Goal: Task Accomplishment & Management: Use online tool/utility

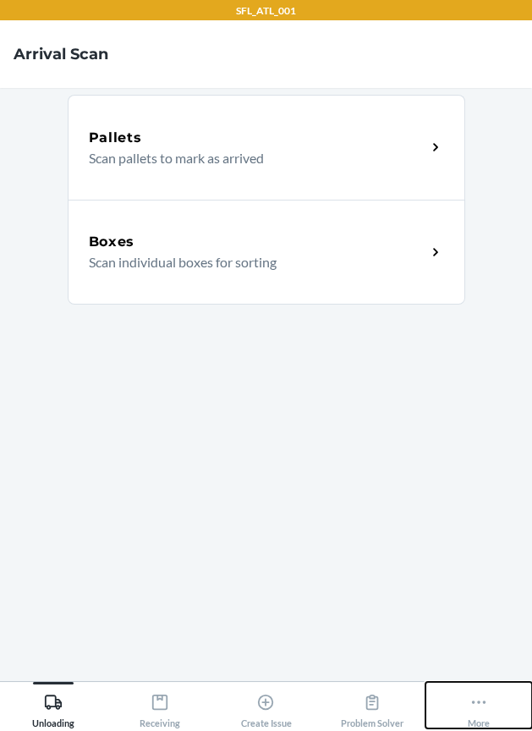
click at [492, 716] on button "More" at bounding box center [478, 705] width 107 height 47
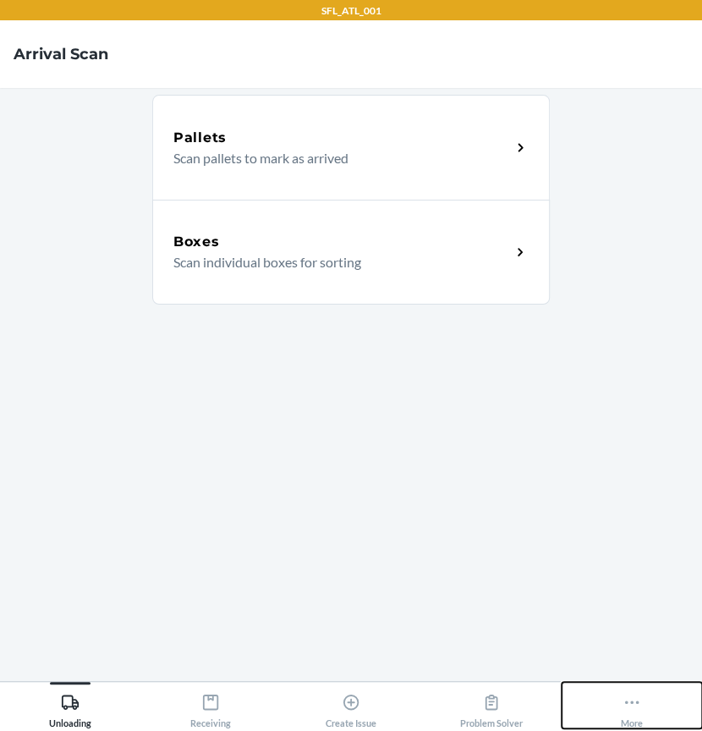
click at [531, 700] on button "More" at bounding box center [632, 705] width 140 height 47
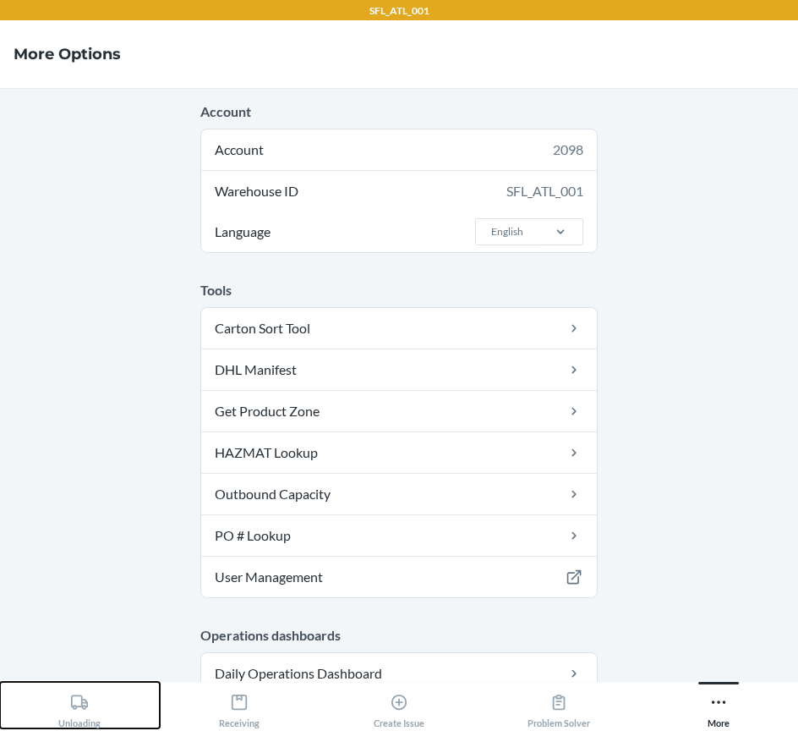
click at [59, 709] on div "Unloading" at bounding box center [79, 707] width 42 height 42
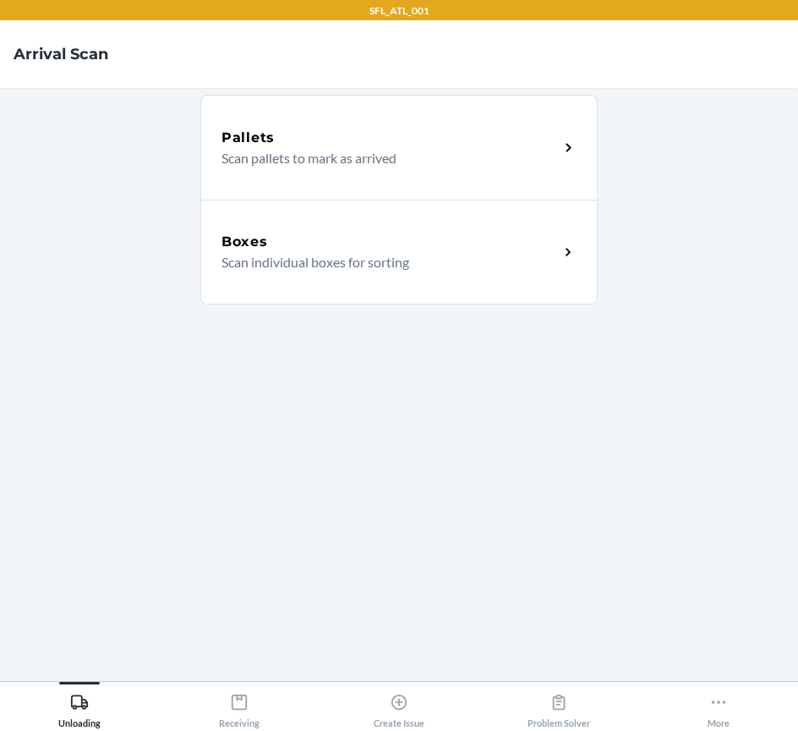
click at [370, 254] on p "Scan individual boxes for sorting" at bounding box center [384, 262] width 324 height 20
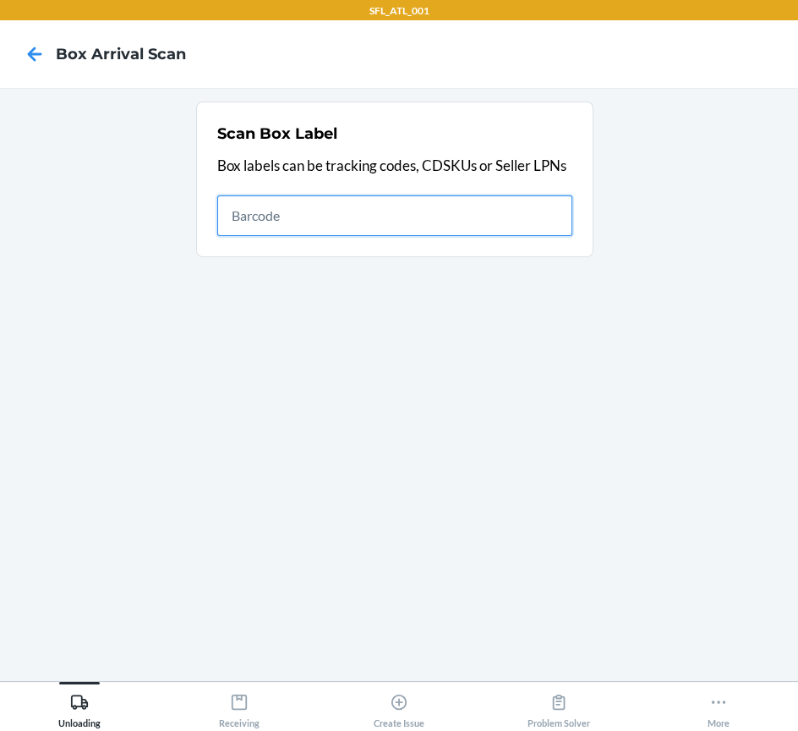
click at [286, 211] on input "text" at bounding box center [394, 215] width 355 height 41
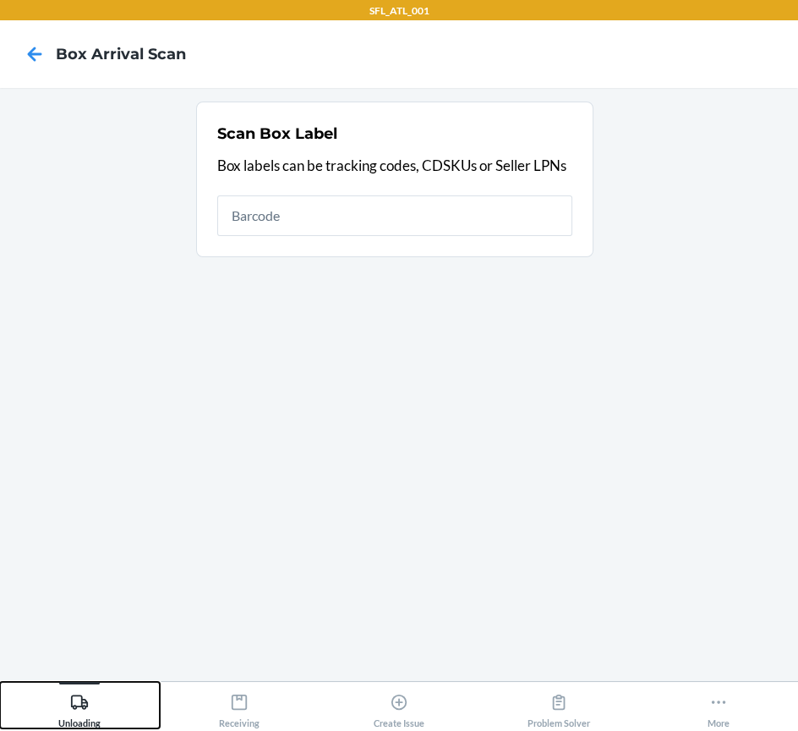
click at [96, 708] on div "Unloading" at bounding box center [79, 707] width 42 height 42
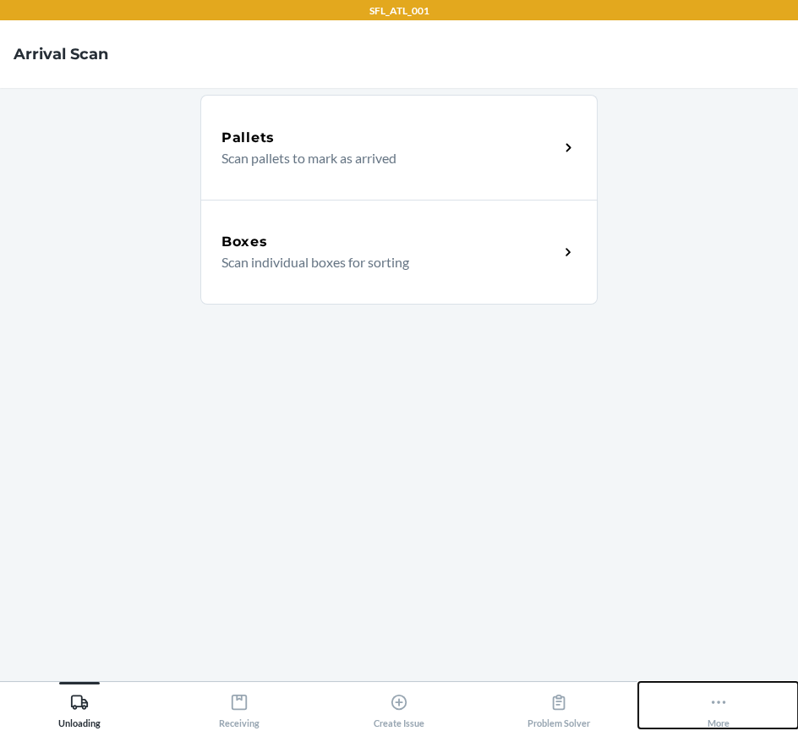
click at [531, 697] on icon at bounding box center [719, 702] width 19 height 19
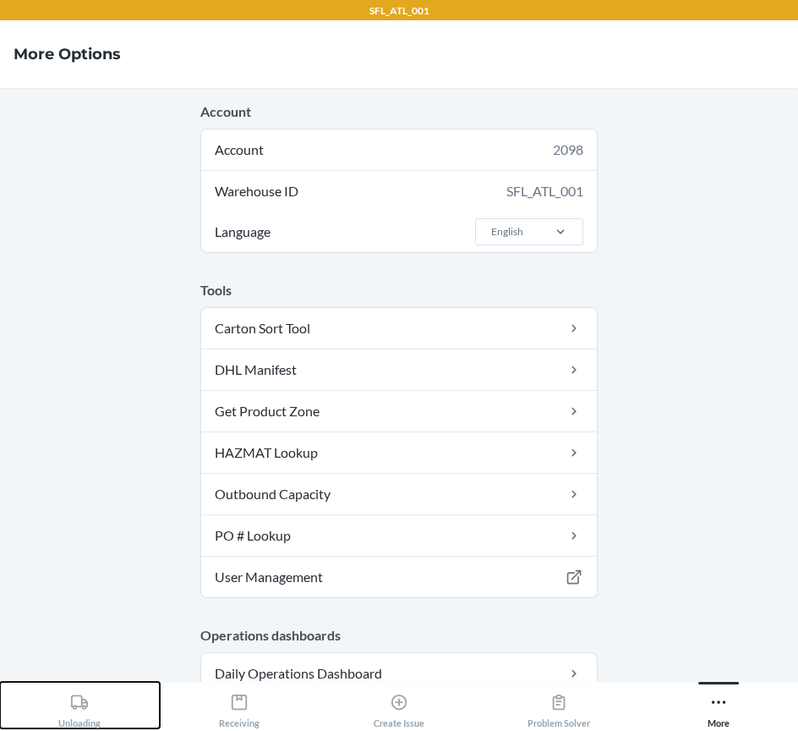
drag, startPoint x: 79, startPoint y: 711, endPoint x: 85, endPoint y: 689, distance: 23.0
click at [79, 711] on div "Unloading" at bounding box center [79, 707] width 42 height 42
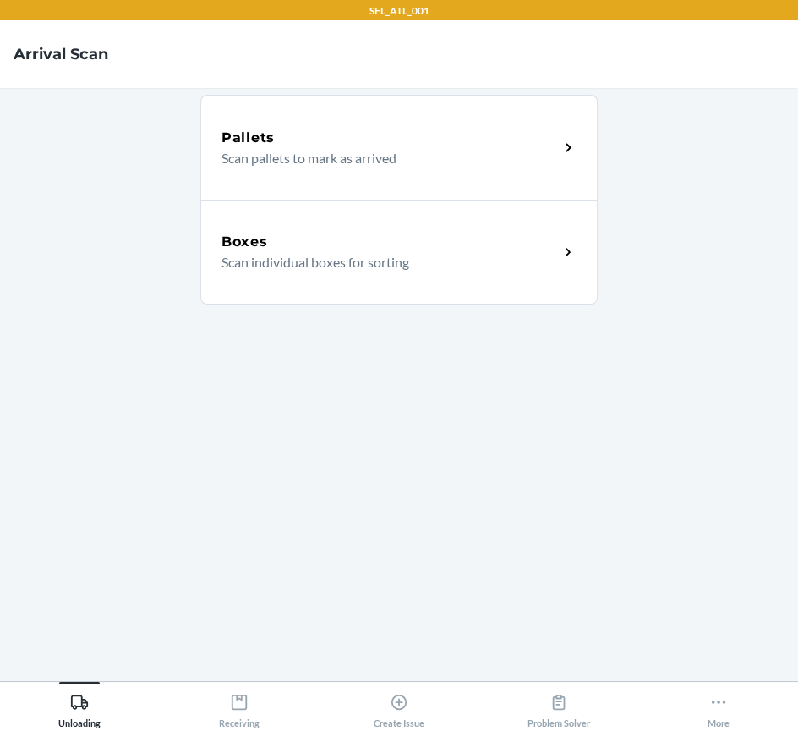
click at [348, 246] on div "Boxes" at bounding box center [390, 242] width 337 height 20
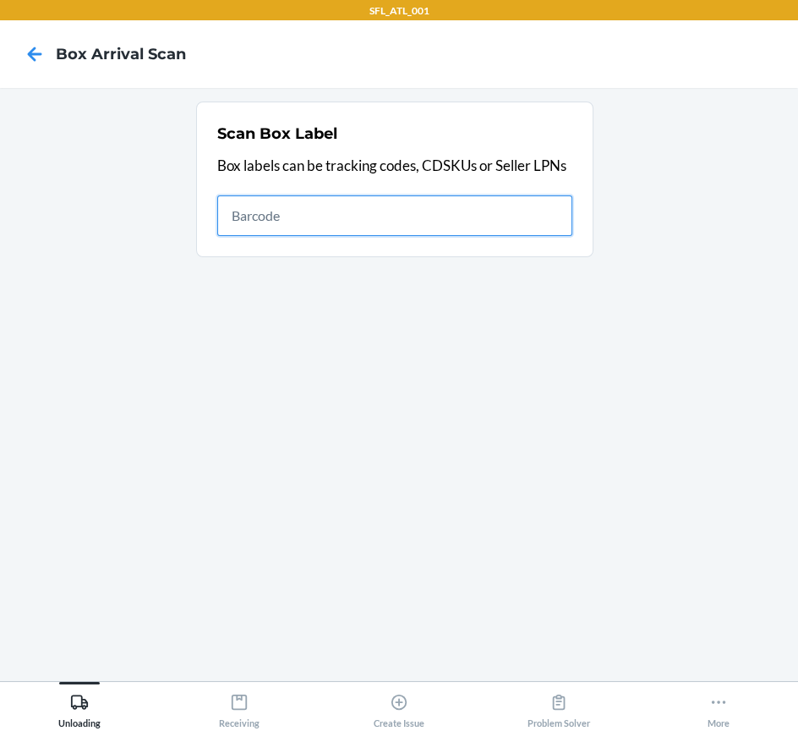
click at [519, 202] on input "text" at bounding box center [394, 215] width 355 height 41
type input "420302599434636106023300938712"
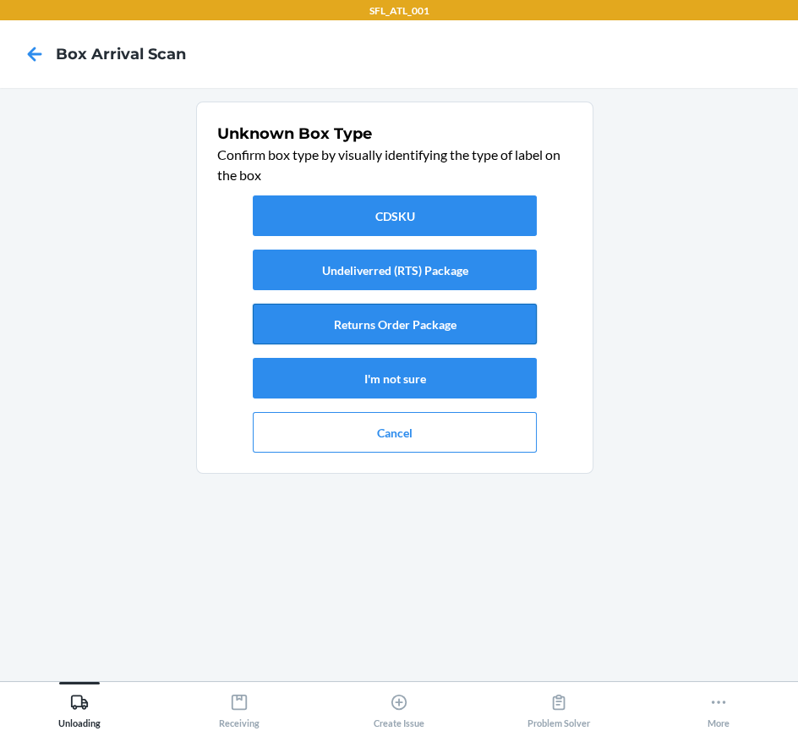
click at [475, 321] on button "Returns Order Package" at bounding box center [395, 324] width 284 height 41
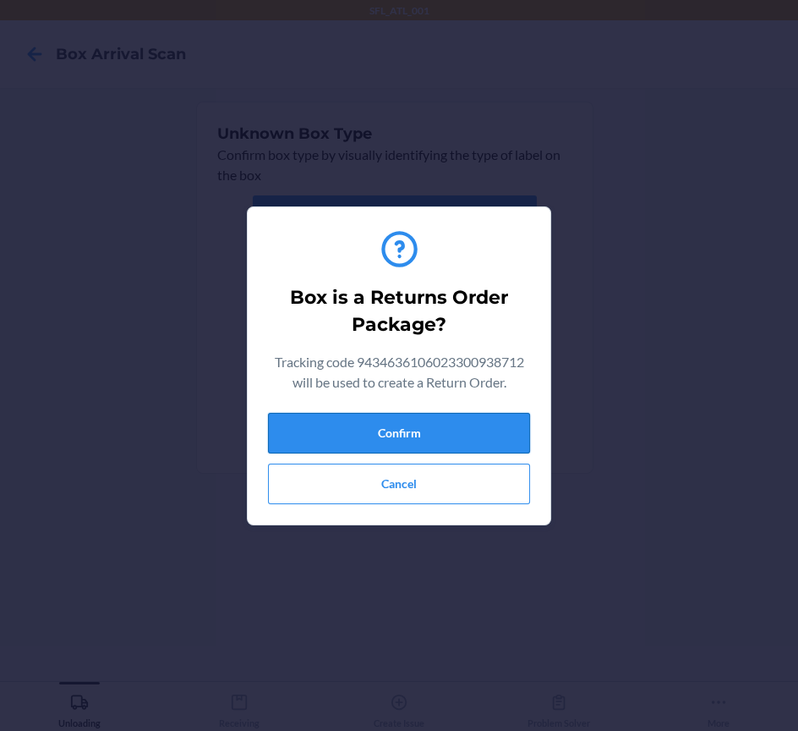
click at [466, 440] on button "Confirm" at bounding box center [399, 433] width 262 height 41
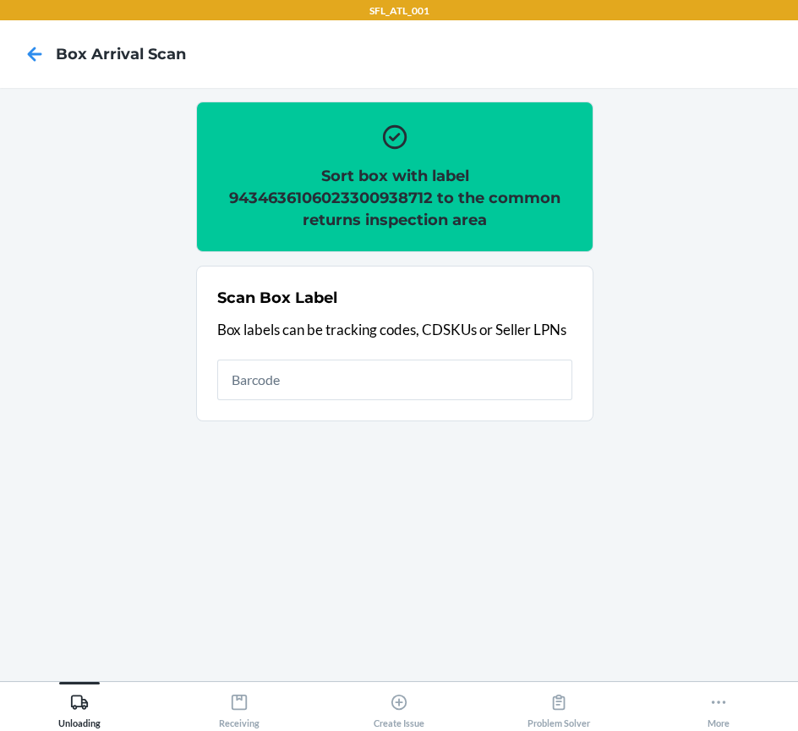
click at [326, 196] on h2 "Sort box with label 9434636106023300938712 to the common returns inspection area" at bounding box center [394, 198] width 355 height 66
copy h2 "9434636106023300938712"
click at [452, 375] on input "text" at bounding box center [394, 379] width 355 height 41
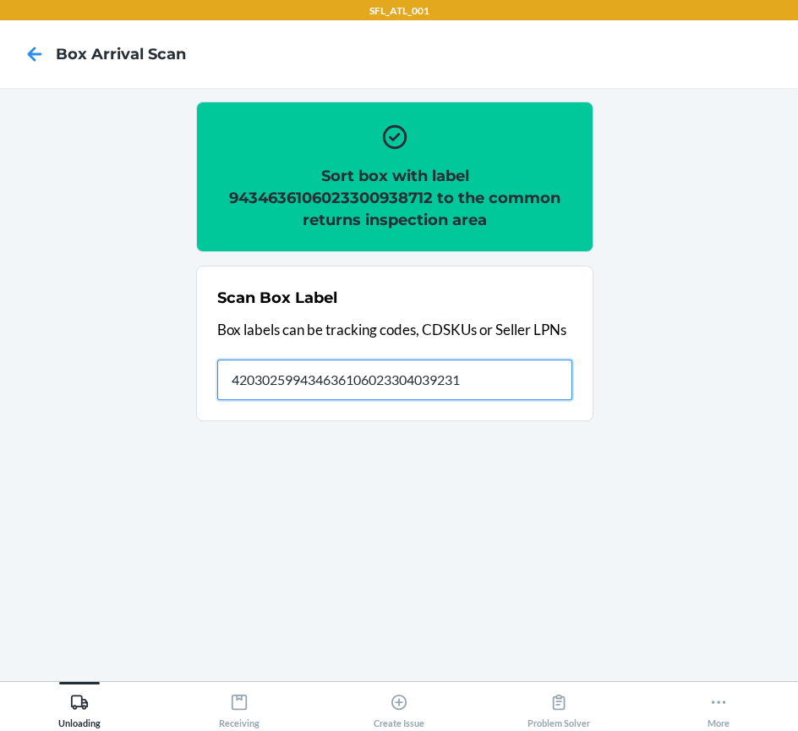
type input "420302599434636106023304039231"
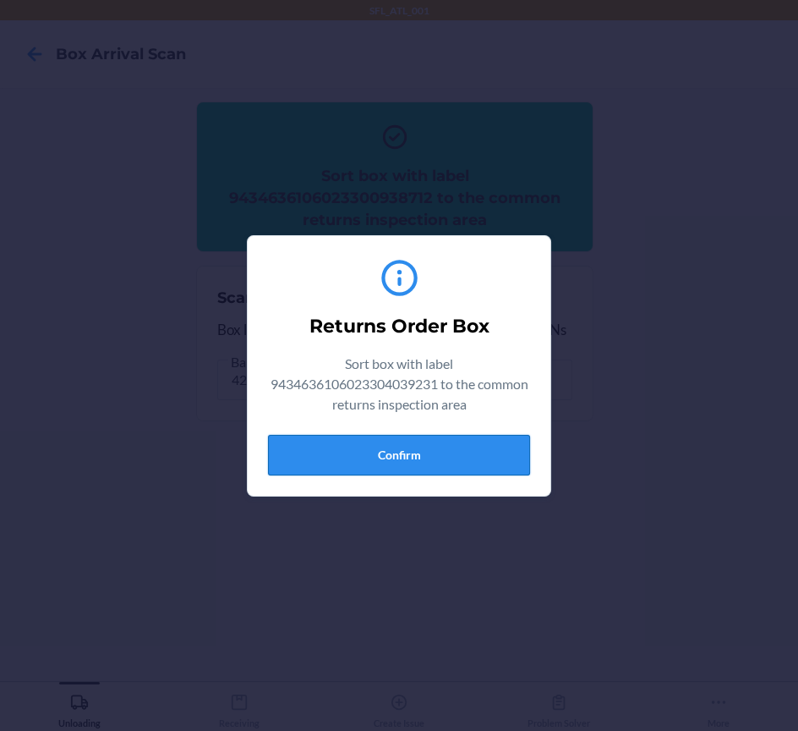
click at [413, 449] on button "Confirm" at bounding box center [399, 455] width 262 height 41
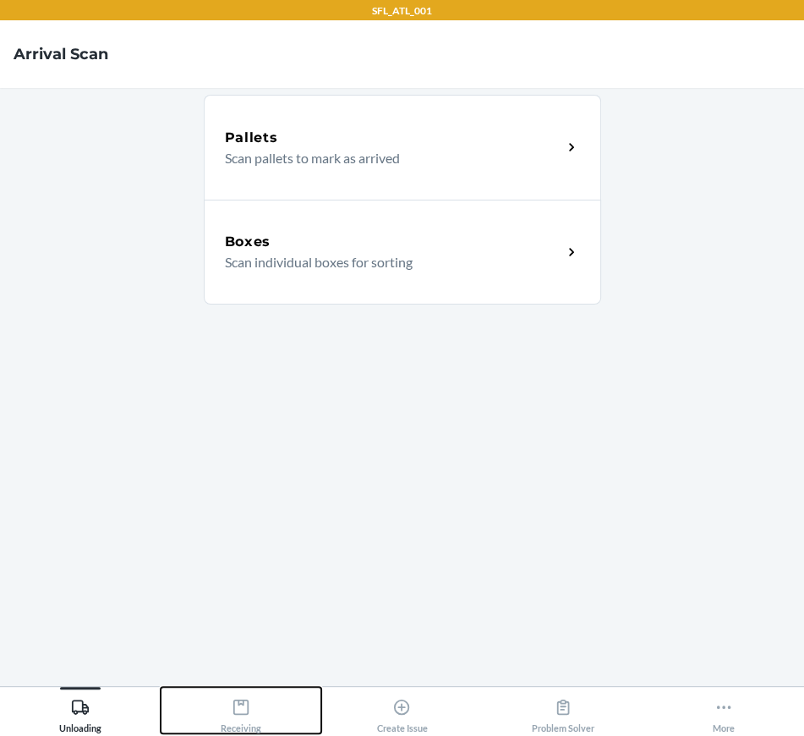
click at [250, 695] on div "Receiving" at bounding box center [241, 712] width 41 height 42
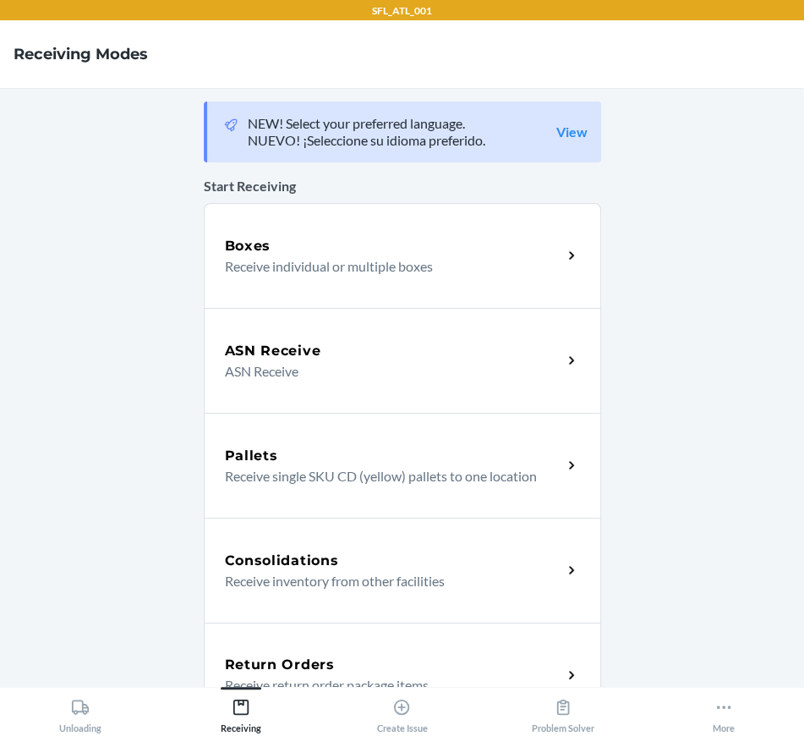
click at [316, 648] on div "Return Orders Receive return order package items" at bounding box center [403, 675] width 398 height 105
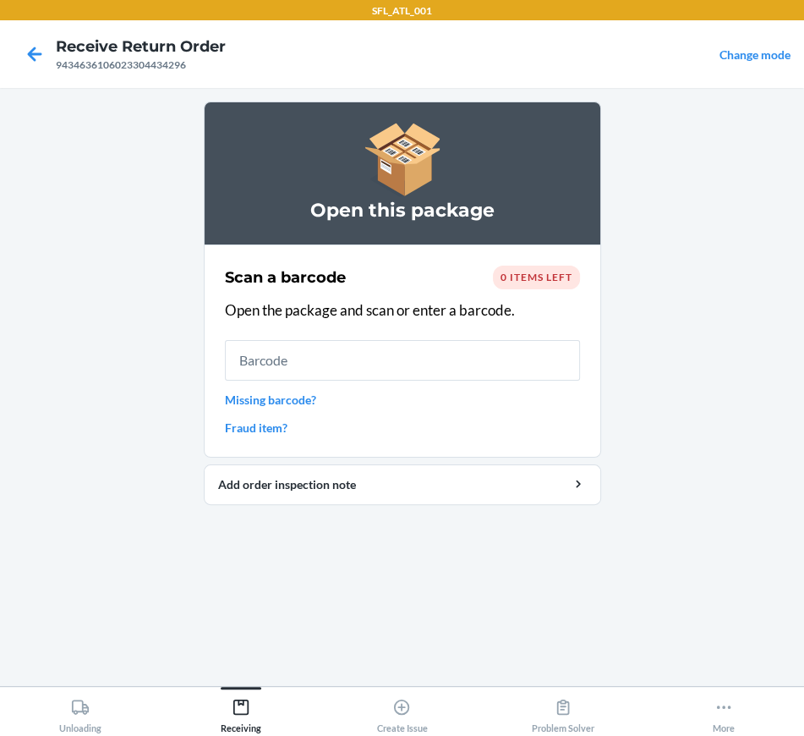
click at [545, 271] on span "0 items left" at bounding box center [537, 277] width 72 height 13
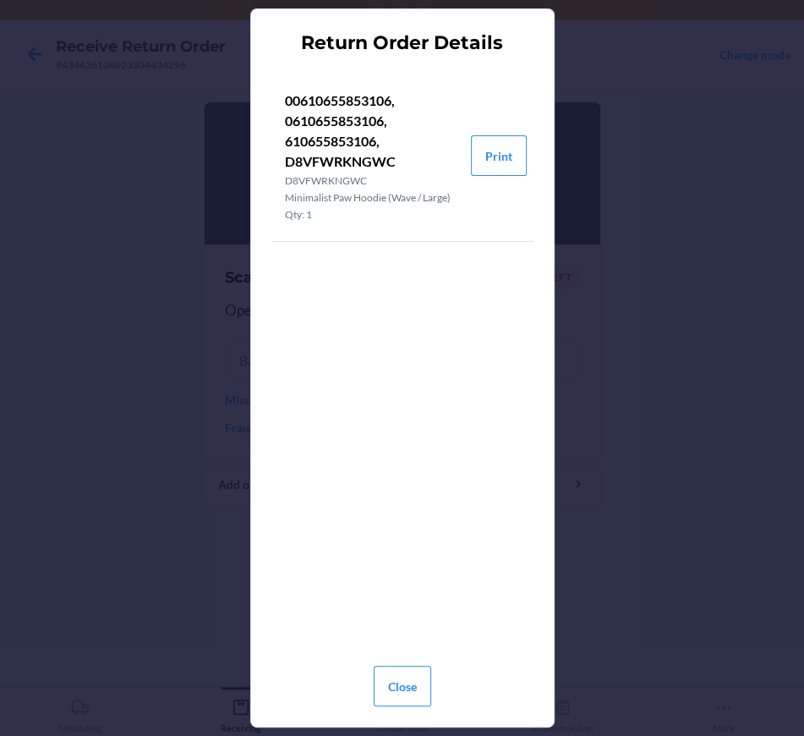
click at [299, 161] on p "00610655853106, 0610655853106, 610655853106, D8VFWRKNGWC" at bounding box center [371, 131] width 173 height 81
copy p "D8VFWRKNGWC"
click at [409, 690] on button "Close" at bounding box center [403, 686] width 58 height 41
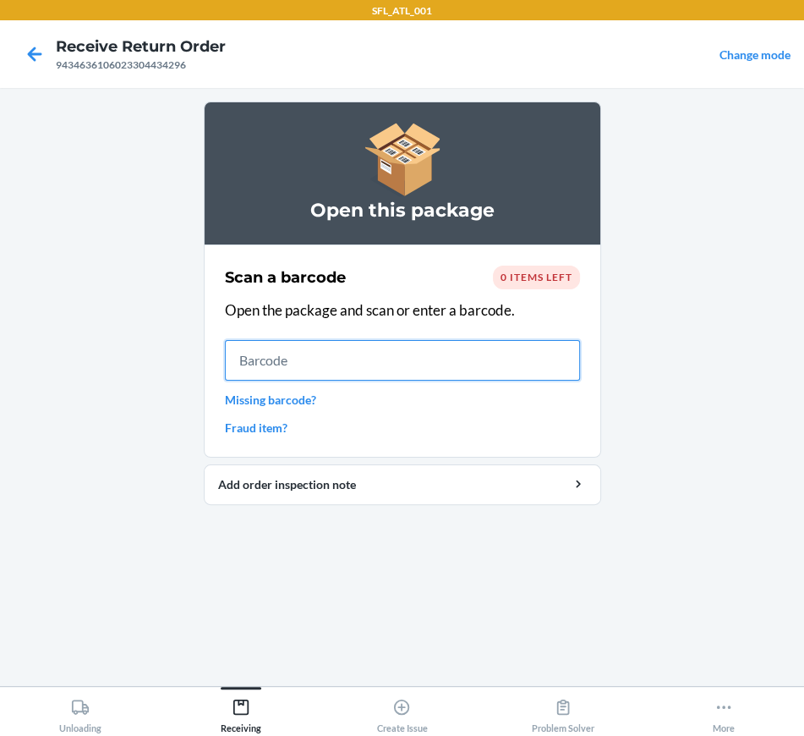
click at [274, 358] on input "text" at bounding box center [402, 360] width 355 height 41
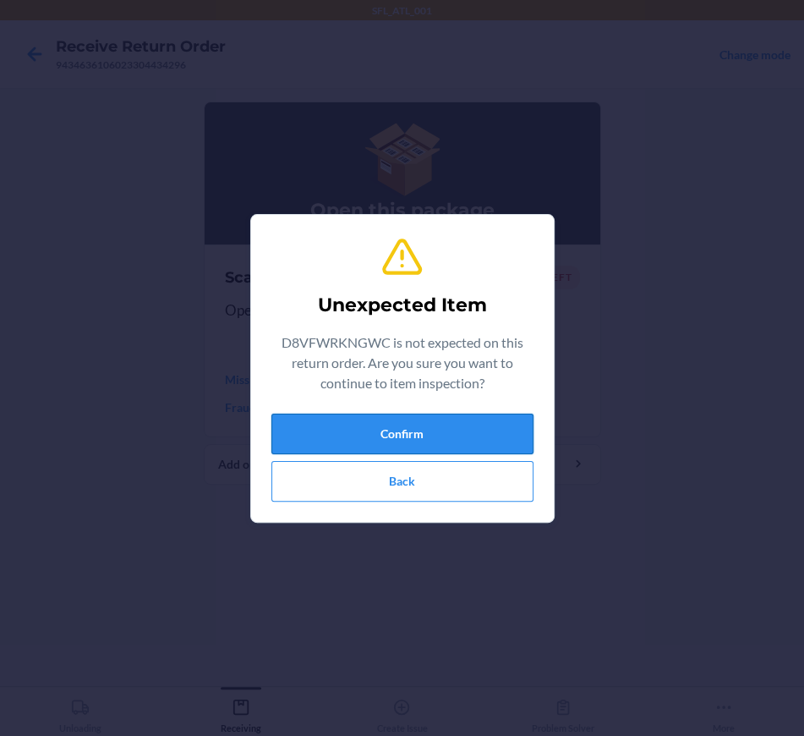
click at [336, 436] on button "Confirm" at bounding box center [403, 434] width 262 height 41
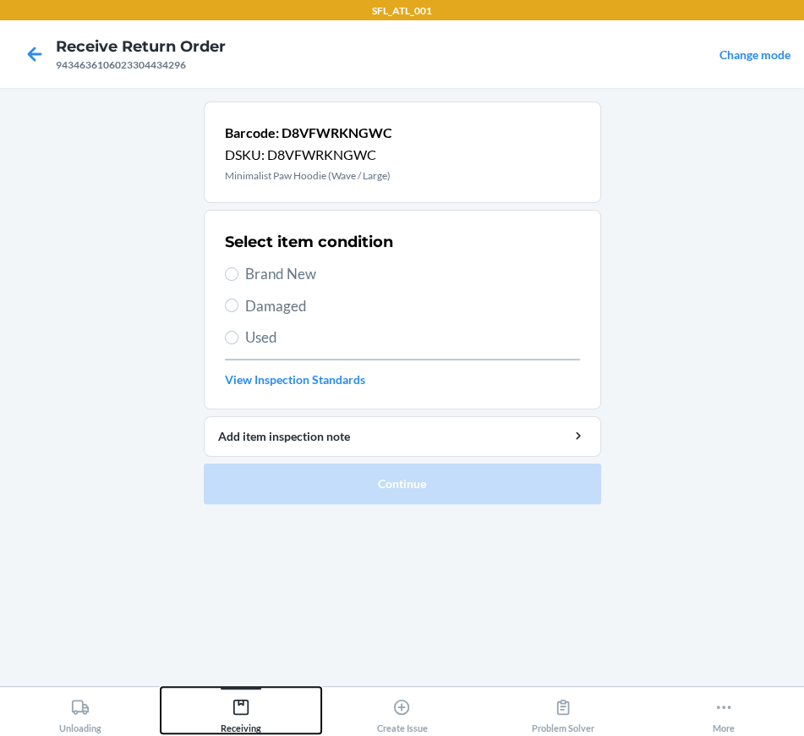
click at [241, 693] on div "Receiving" at bounding box center [241, 712] width 41 height 42
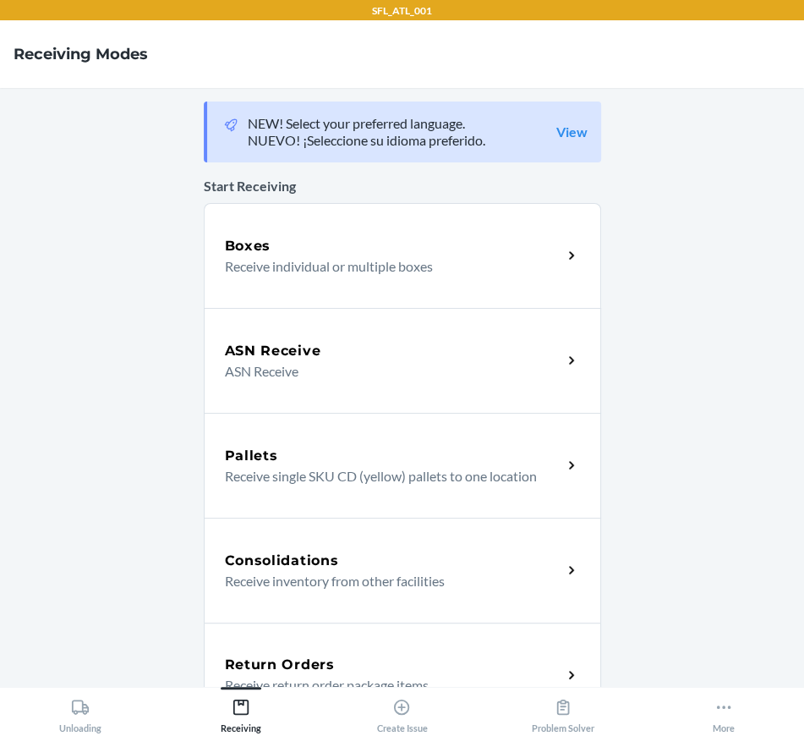
click at [279, 645] on div "Return Orders Receive return order package items" at bounding box center [403, 675] width 398 height 105
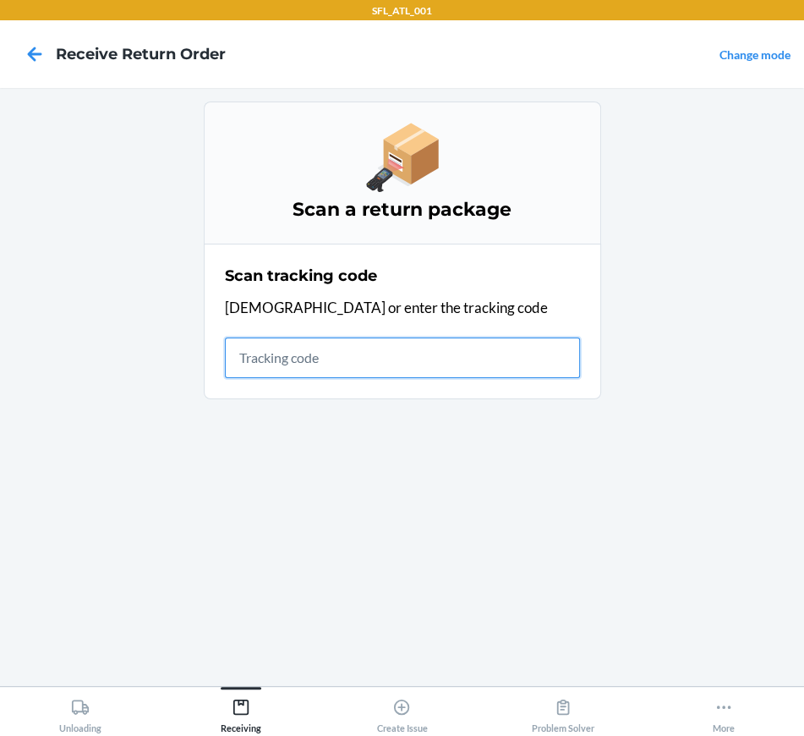
click at [277, 353] on input "text" at bounding box center [402, 357] width 355 height 41
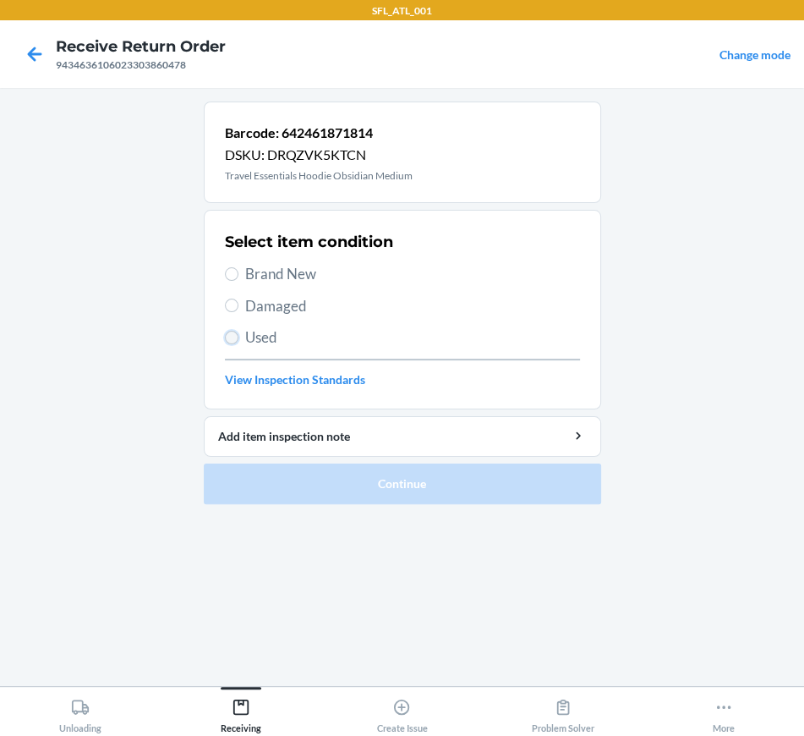
click at [233, 333] on input "Used" at bounding box center [232, 338] width 14 height 14
radio input "true"
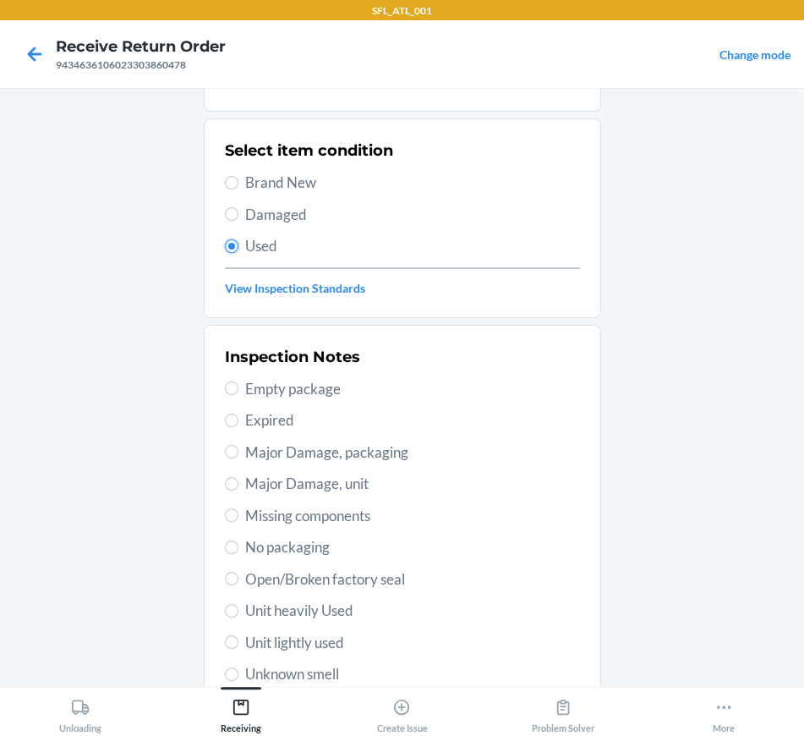
scroll to position [282, 0]
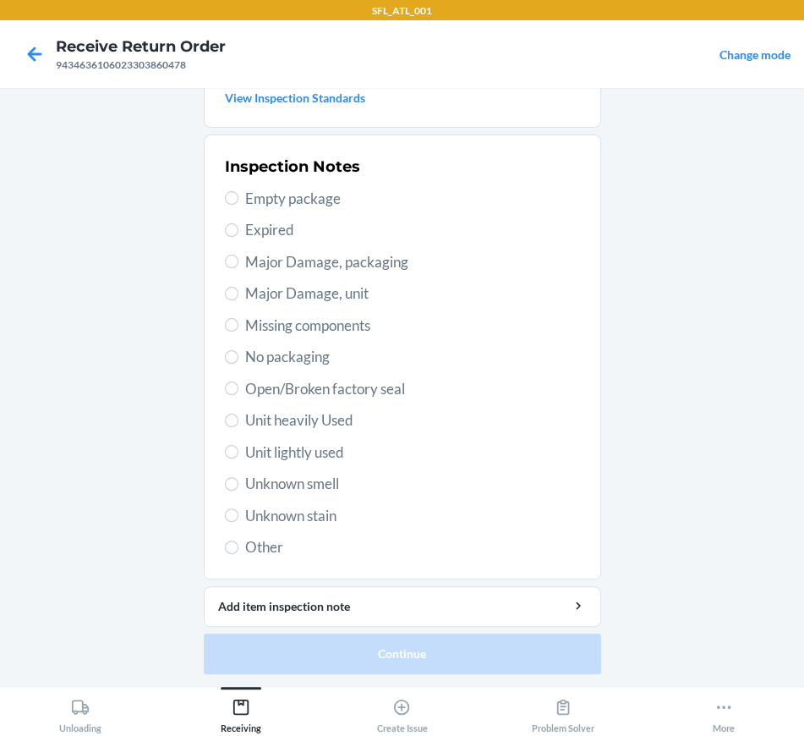
click at [283, 424] on span "Unit heavily Used" at bounding box center [412, 420] width 335 height 22
click at [239, 424] on input "Unit heavily Used" at bounding box center [232, 421] width 14 height 14
radio input "true"
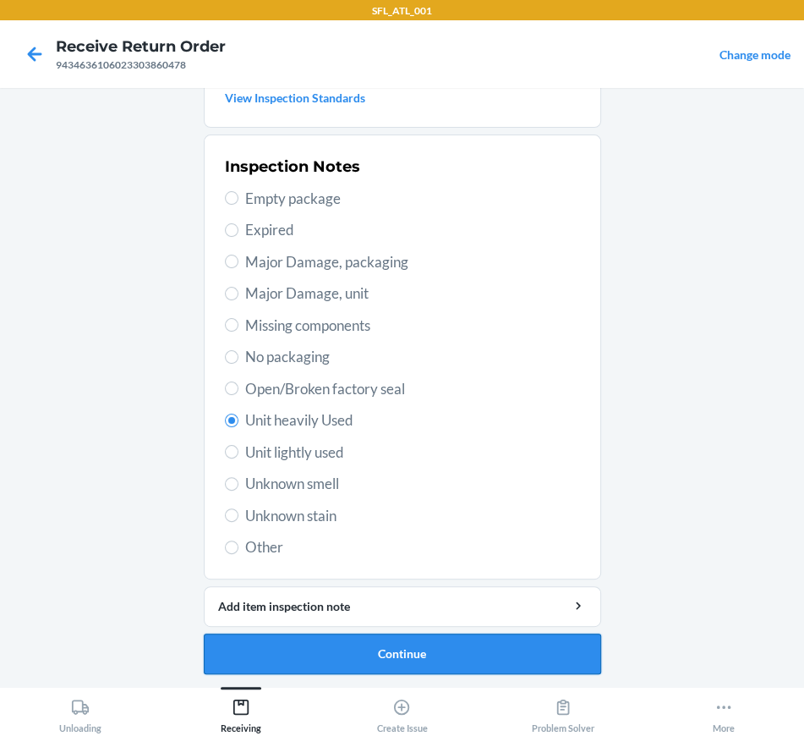
click at [399, 663] on button "Continue" at bounding box center [403, 654] width 398 height 41
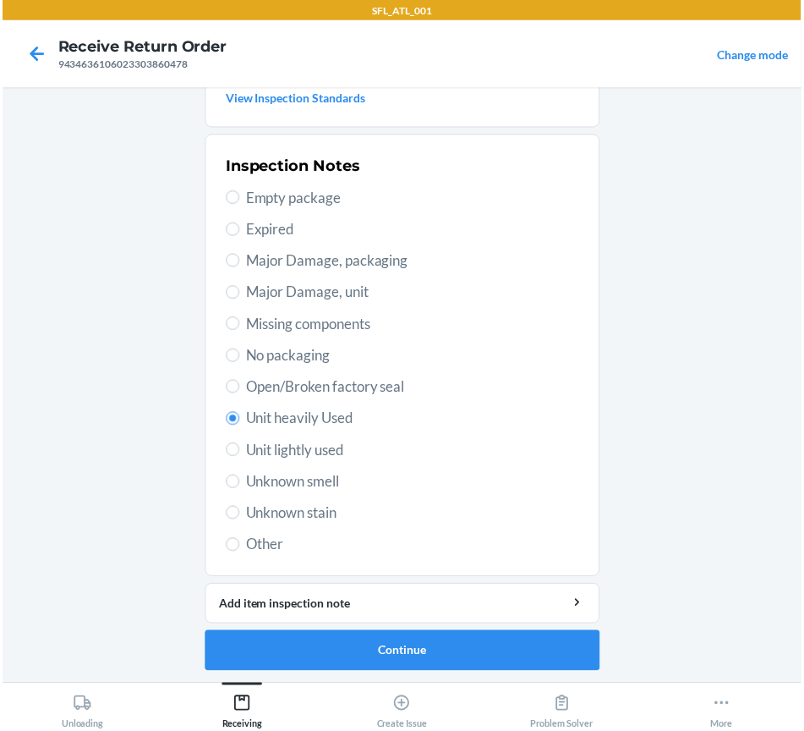
scroll to position [0, 0]
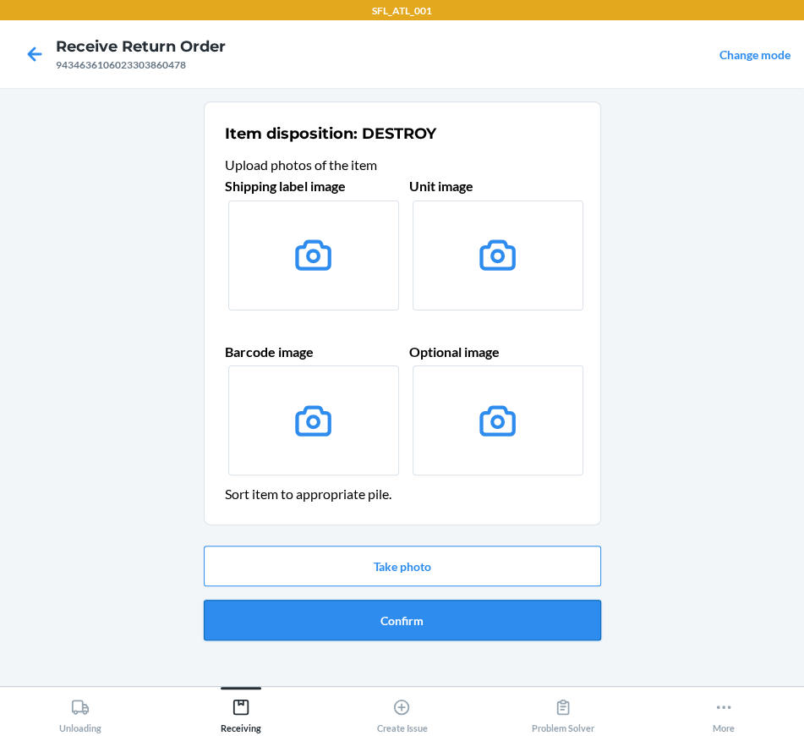
click at [396, 622] on button "Confirm" at bounding box center [403, 620] width 398 height 41
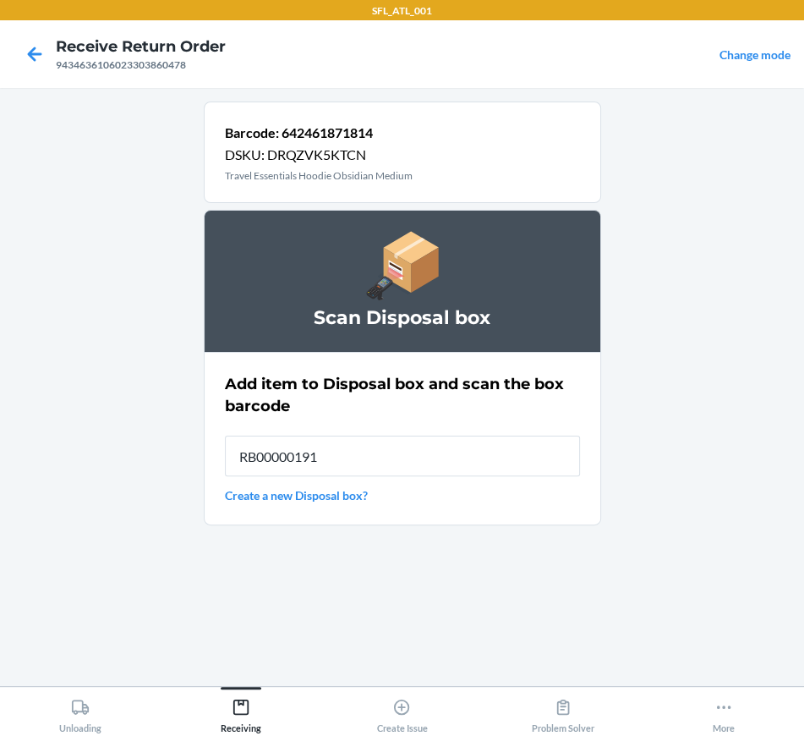
type input "RB00000191O"
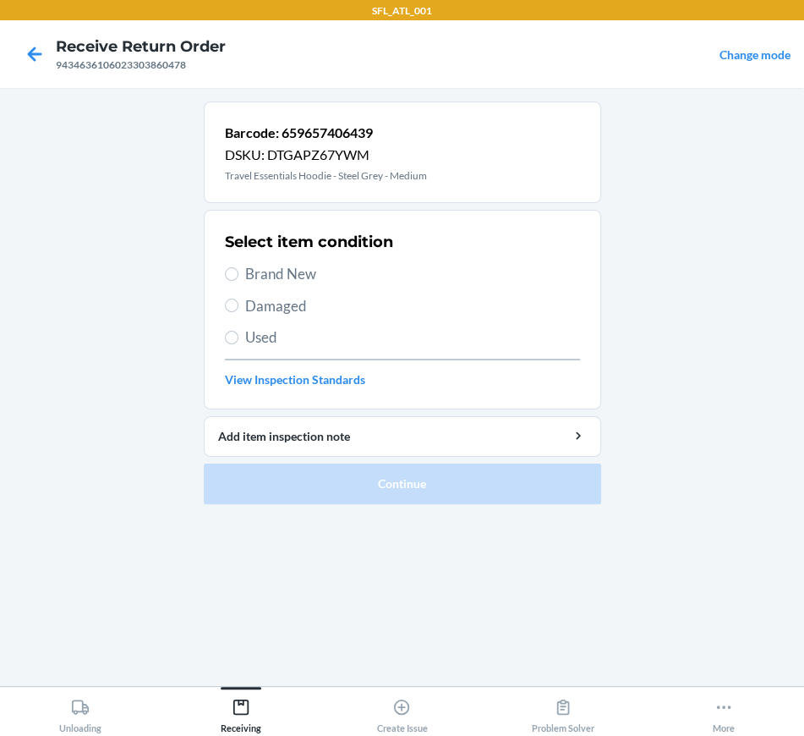
click at [262, 277] on span "Brand New" at bounding box center [412, 274] width 335 height 22
click at [239, 277] on input "Brand New" at bounding box center [232, 274] width 14 height 14
radio input "true"
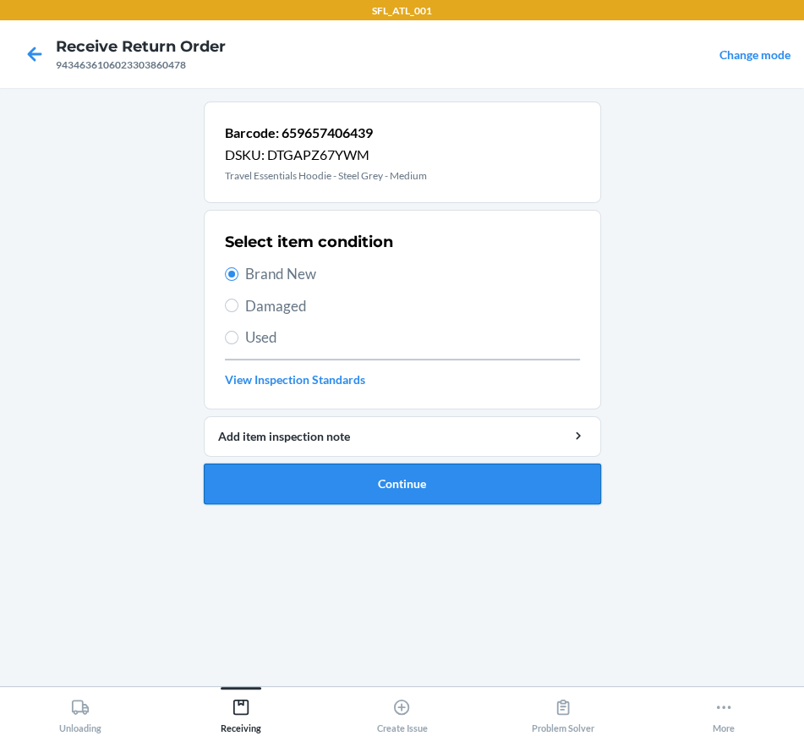
click at [266, 469] on button "Continue" at bounding box center [403, 484] width 398 height 41
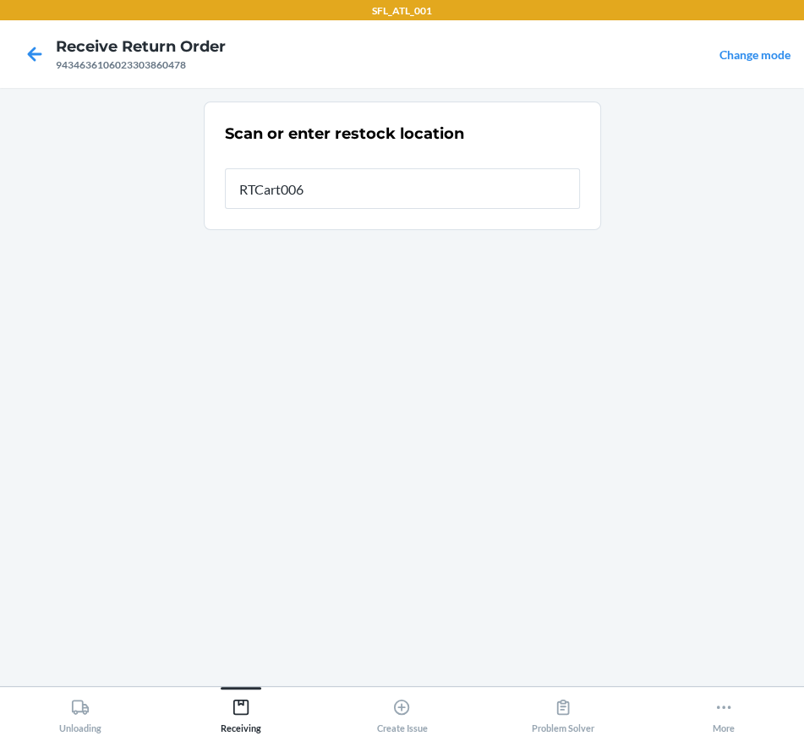
type input "RTCart006"
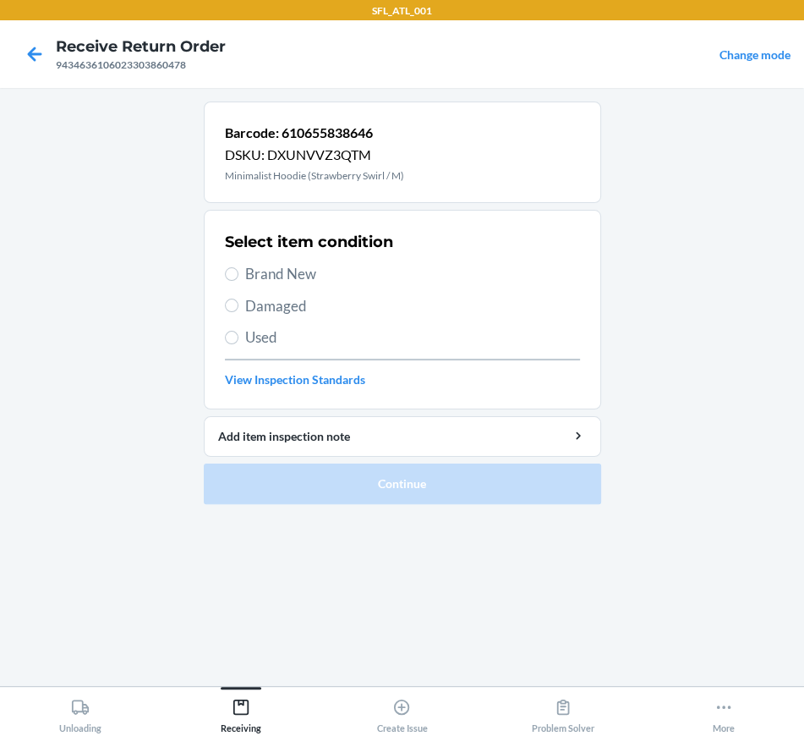
click at [299, 277] on span "Brand New" at bounding box center [412, 274] width 335 height 22
click at [239, 277] on input "Brand New" at bounding box center [232, 274] width 14 height 14
radio input "true"
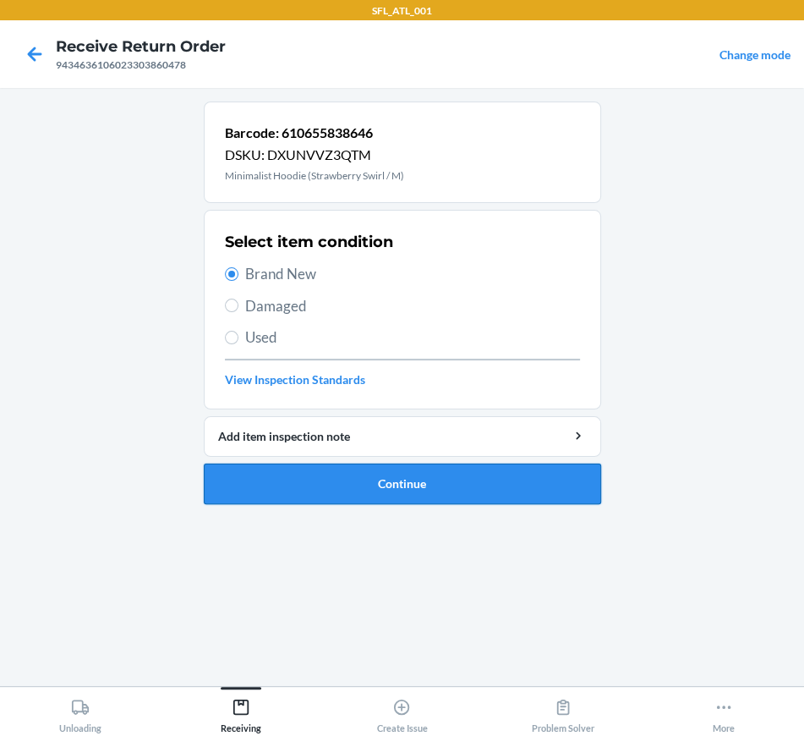
click at [321, 479] on button "Continue" at bounding box center [403, 484] width 398 height 41
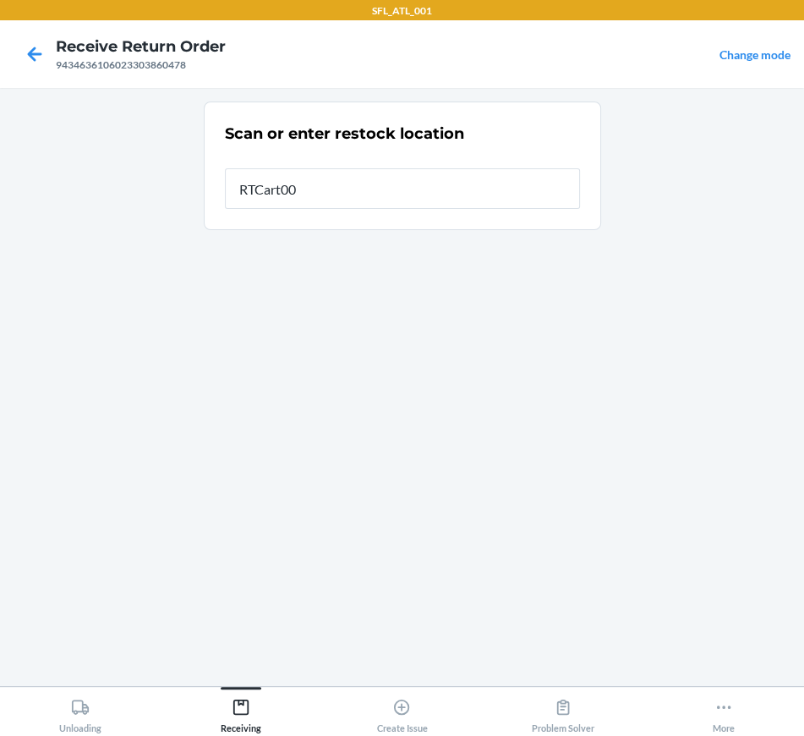
type input "RTCart006"
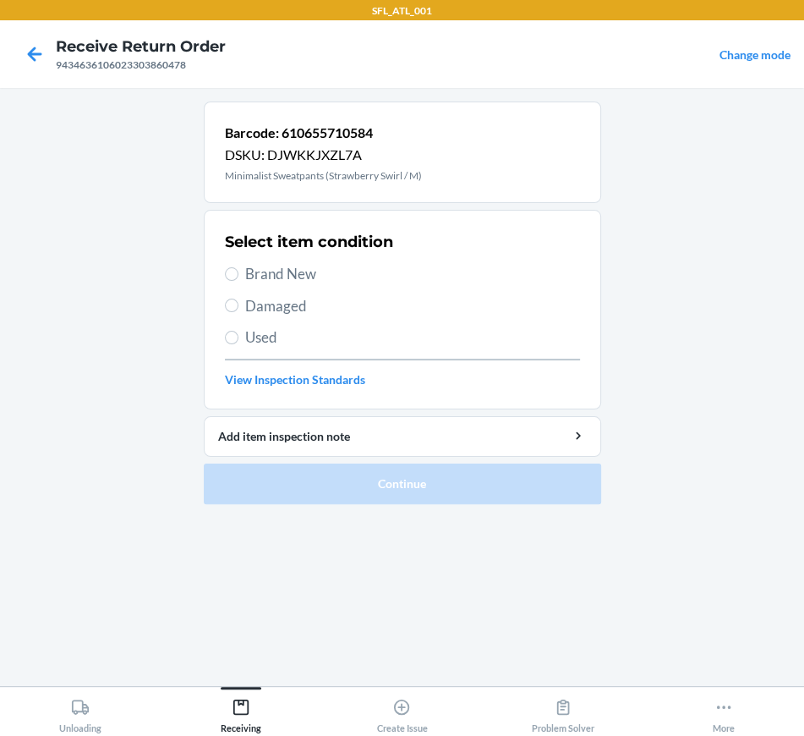
click at [271, 279] on span "Brand New" at bounding box center [412, 274] width 335 height 22
click at [239, 279] on input "Brand New" at bounding box center [232, 274] width 14 height 14
radio input "true"
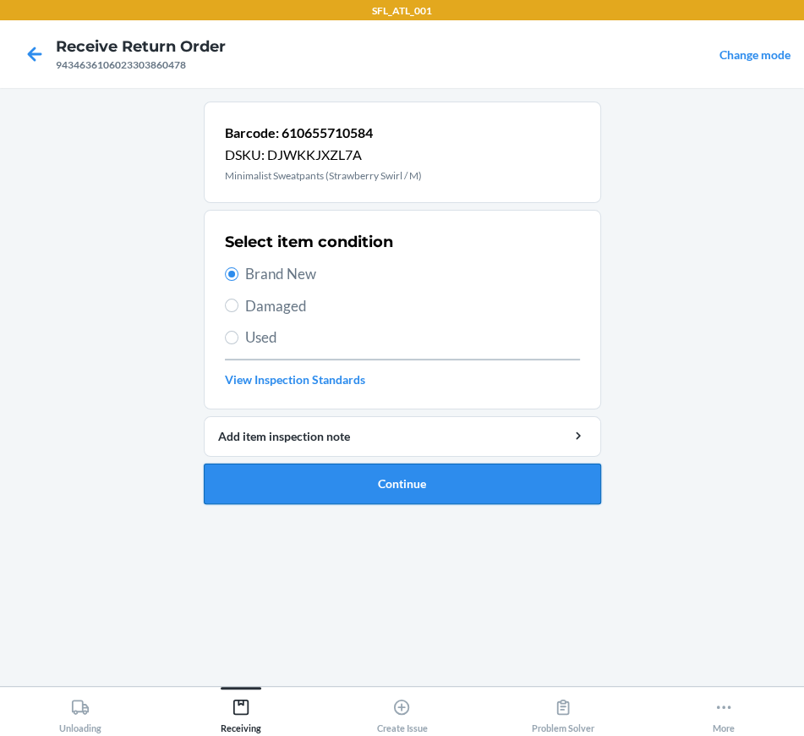
click at [276, 479] on button "Continue" at bounding box center [403, 484] width 398 height 41
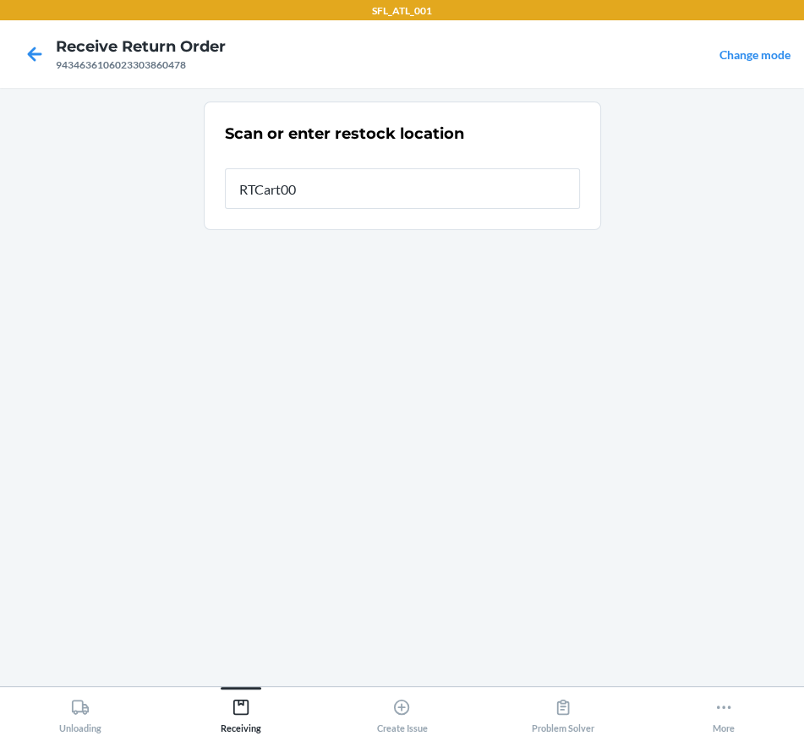
type input "RTCart006"
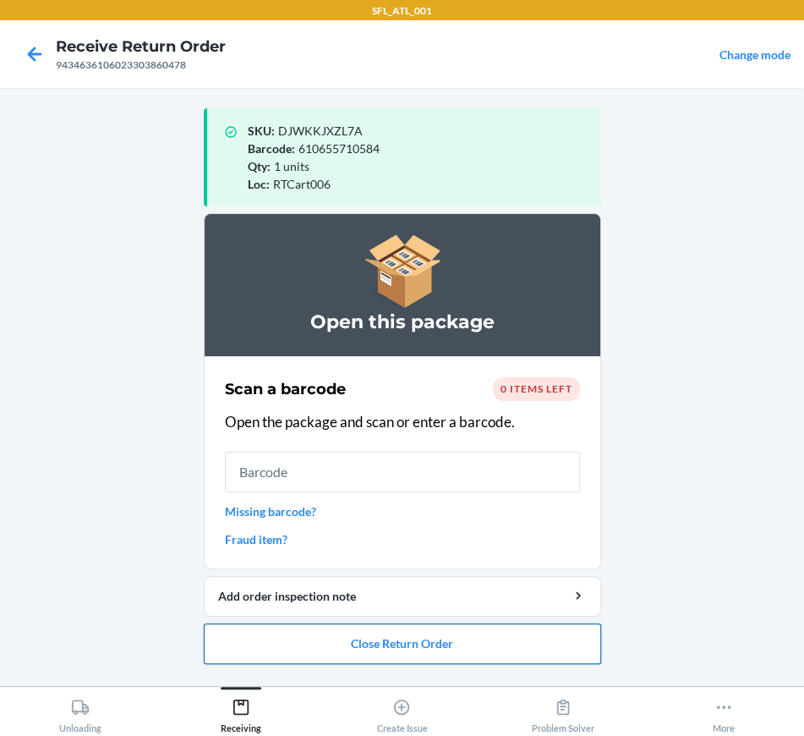
click at [283, 645] on button "Close Return Order" at bounding box center [403, 643] width 398 height 41
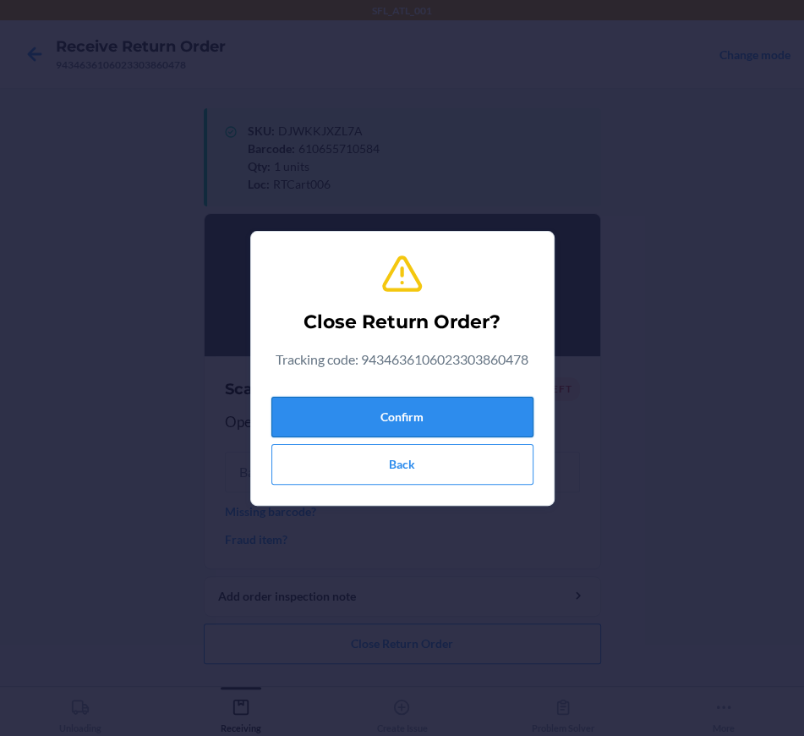
click at [317, 410] on button "Confirm" at bounding box center [403, 417] width 262 height 41
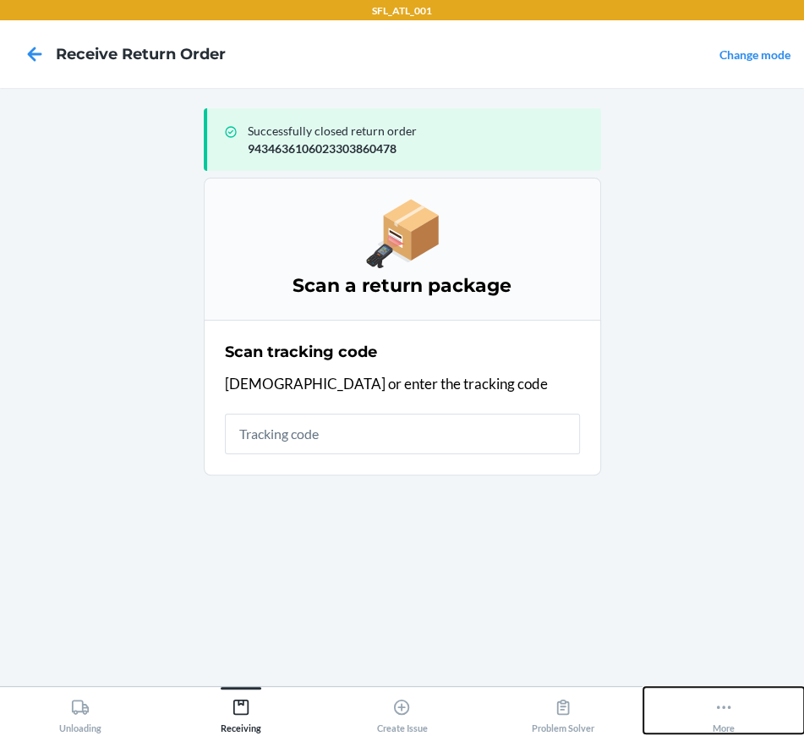
drag, startPoint x: 725, startPoint y: 704, endPoint x: 661, endPoint y: 680, distance: 68.5
click at [701, 704] on icon at bounding box center [724, 707] width 19 height 19
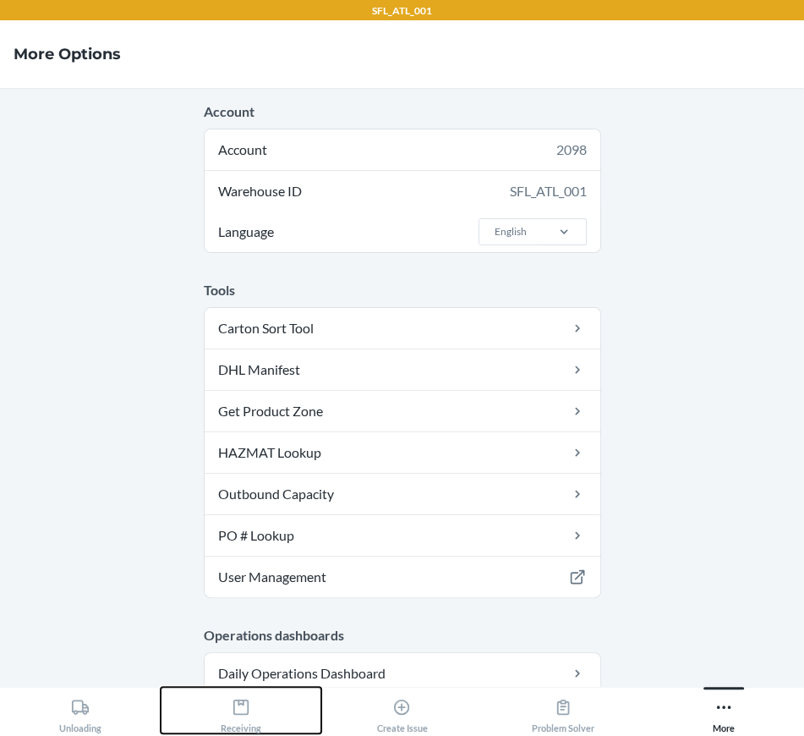
drag, startPoint x: 266, startPoint y: 716, endPoint x: 263, endPoint y: 705, distance: 12.1
click at [265, 716] on button "Receiving" at bounding box center [241, 710] width 161 height 47
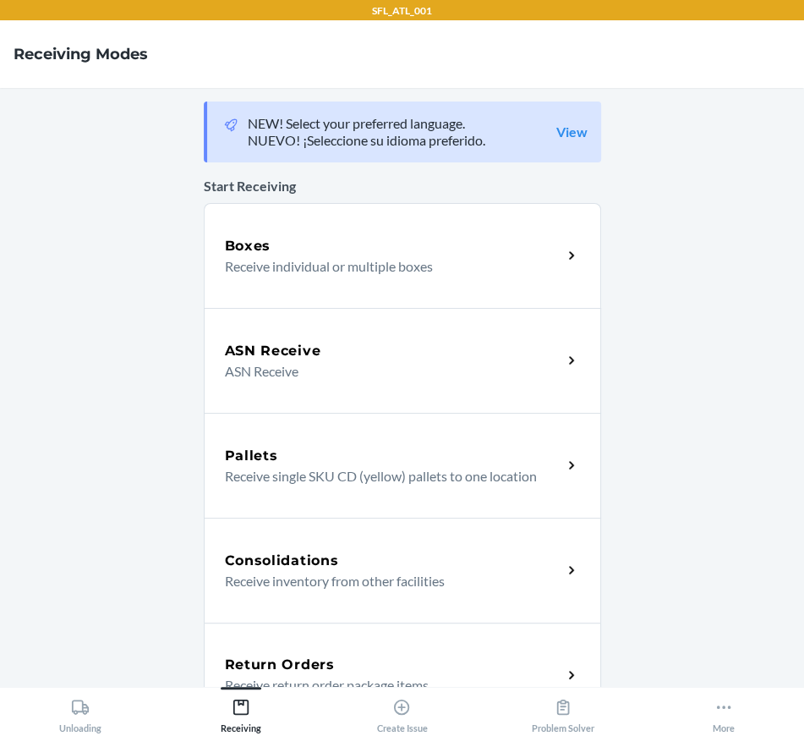
click at [259, 639] on div "Return Orders Receive return order package items" at bounding box center [403, 675] width 398 height 105
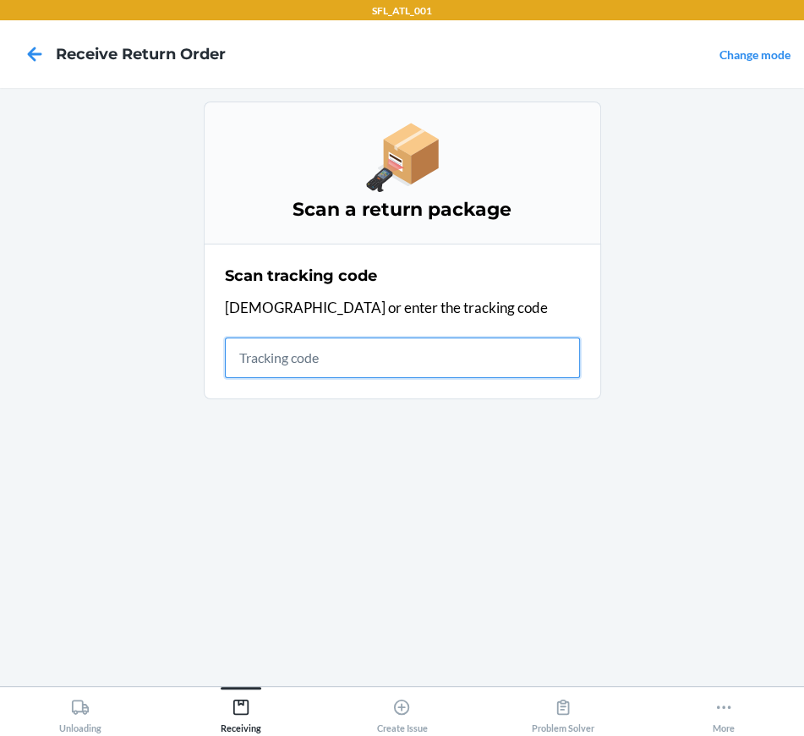
click at [255, 359] on input "text" at bounding box center [402, 357] width 355 height 41
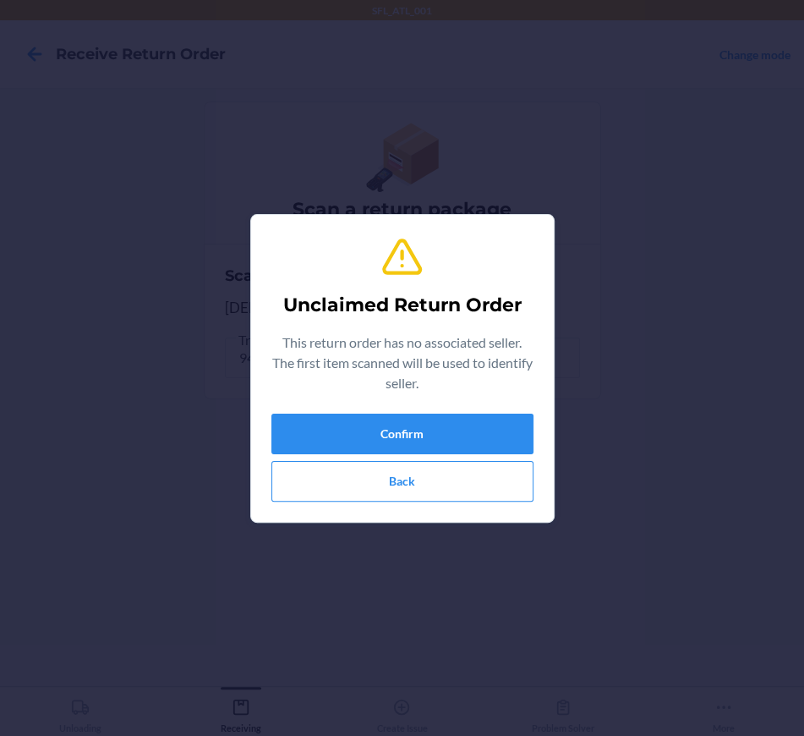
click at [283, 411] on div "Unclaimed Return Order This return order has no associated seller. The first it…" at bounding box center [403, 368] width 262 height 280
click at [305, 474] on button "Back" at bounding box center [403, 481] width 262 height 41
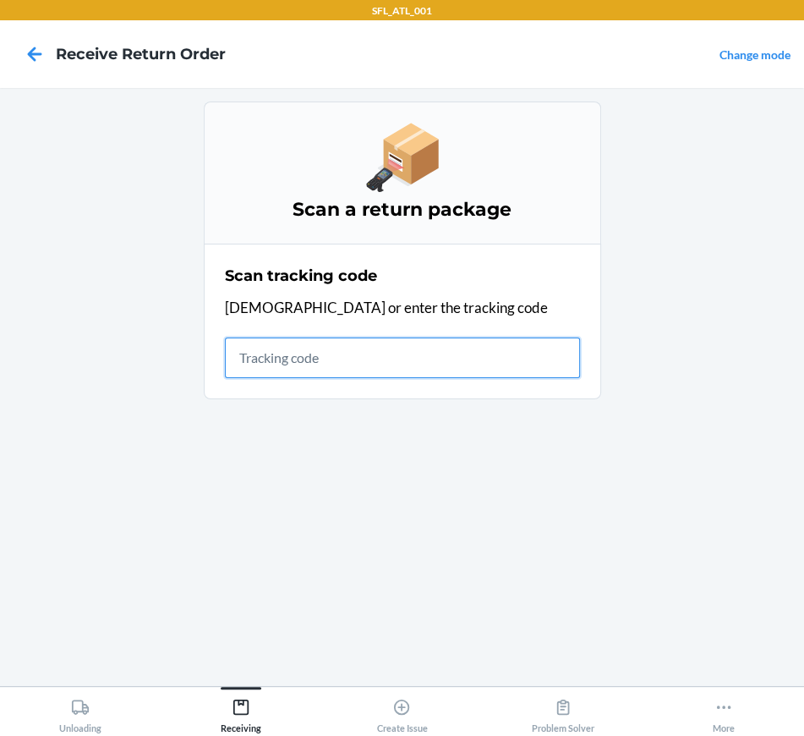
click at [245, 367] on input "text" at bounding box center [402, 357] width 355 height 41
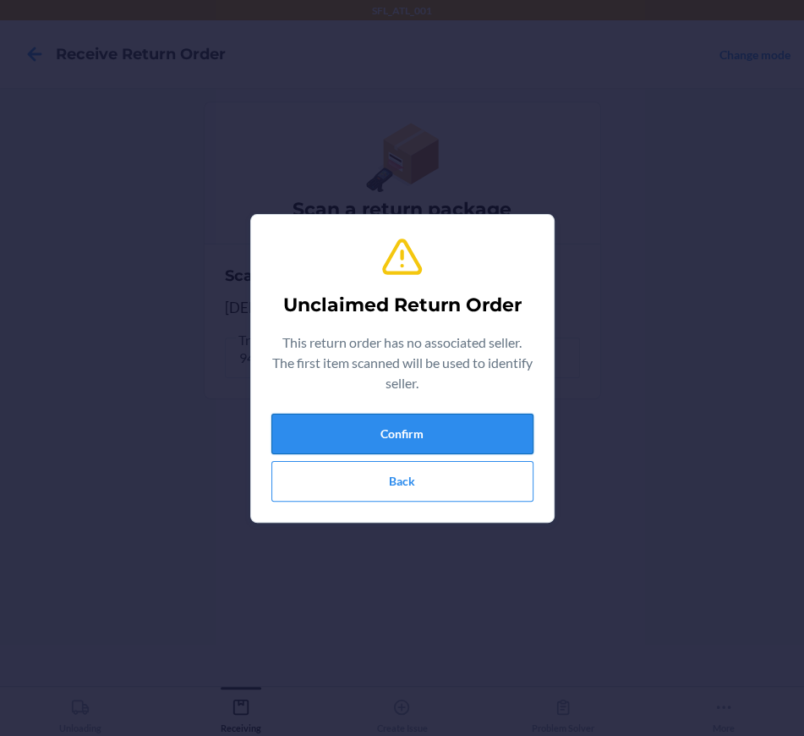
click at [272, 420] on button "Confirm" at bounding box center [403, 434] width 262 height 41
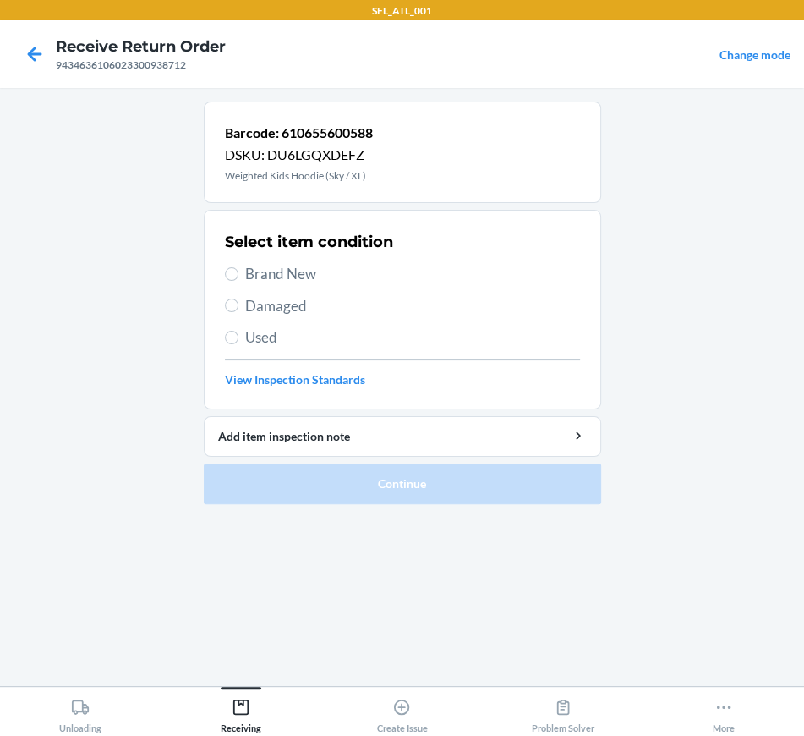
click at [246, 273] on span "Brand New" at bounding box center [412, 274] width 335 height 22
click at [239, 273] on input "Brand New" at bounding box center [232, 274] width 14 height 14
radio input "true"
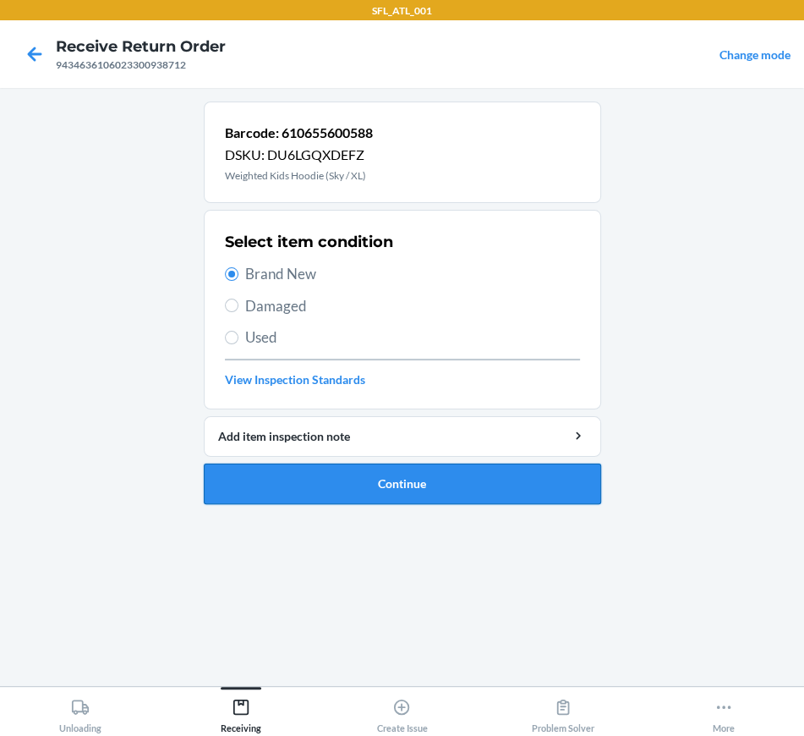
click at [264, 486] on button "Continue" at bounding box center [403, 484] width 398 height 41
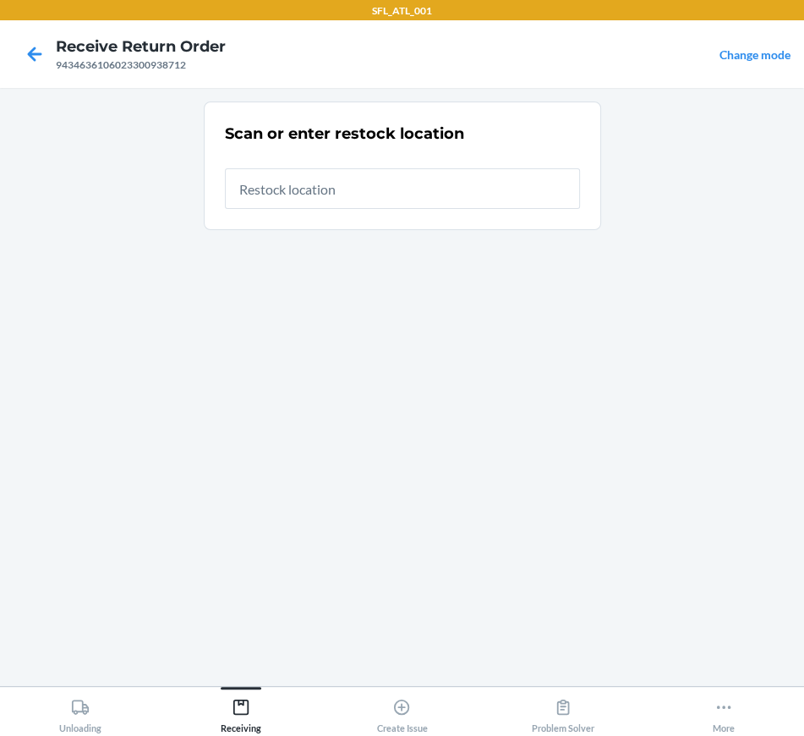
click at [278, 188] on input "text" at bounding box center [402, 188] width 355 height 41
type input "rtcart007"
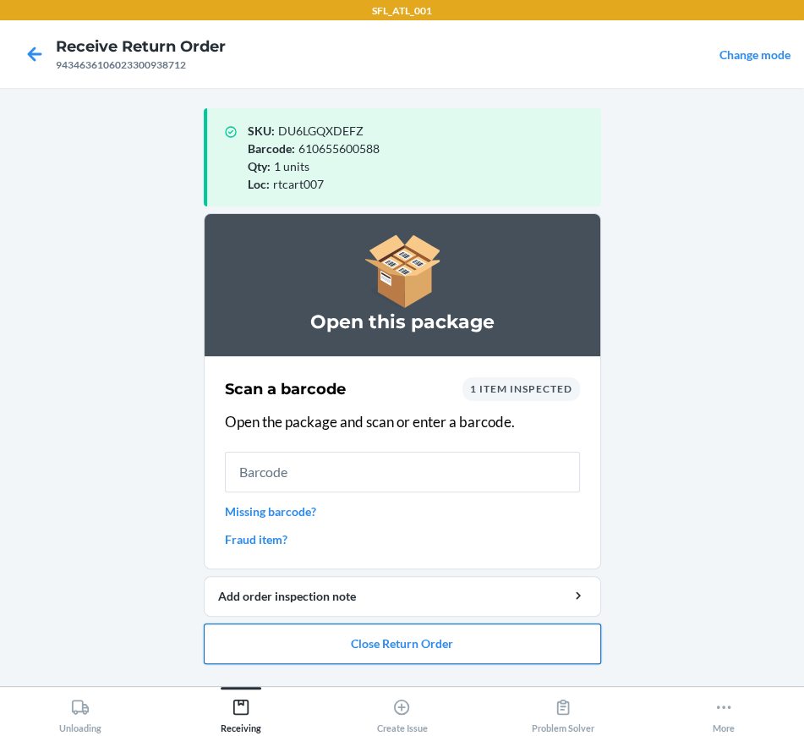
click at [393, 643] on button "Close Return Order" at bounding box center [403, 643] width 398 height 41
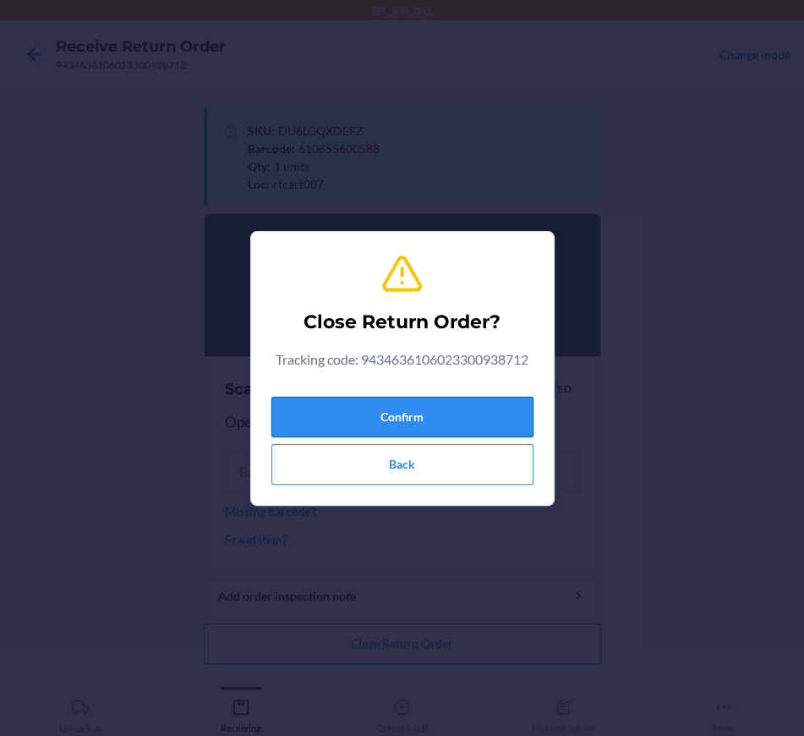
click at [394, 403] on button "Confirm" at bounding box center [403, 417] width 262 height 41
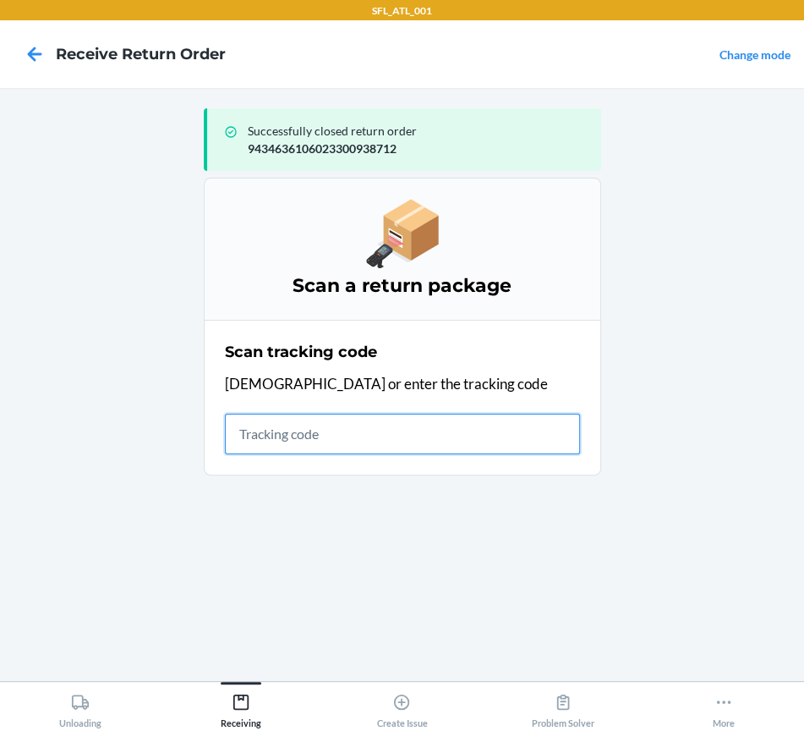
click at [253, 432] on input "text" at bounding box center [402, 434] width 355 height 41
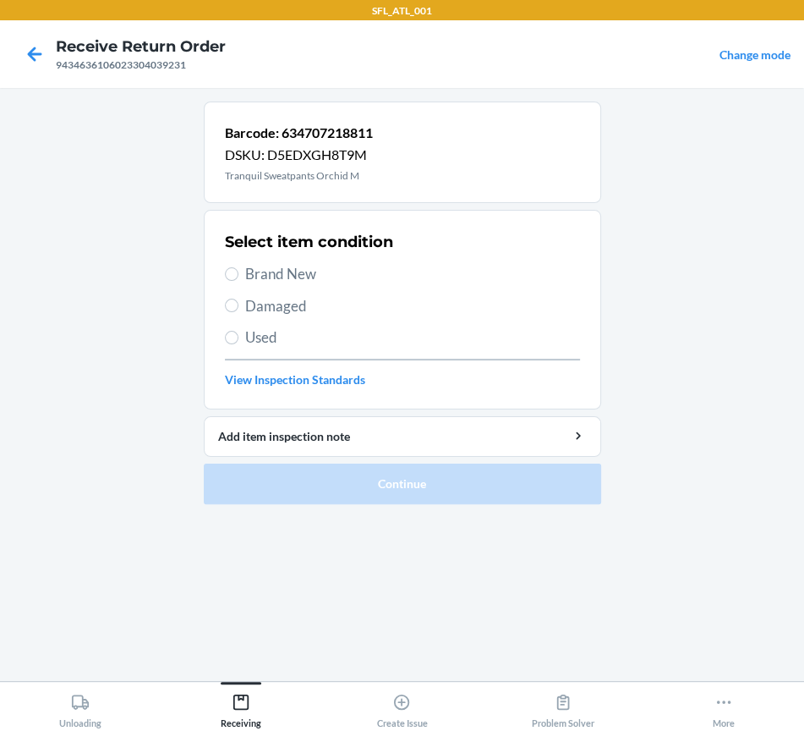
click at [268, 275] on span "Brand New" at bounding box center [412, 274] width 335 height 22
click at [239, 275] on input "Brand New" at bounding box center [232, 274] width 14 height 14
radio input "true"
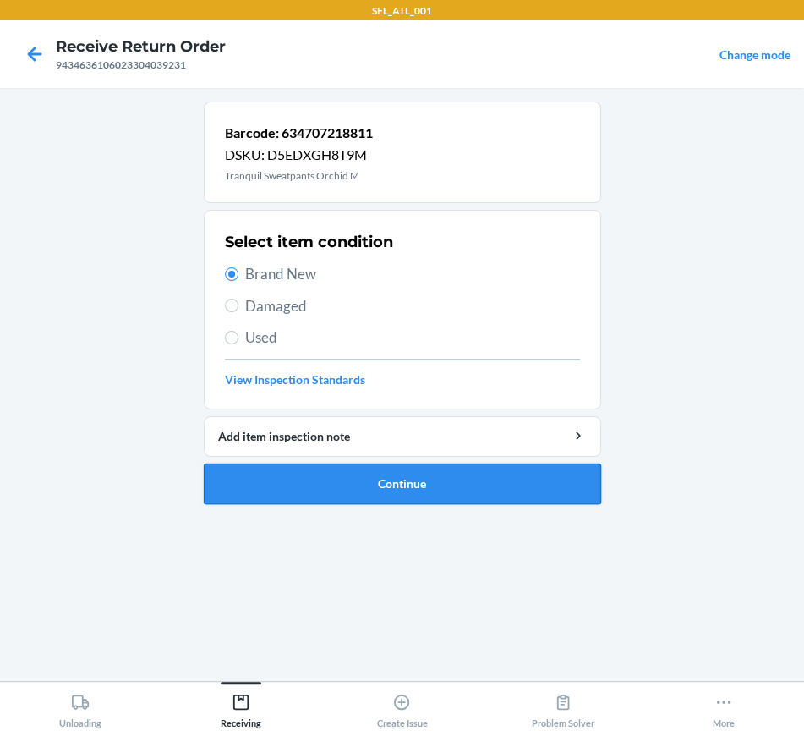
click at [281, 486] on button "Continue" at bounding box center [403, 484] width 398 height 41
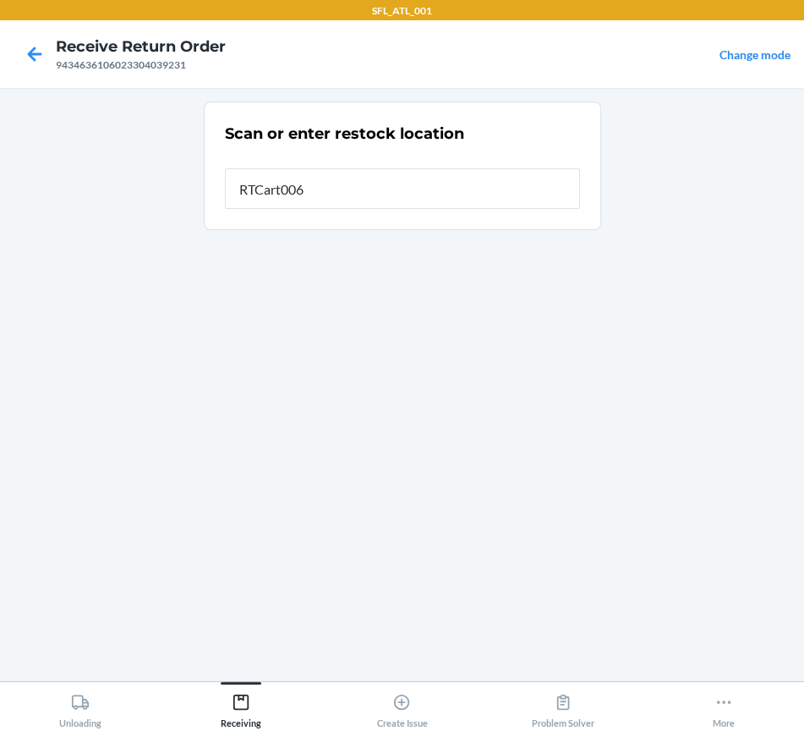
type input "RTCart006"
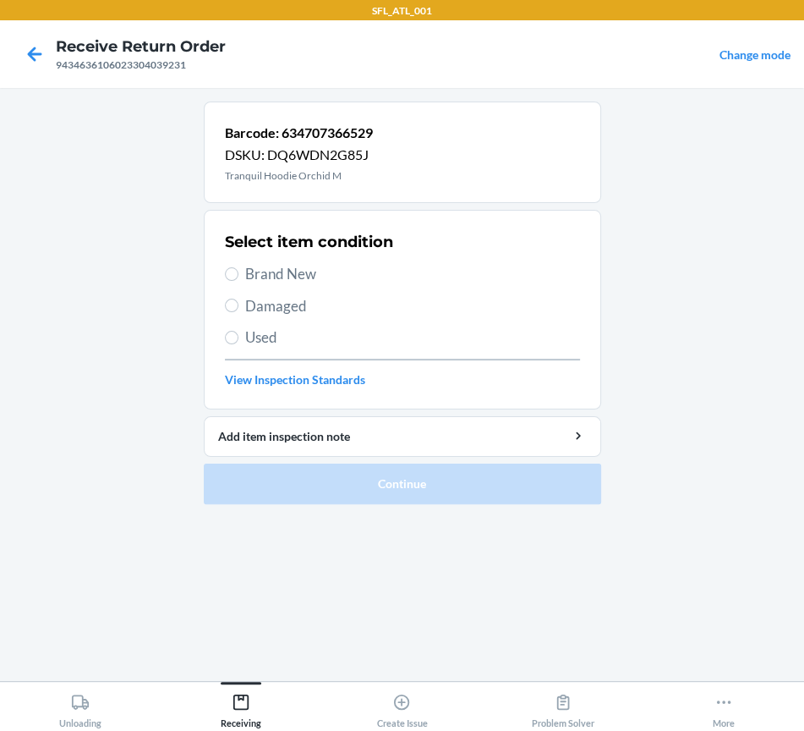
click at [292, 278] on span "Brand New" at bounding box center [412, 274] width 335 height 22
click at [239, 278] on input "Brand New" at bounding box center [232, 274] width 14 height 14
radio input "true"
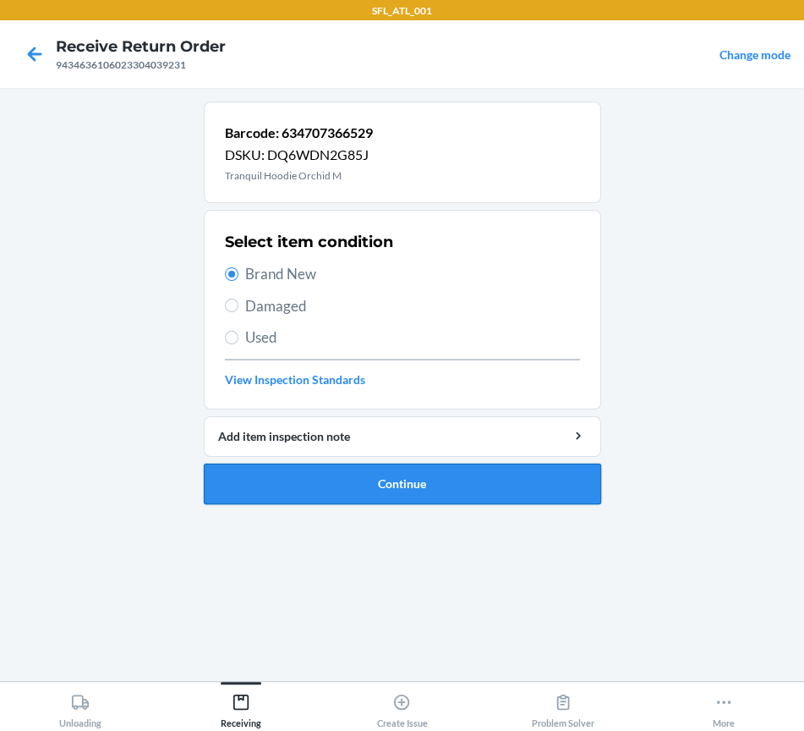
click at [311, 479] on button "Continue" at bounding box center [403, 484] width 398 height 41
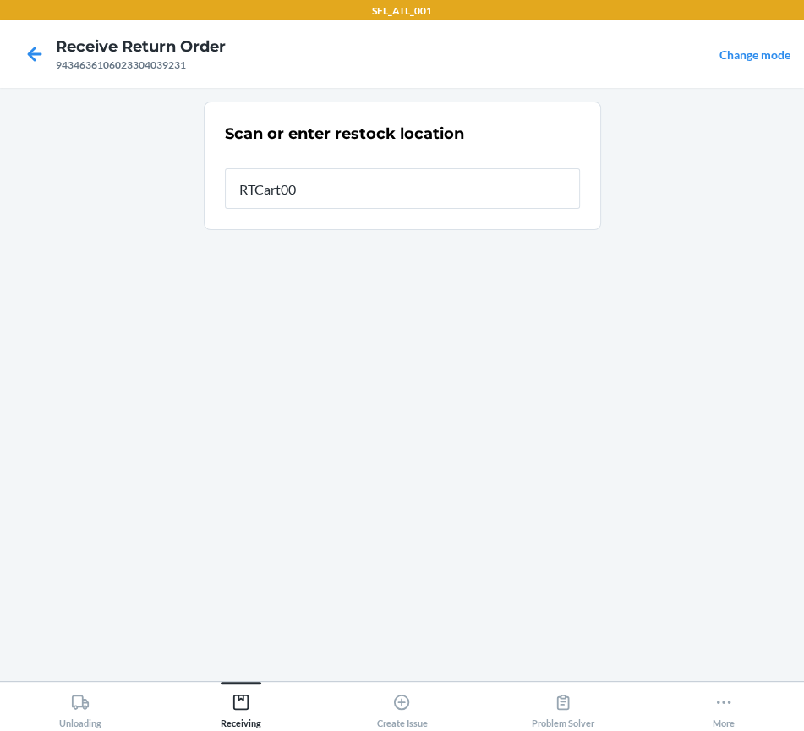
type input "RTCart006"
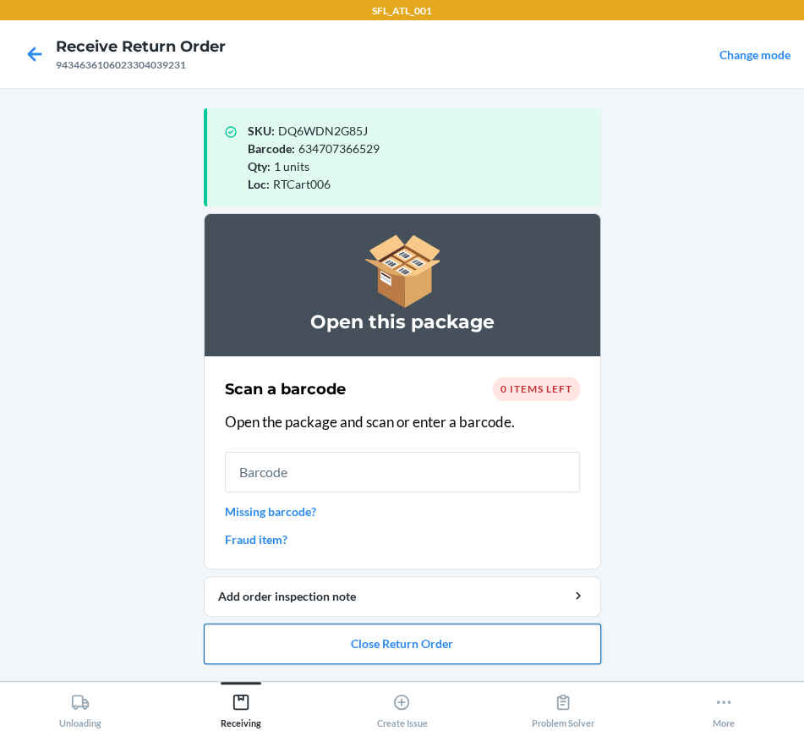
click at [311, 650] on button "Close Return Order" at bounding box center [403, 643] width 398 height 41
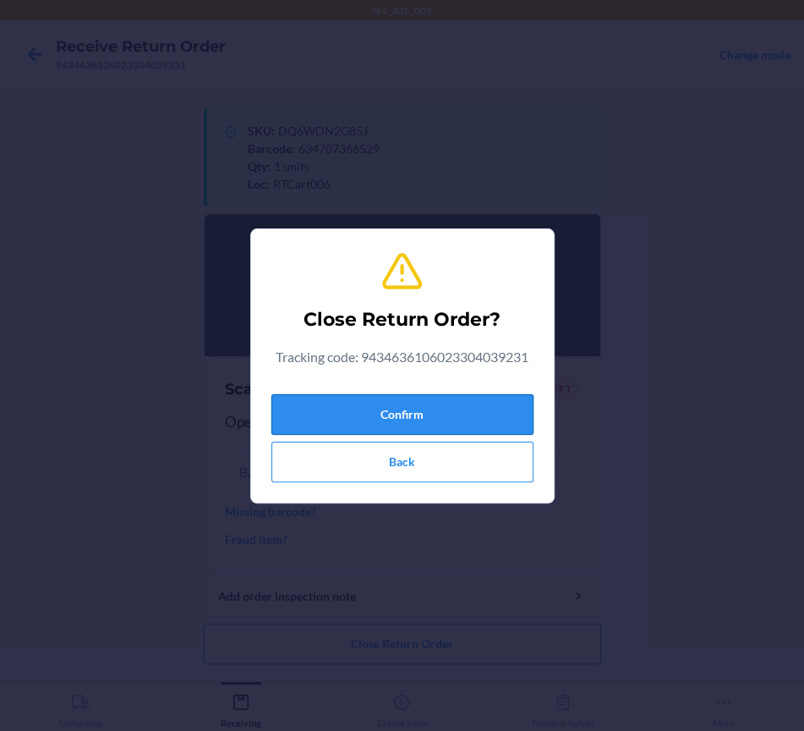
click at [336, 408] on button "Confirm" at bounding box center [403, 414] width 262 height 41
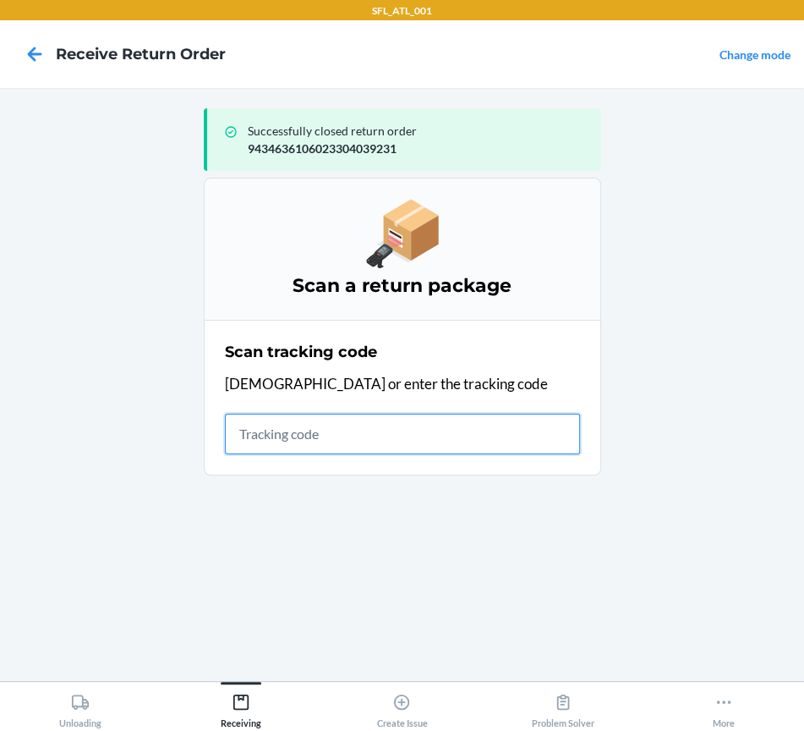
click at [324, 442] on input "text" at bounding box center [402, 434] width 355 height 41
click at [383, 436] on input "text" at bounding box center [402, 434] width 355 height 41
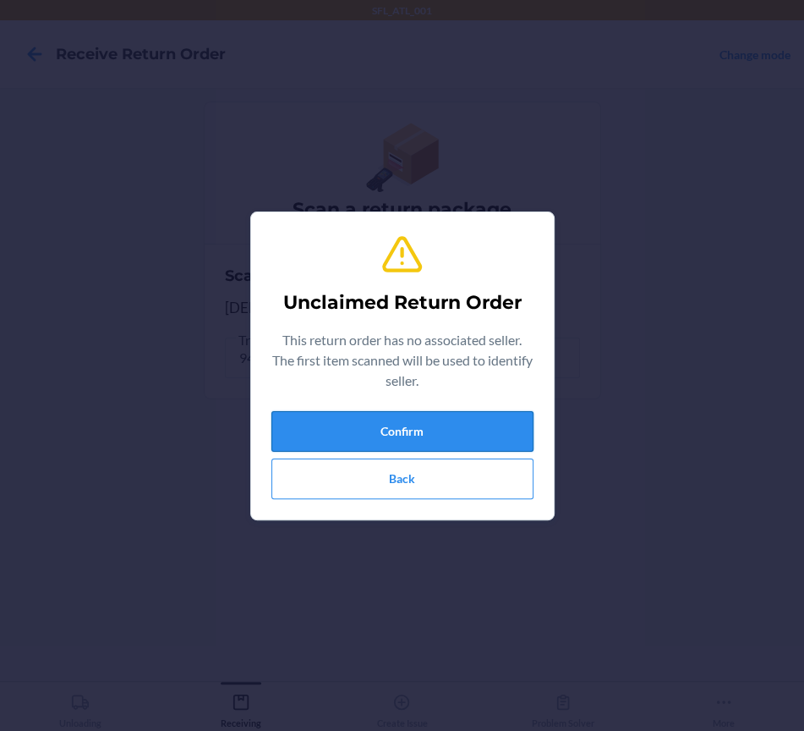
click at [370, 434] on button "Confirm" at bounding box center [403, 431] width 262 height 41
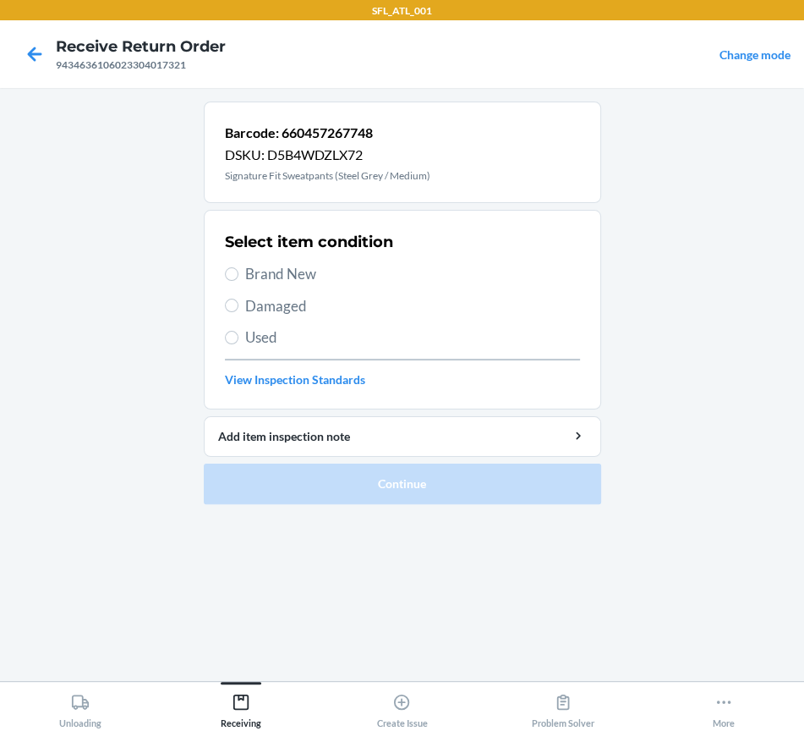
click at [264, 278] on span "Brand New" at bounding box center [412, 274] width 335 height 22
click at [239, 278] on input "Brand New" at bounding box center [232, 274] width 14 height 14
radio input "true"
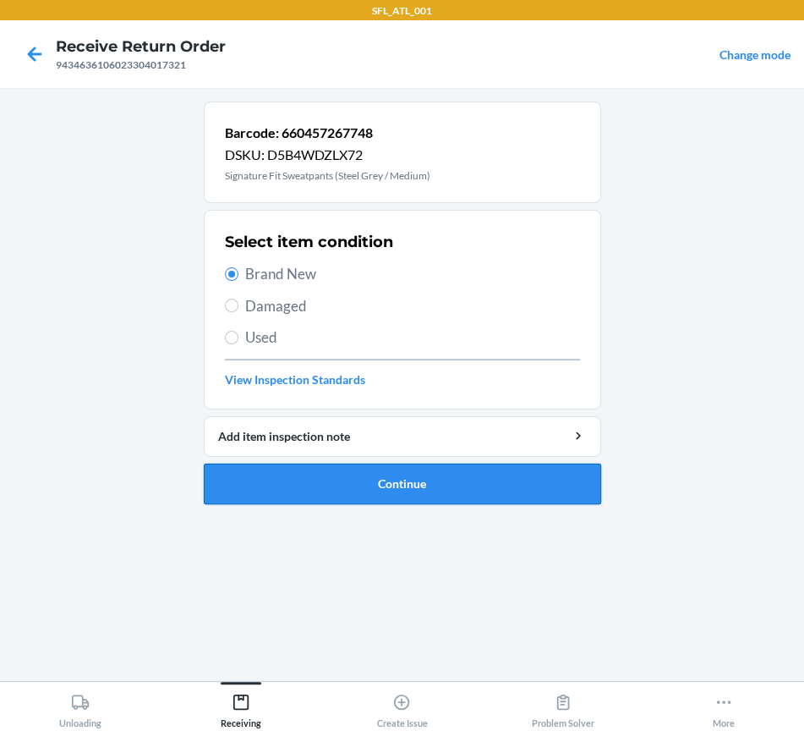
click at [278, 485] on button "Continue" at bounding box center [403, 484] width 398 height 41
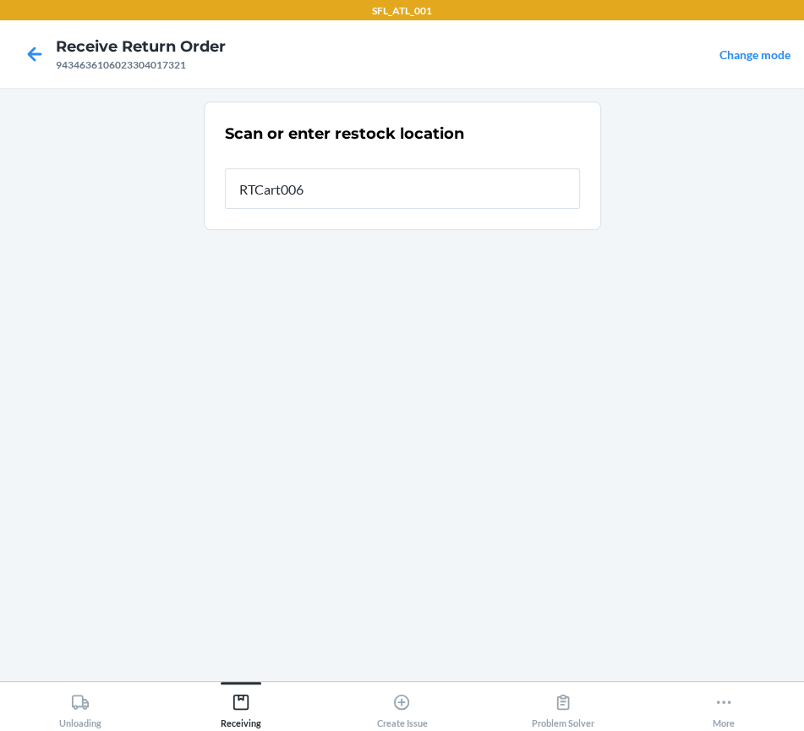
type input "RTCart006"
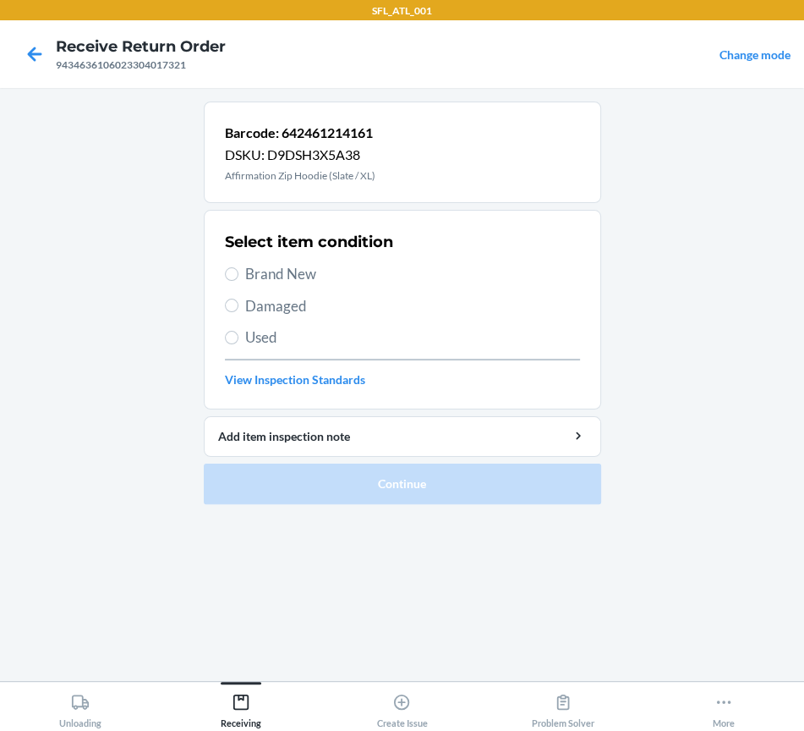
click at [230, 264] on label "Brand New" at bounding box center [402, 274] width 355 height 22
click at [230, 267] on input "Brand New" at bounding box center [232, 274] width 14 height 14
radio input "true"
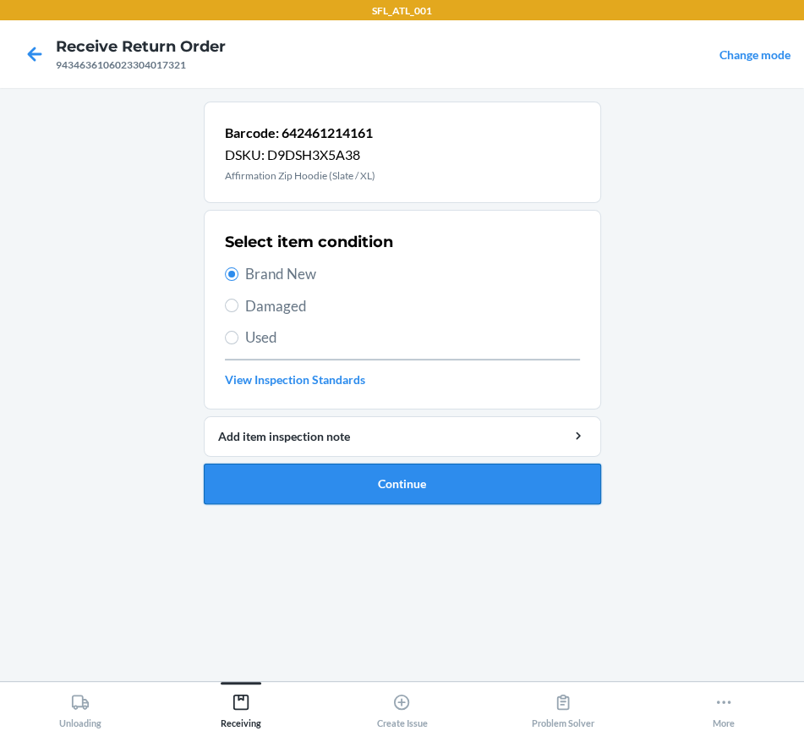
click at [290, 492] on button "Continue" at bounding box center [403, 484] width 398 height 41
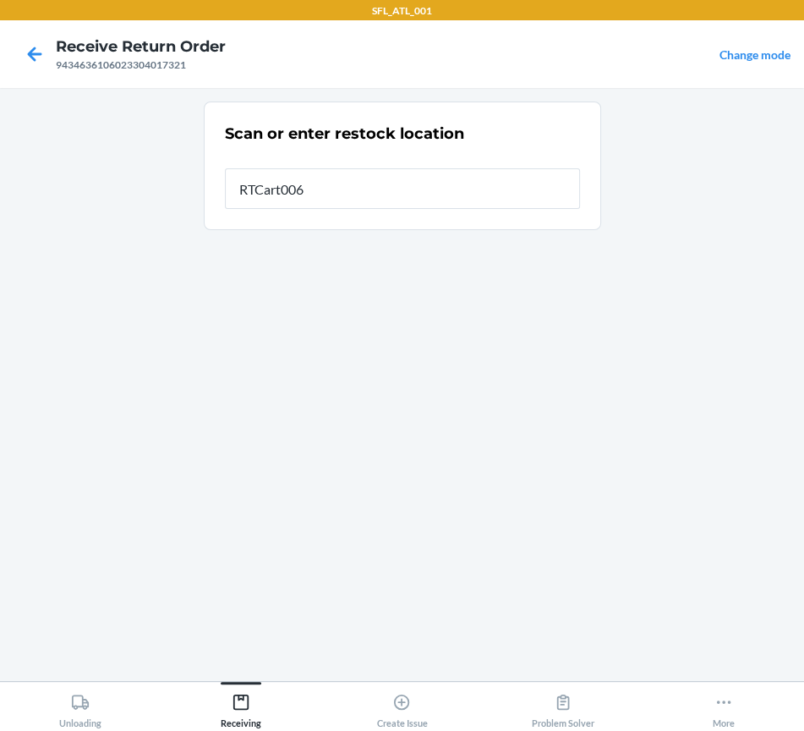
type input "RTCart006"
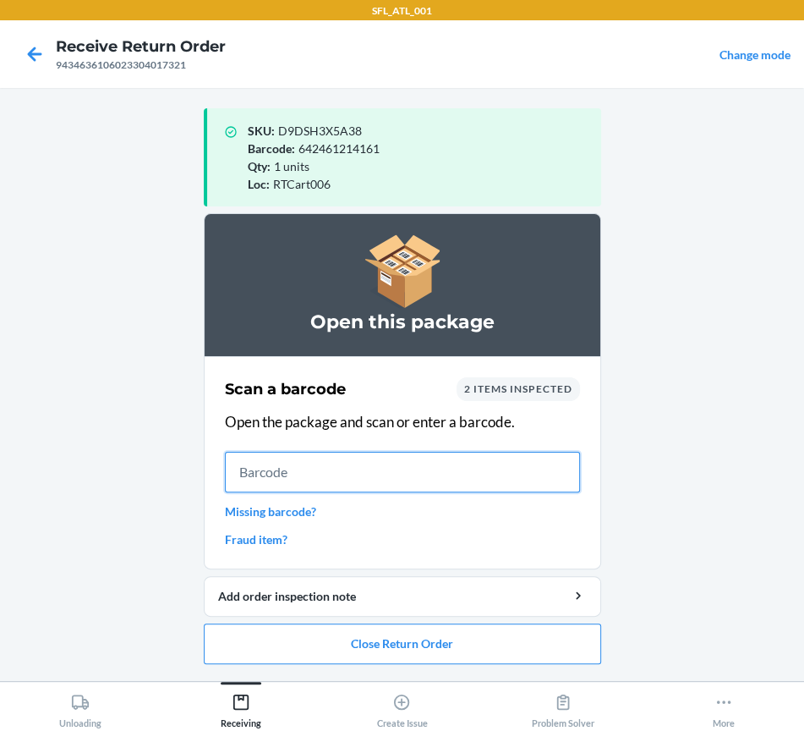
click at [305, 473] on input "text" at bounding box center [402, 472] width 355 height 41
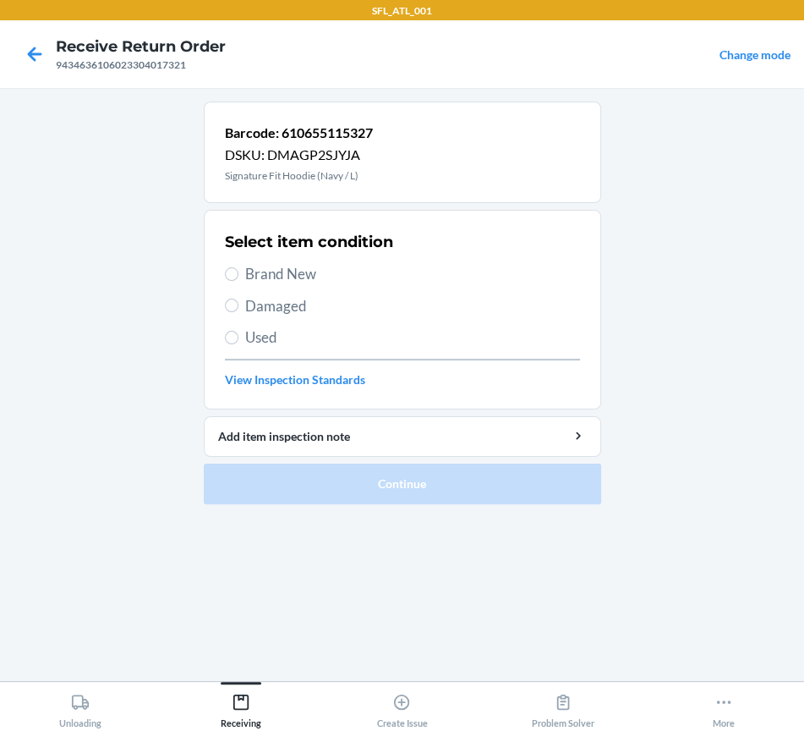
click at [231, 283] on label "Brand New" at bounding box center [402, 274] width 355 height 22
click at [231, 281] on input "Brand New" at bounding box center [232, 274] width 14 height 14
radio input "true"
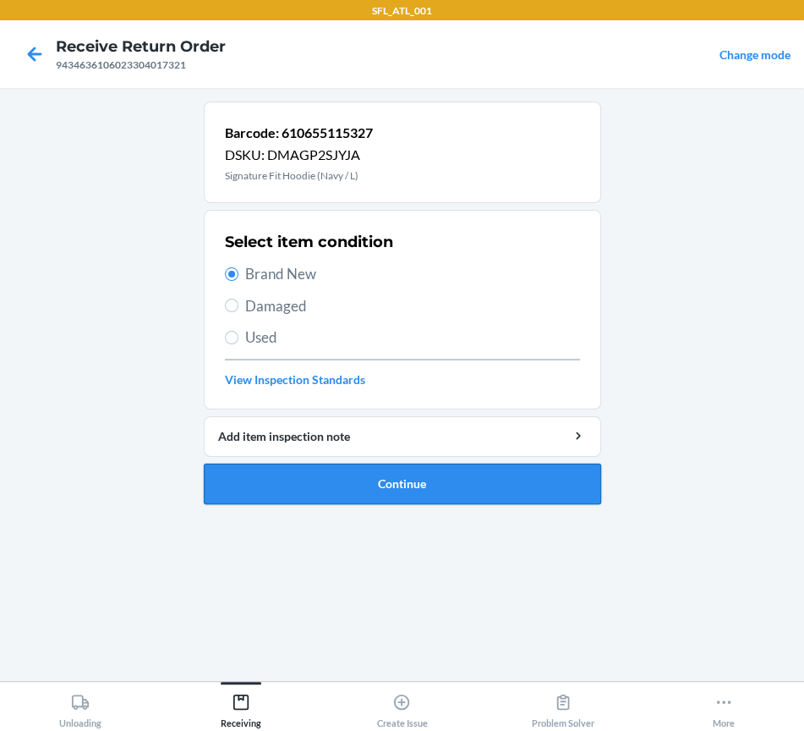
click at [310, 492] on button "Continue" at bounding box center [403, 484] width 398 height 41
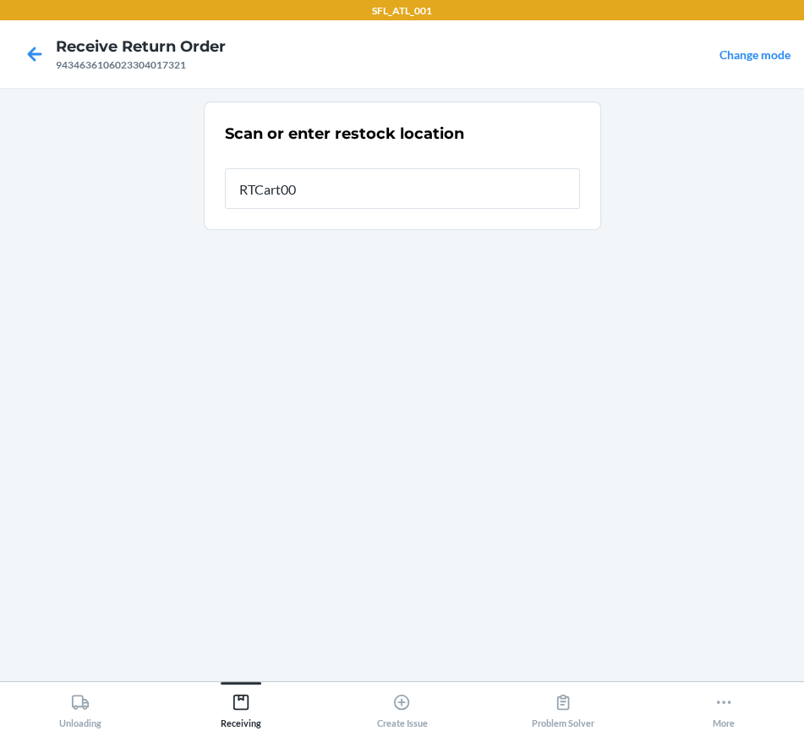
type input "RTCart006"
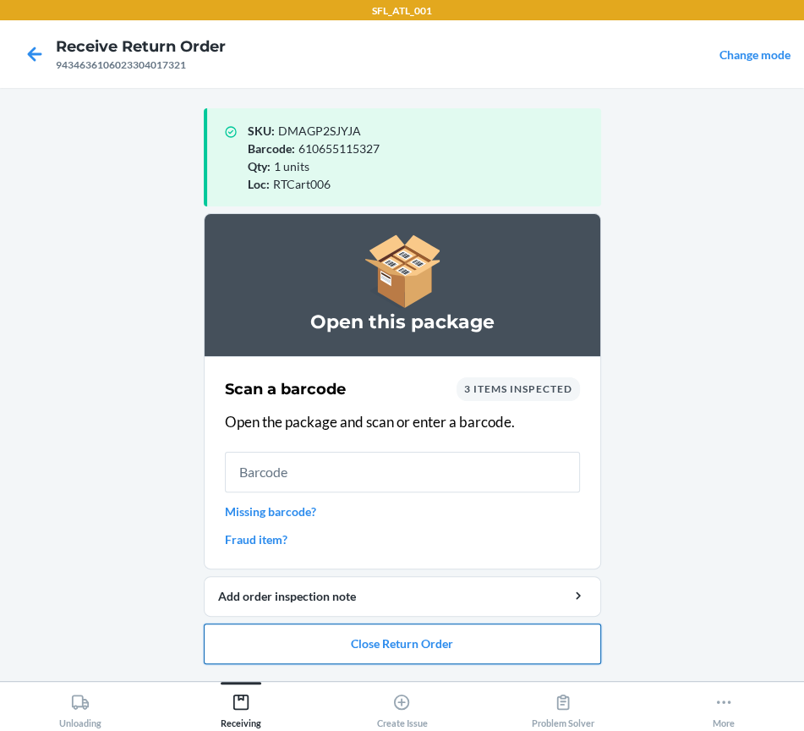
click at [426, 645] on button "Close Return Order" at bounding box center [403, 643] width 398 height 41
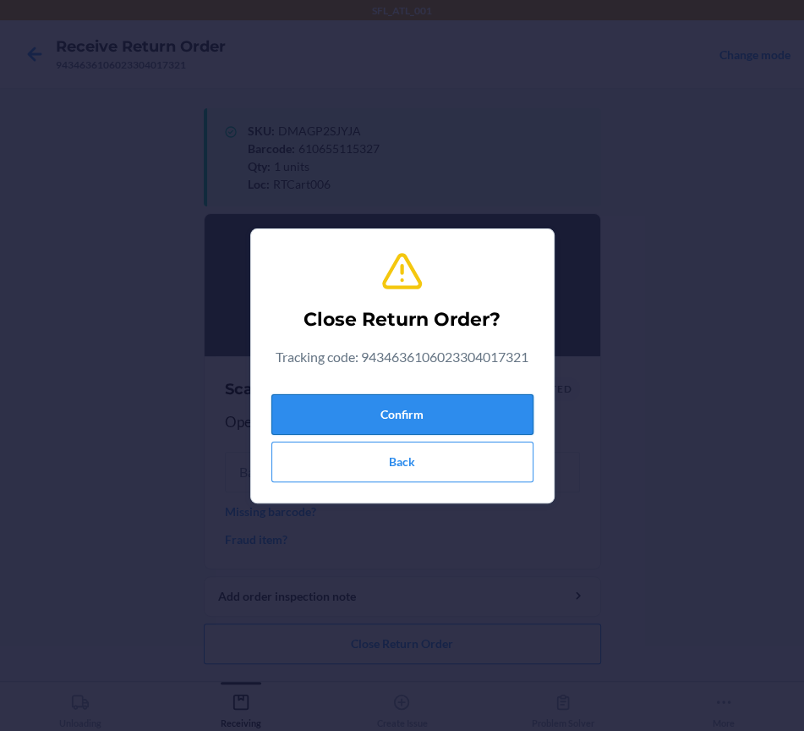
click at [385, 432] on button "Confirm" at bounding box center [403, 414] width 262 height 41
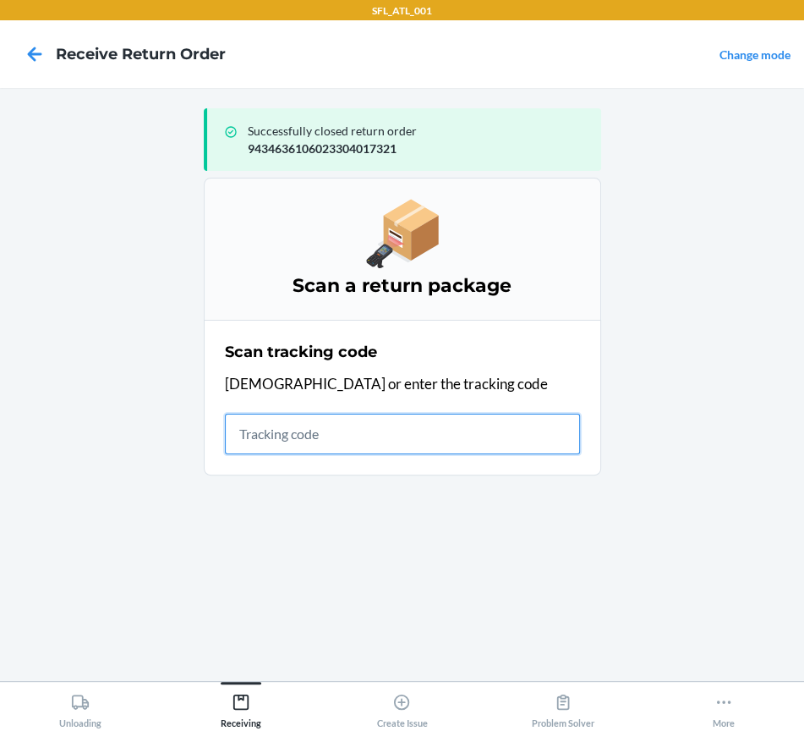
click at [309, 438] on input "text" at bounding box center [402, 434] width 355 height 41
type input "420302599434636"
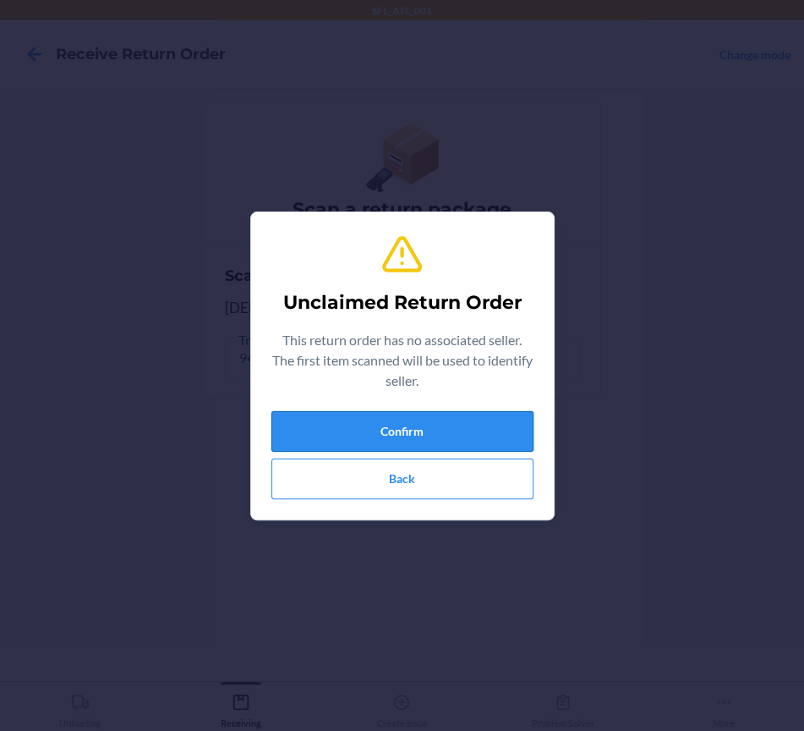
click at [310, 439] on button "Confirm" at bounding box center [403, 431] width 262 height 41
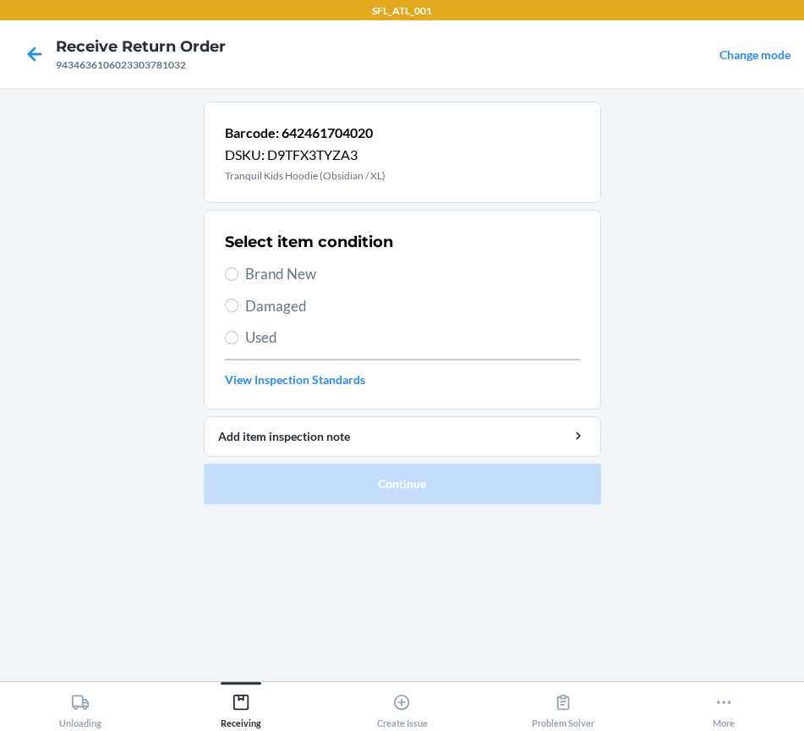
click at [274, 271] on span "Brand New" at bounding box center [412, 274] width 335 height 22
click at [239, 271] on input "Brand New" at bounding box center [232, 274] width 14 height 14
radio input "true"
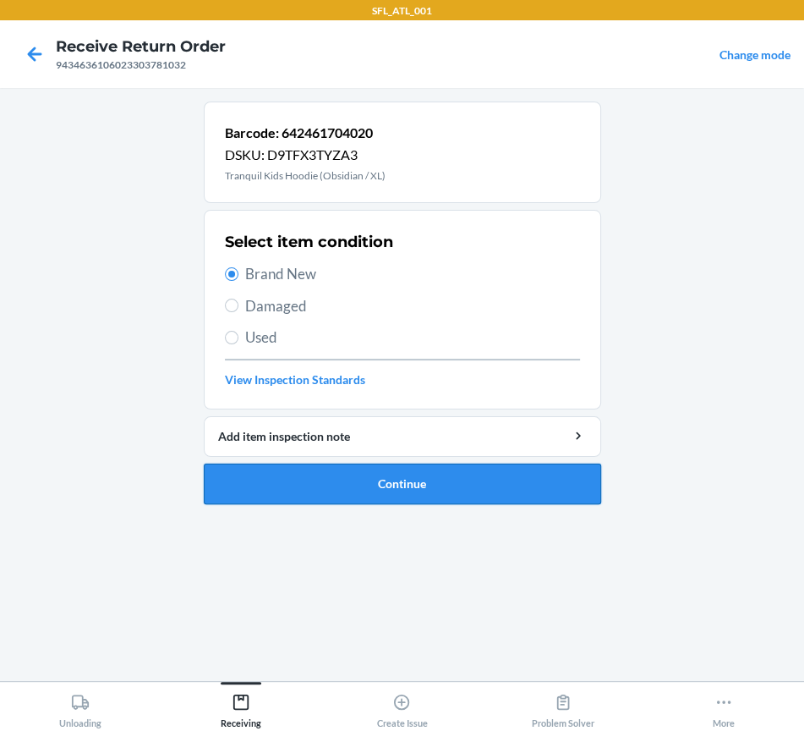
click at [296, 485] on button "Continue" at bounding box center [403, 484] width 398 height 41
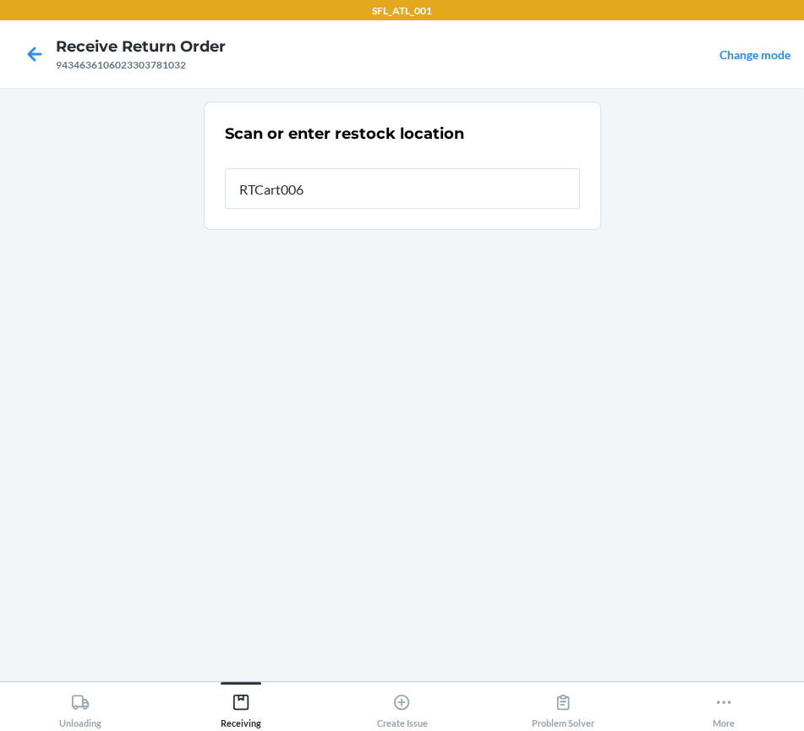
type input "RTCart006"
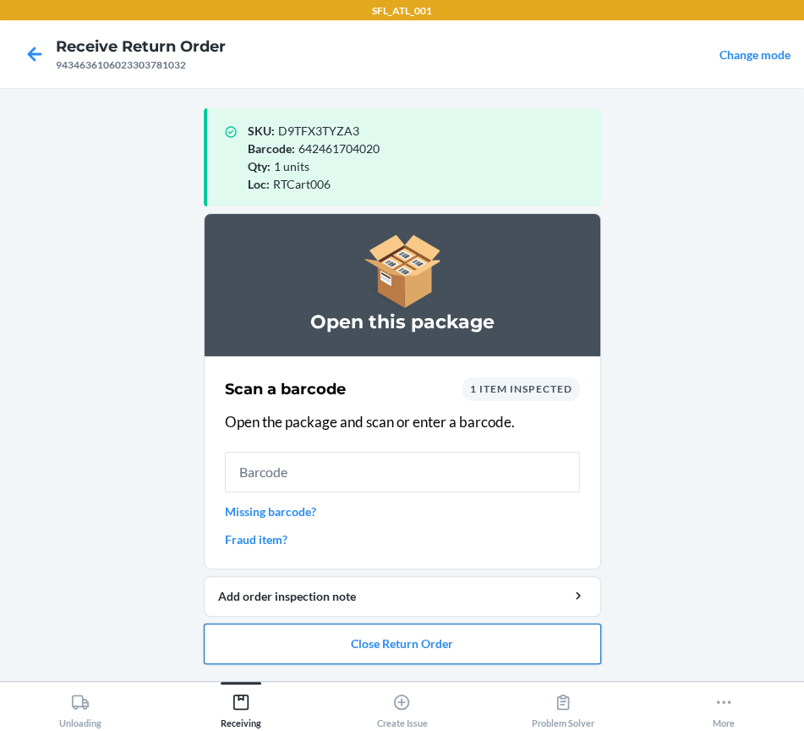
click at [390, 642] on button "Close Return Order" at bounding box center [403, 643] width 398 height 41
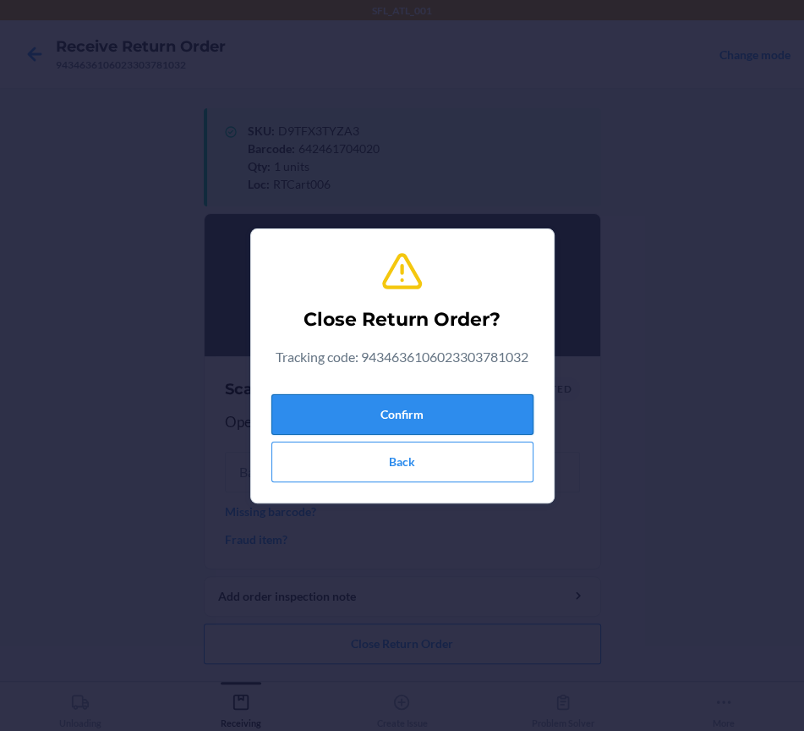
click at [363, 413] on button "Confirm" at bounding box center [403, 414] width 262 height 41
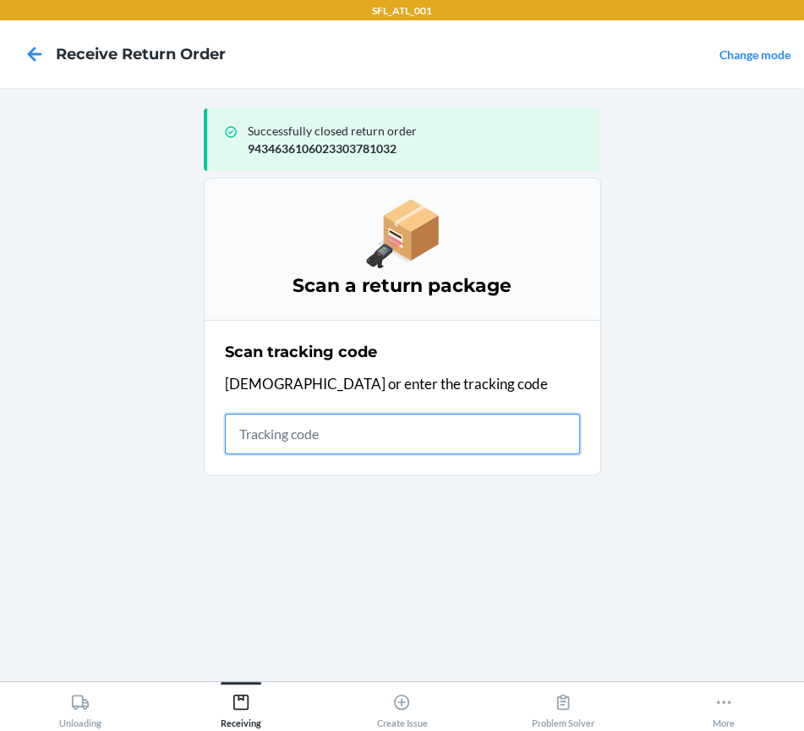
click at [285, 439] on input "text" at bounding box center [402, 434] width 355 height 41
click at [288, 442] on input "text" at bounding box center [402, 434] width 355 height 41
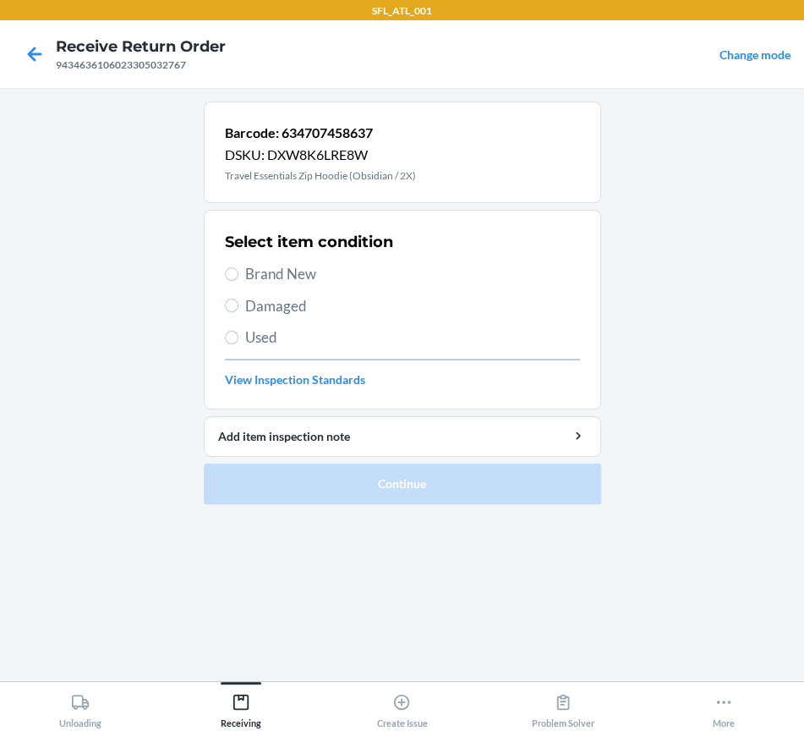
click at [304, 277] on span "Brand New" at bounding box center [412, 274] width 335 height 22
click at [239, 277] on input "Brand New" at bounding box center [232, 274] width 14 height 14
radio input "true"
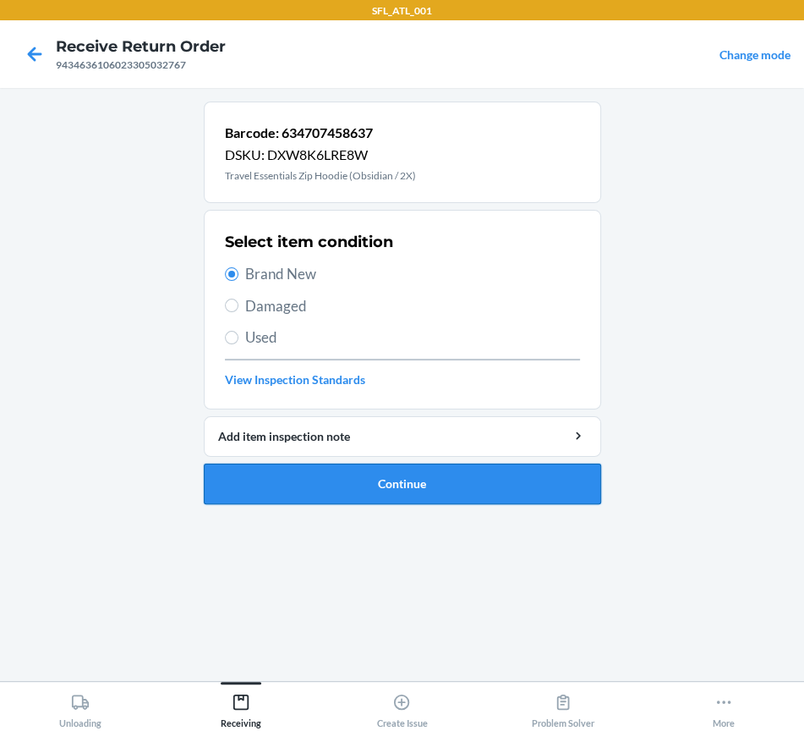
click at [316, 485] on button "Continue" at bounding box center [403, 484] width 398 height 41
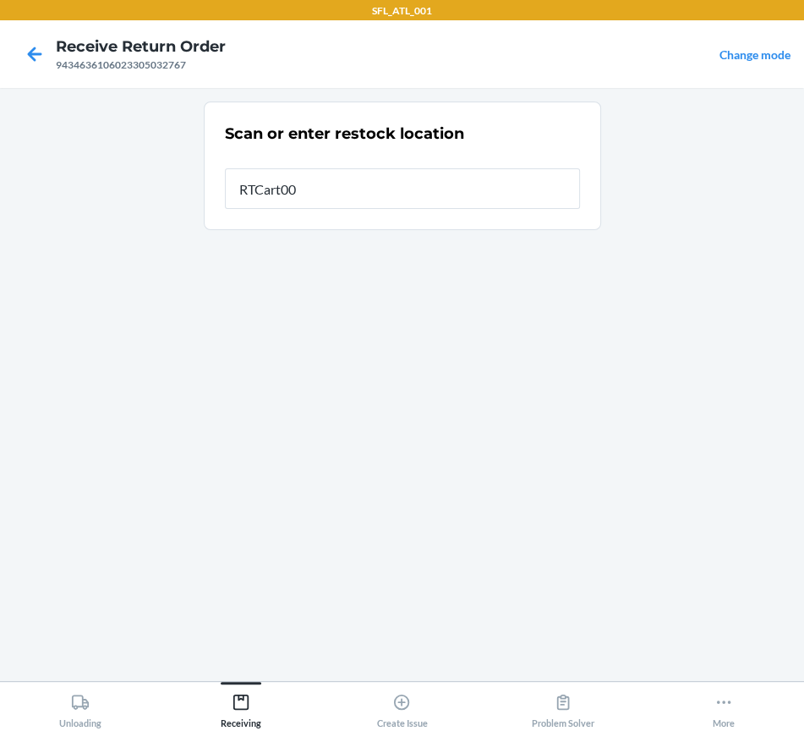
type input "RTCart006"
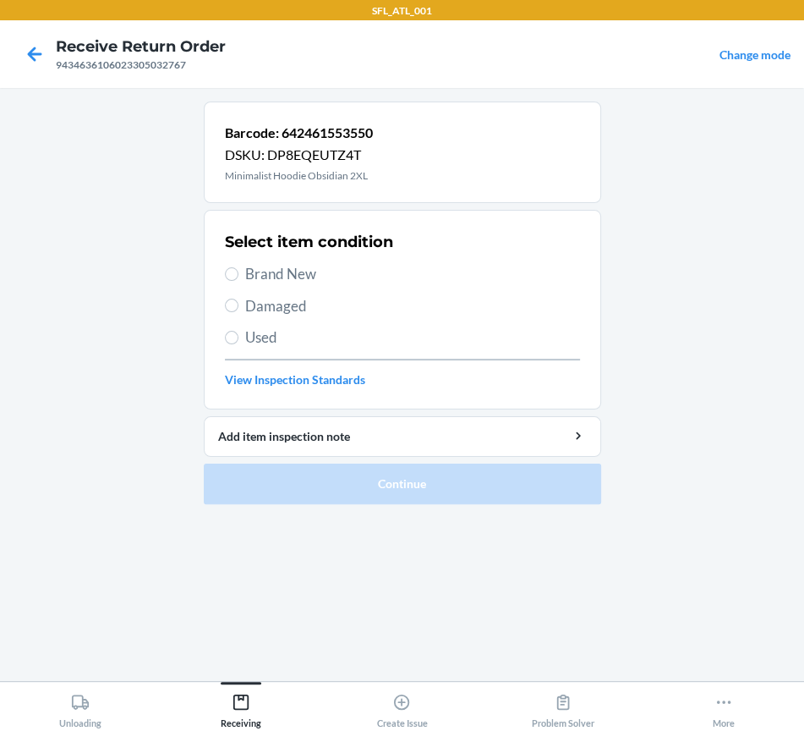
click at [278, 337] on span "Used" at bounding box center [412, 337] width 335 height 22
click at [239, 337] on input "Used" at bounding box center [232, 338] width 14 height 14
radio input "true"
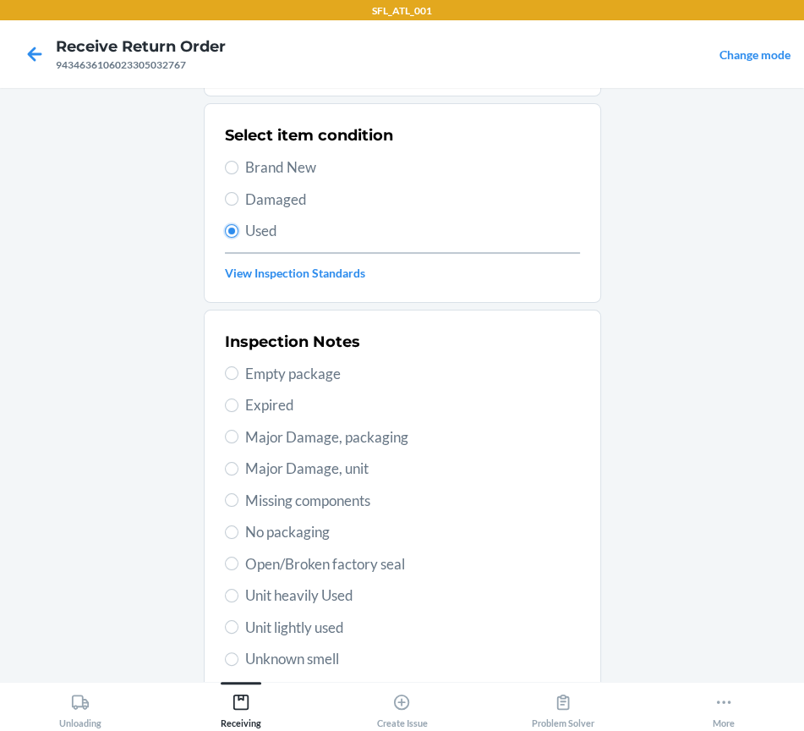
scroll to position [211, 0]
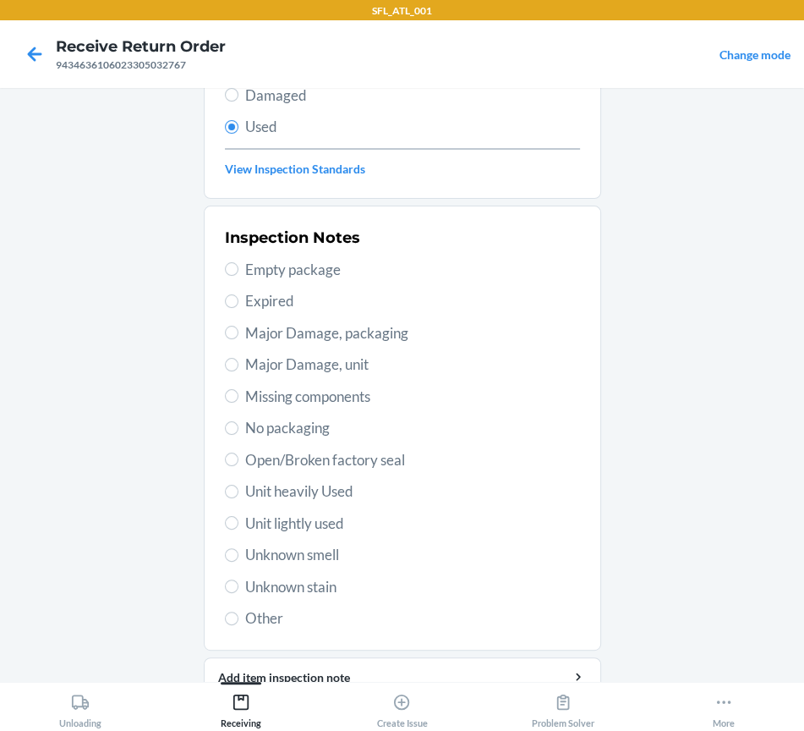
click at [288, 490] on span "Unit heavily Used" at bounding box center [412, 491] width 335 height 22
click at [239, 490] on input "Unit heavily Used" at bounding box center [232, 492] width 14 height 14
radio input "true"
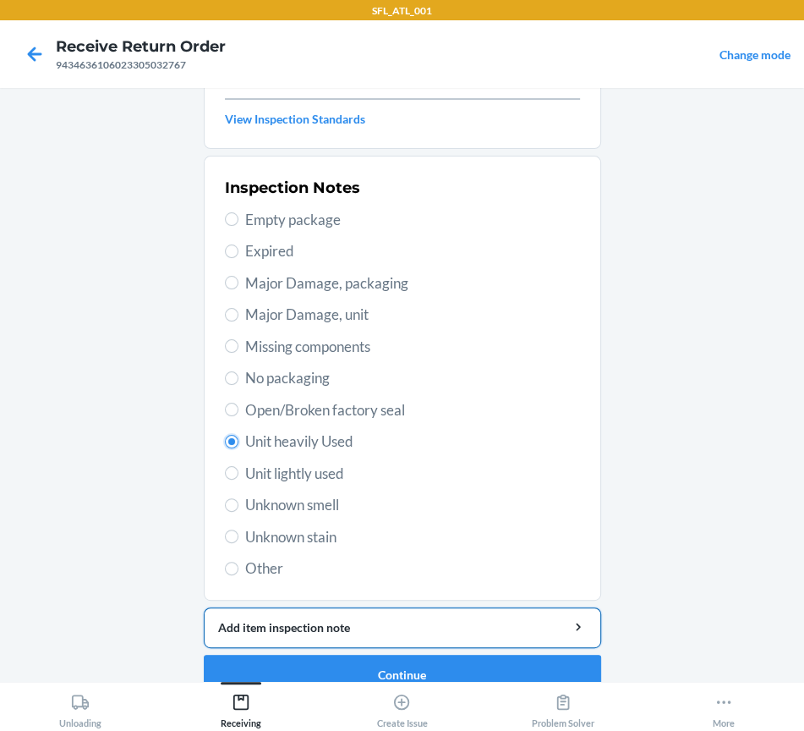
scroll to position [287, 0]
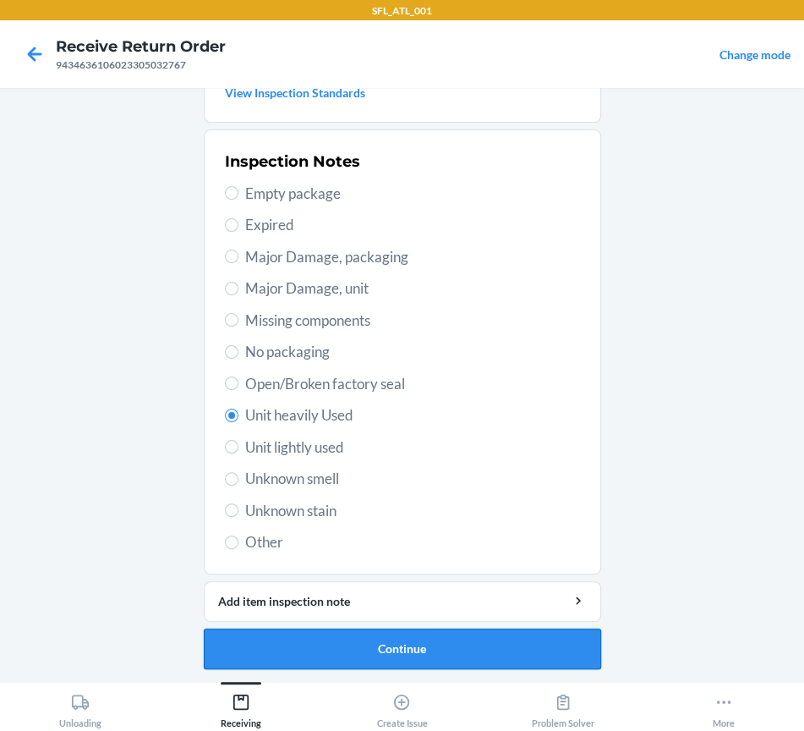
click at [443, 661] on button "Continue" at bounding box center [403, 648] width 398 height 41
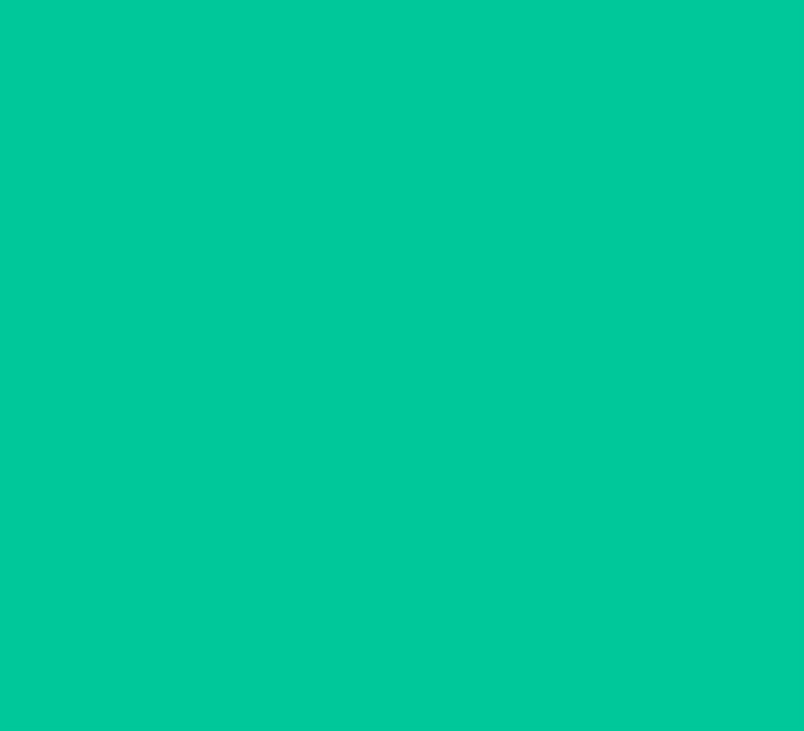
scroll to position [0, 0]
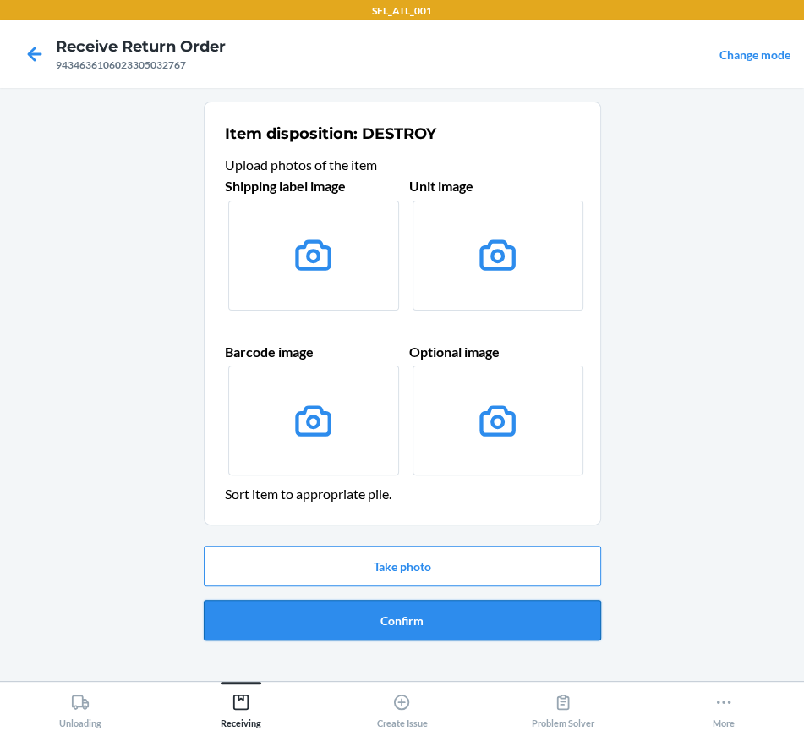
click at [431, 608] on button "Confirm" at bounding box center [403, 620] width 398 height 41
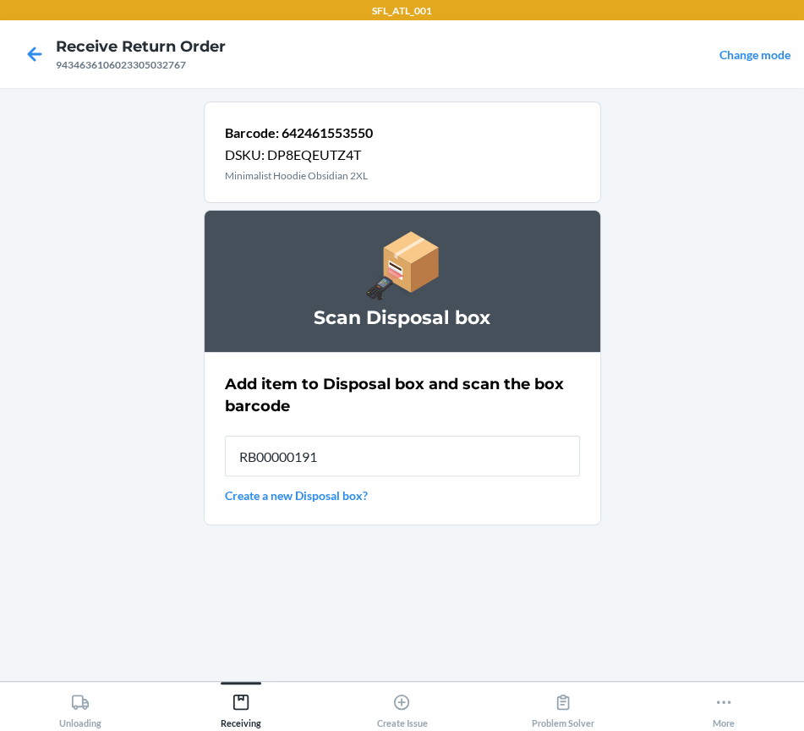
type input "RB00000191O"
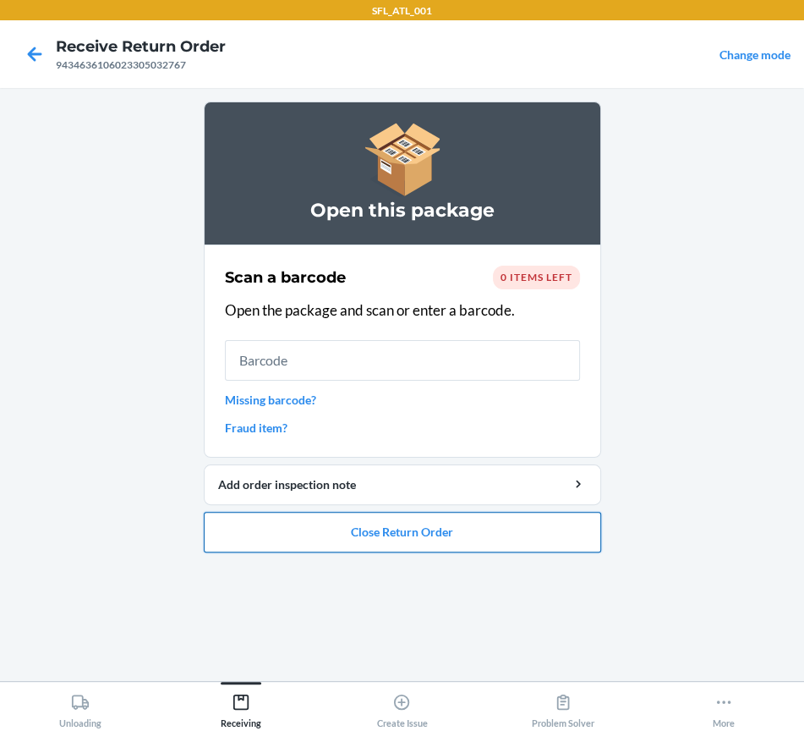
click at [437, 535] on button "Close Return Order" at bounding box center [403, 532] width 398 height 41
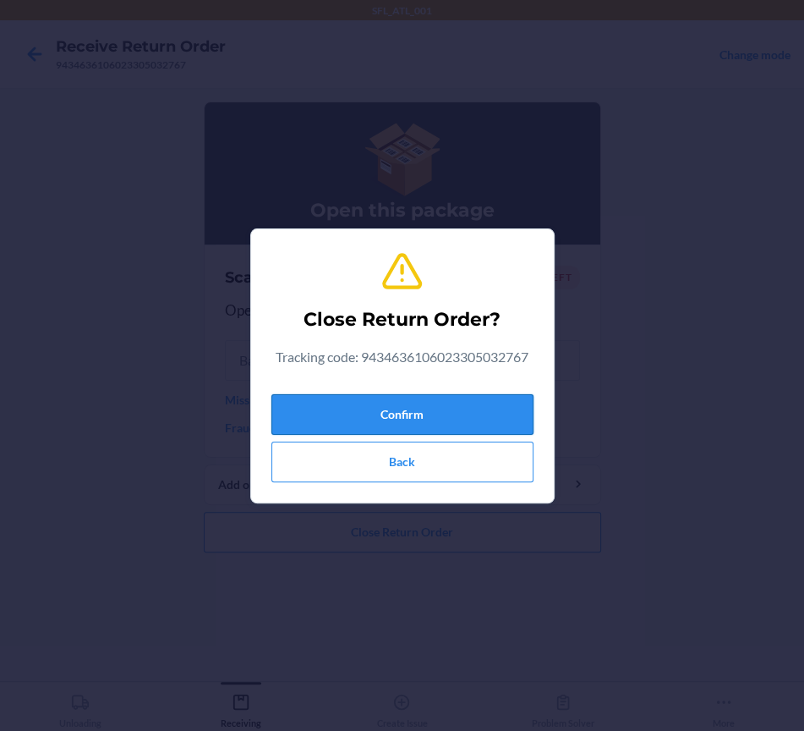
click at [392, 421] on button "Confirm" at bounding box center [403, 414] width 262 height 41
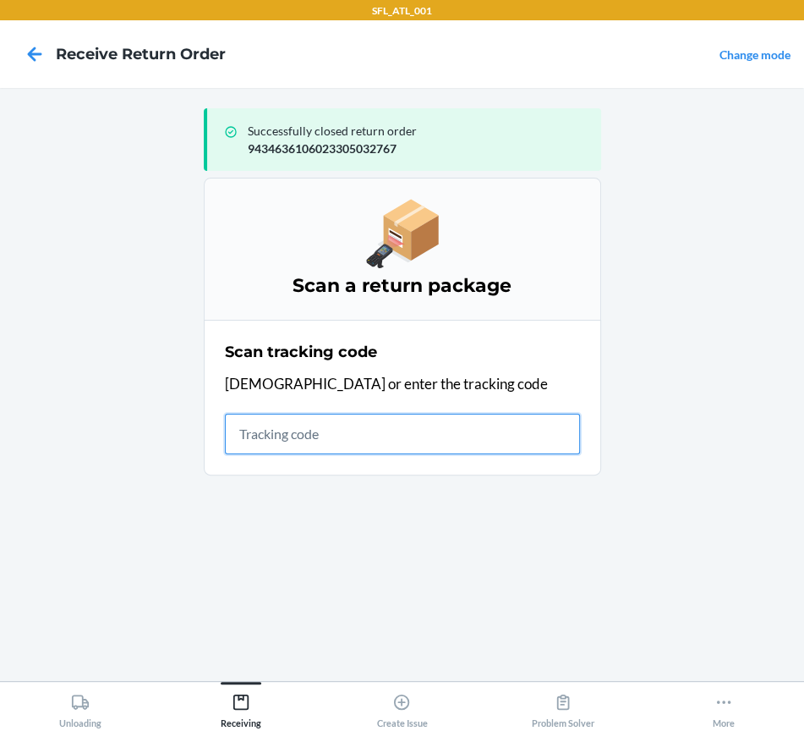
click at [277, 436] on input "text" at bounding box center [402, 434] width 355 height 41
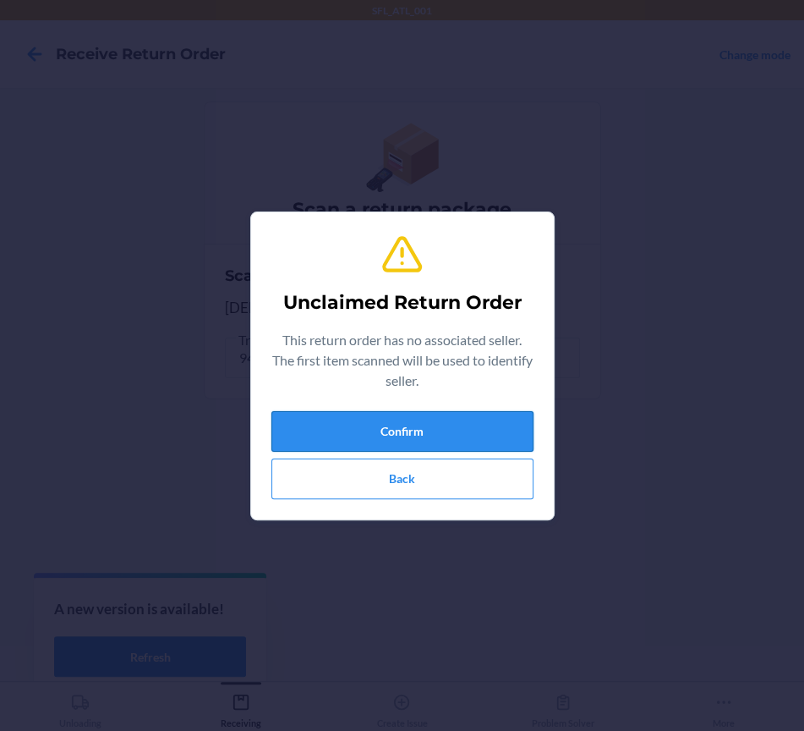
click at [291, 439] on button "Confirm" at bounding box center [403, 431] width 262 height 41
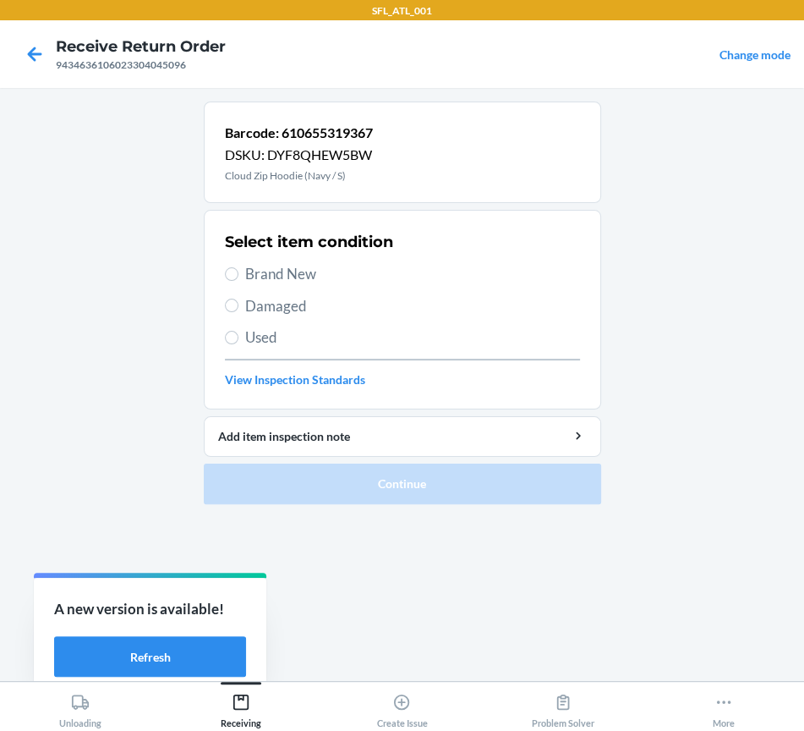
click at [248, 285] on div "Select item condition Brand New Damaged Used View Inspection Standards" at bounding box center [402, 309] width 355 height 167
click at [256, 288] on div "Select item condition Brand New Damaged Used View Inspection Standards" at bounding box center [402, 309] width 355 height 167
click at [256, 276] on span "Brand New" at bounding box center [412, 274] width 335 height 22
click at [239, 276] on input "Brand New" at bounding box center [232, 274] width 14 height 14
radio input "true"
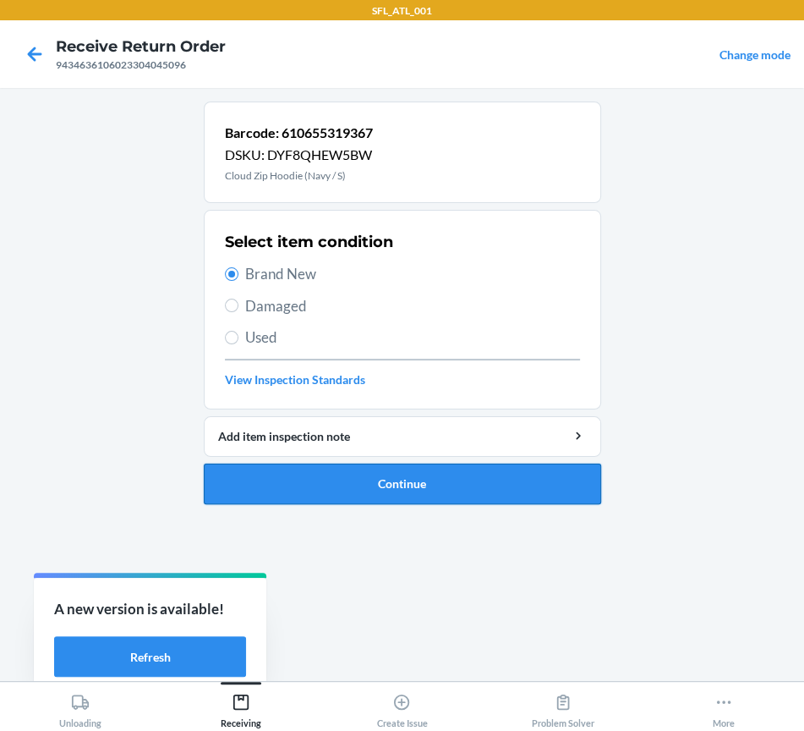
click at [286, 471] on button "Continue" at bounding box center [403, 484] width 398 height 41
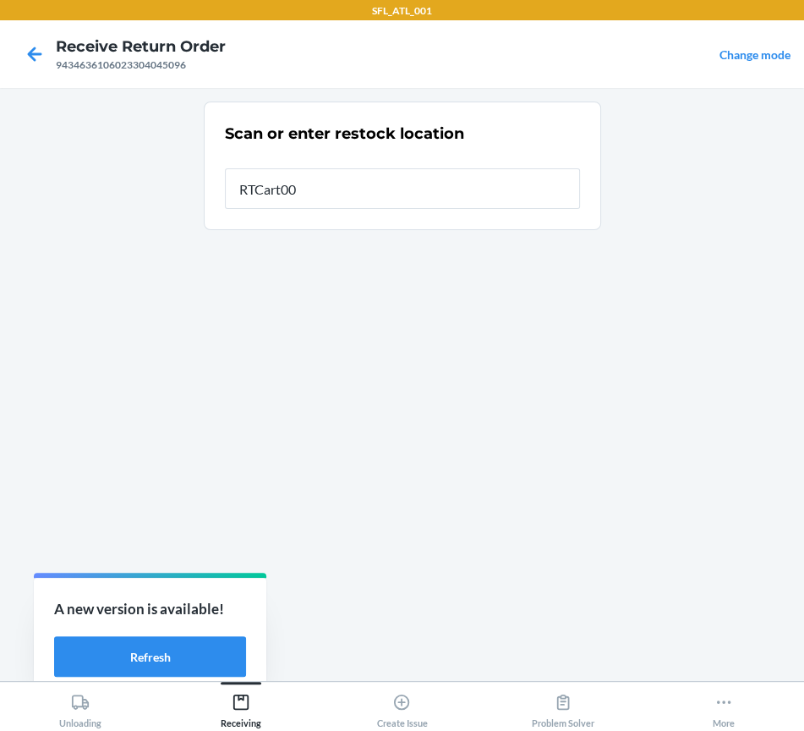
type input "RTCart006"
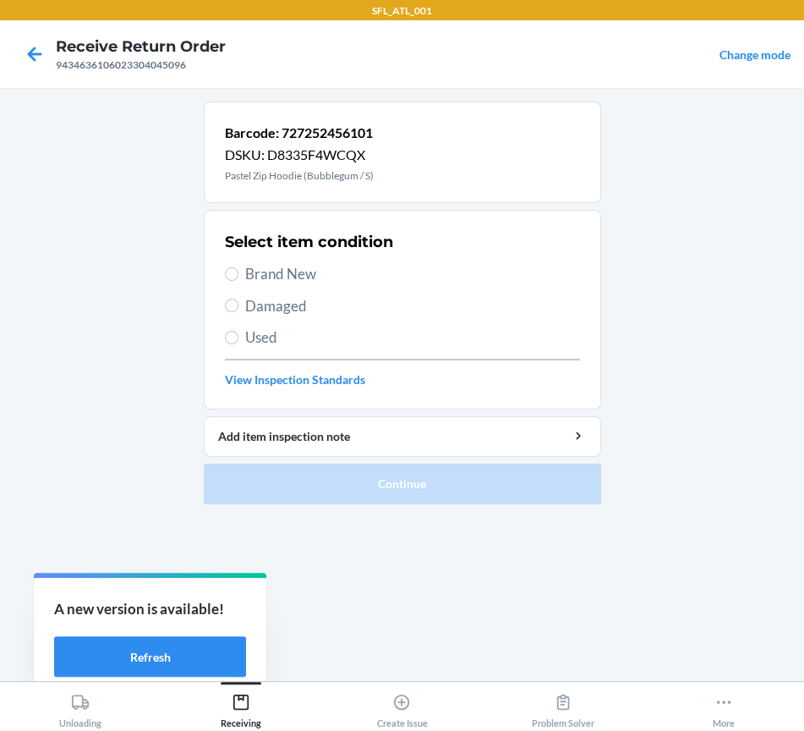
click at [264, 275] on span "Brand New" at bounding box center [412, 274] width 335 height 22
click at [239, 275] on input "Brand New" at bounding box center [232, 274] width 14 height 14
radio input "true"
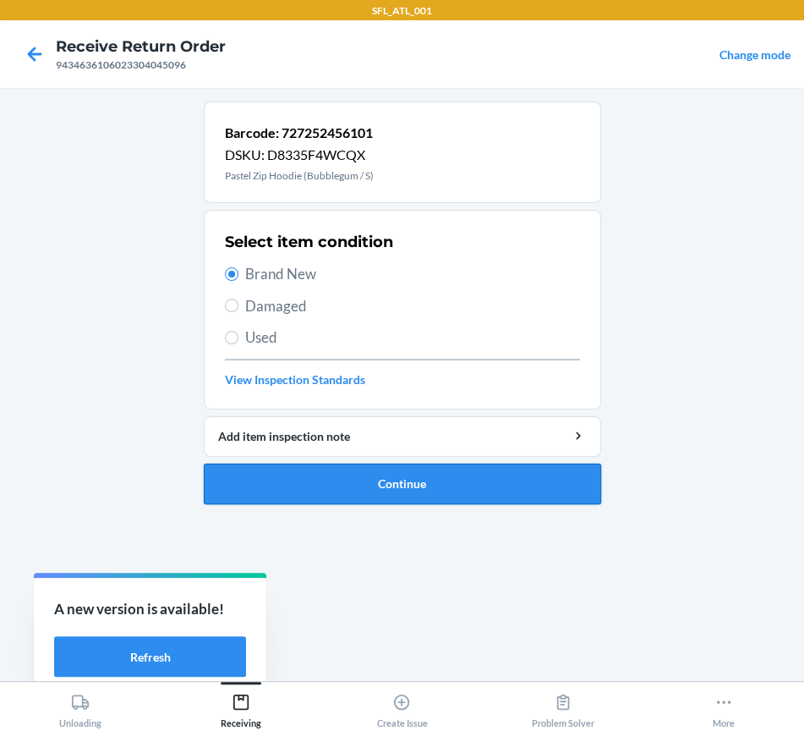
click at [313, 480] on button "Continue" at bounding box center [403, 484] width 398 height 41
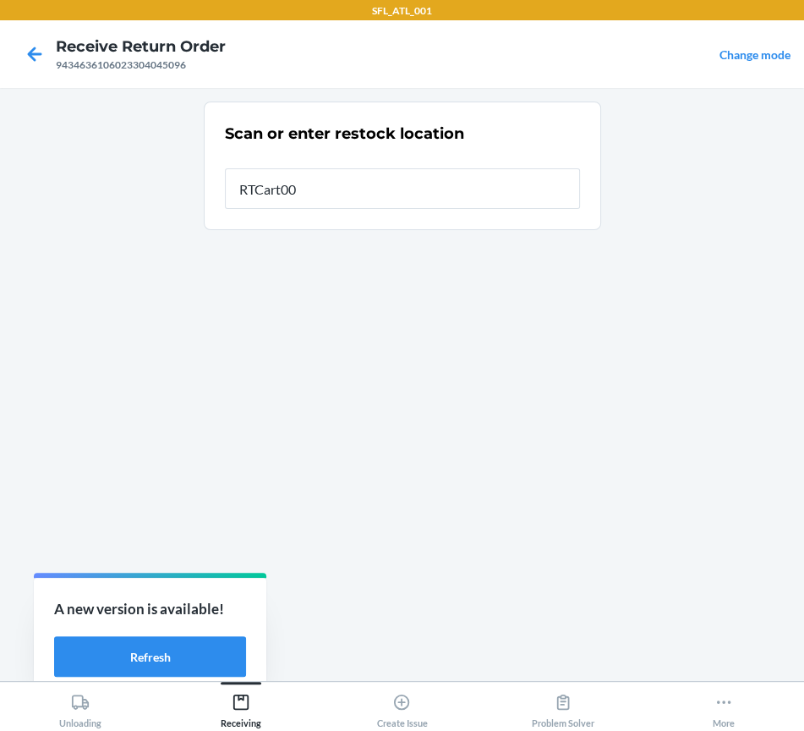
type input "RTCart006"
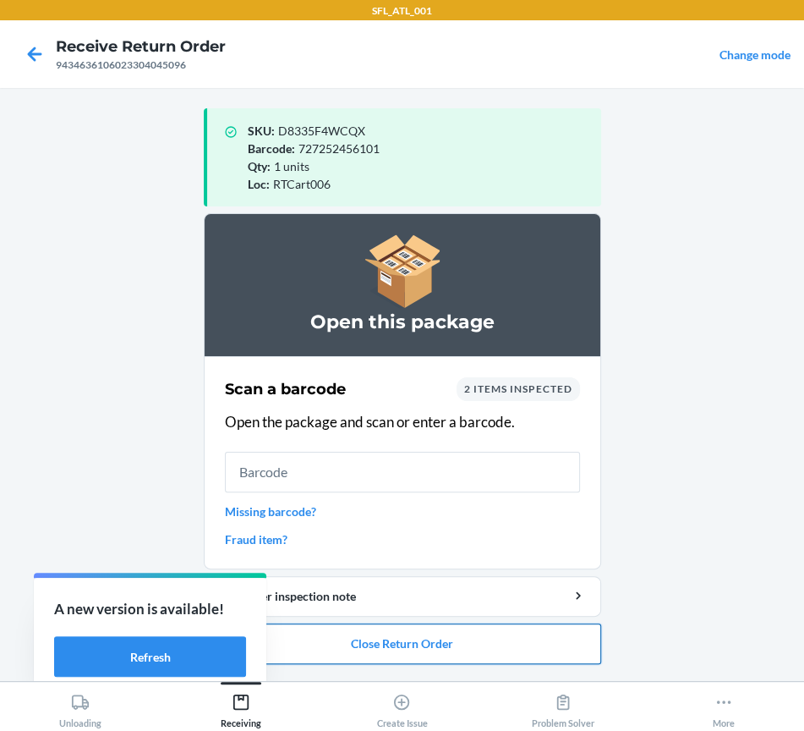
click at [410, 648] on button "Close Return Order" at bounding box center [403, 643] width 398 height 41
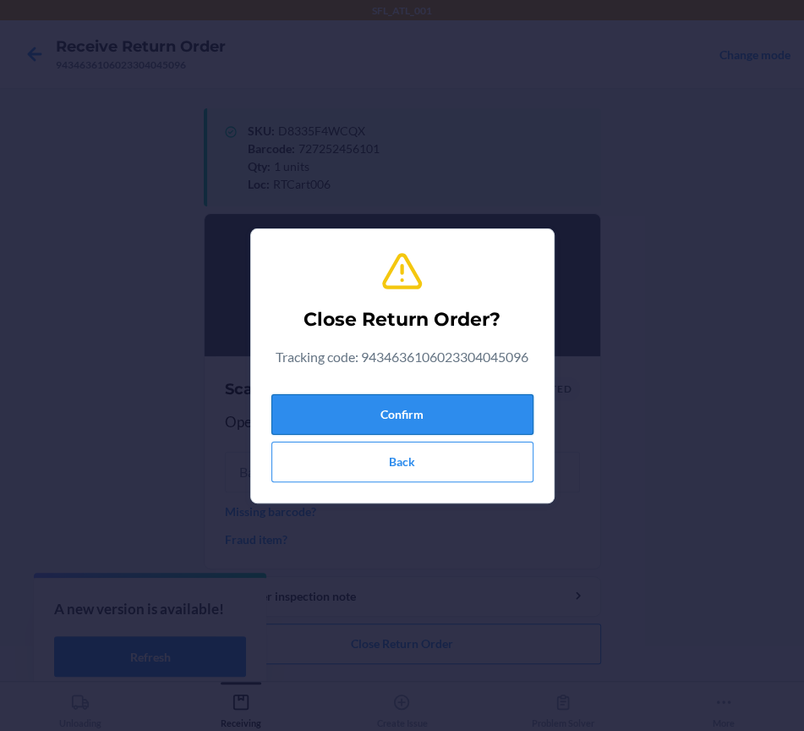
click at [391, 411] on button "Confirm" at bounding box center [403, 414] width 262 height 41
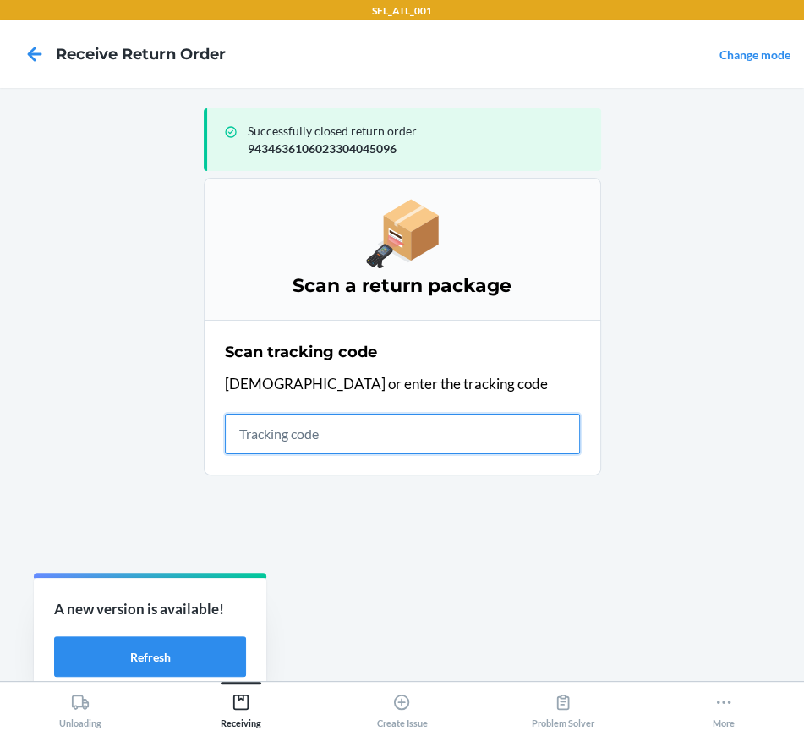
click at [268, 438] on input "text" at bounding box center [402, 434] width 355 height 41
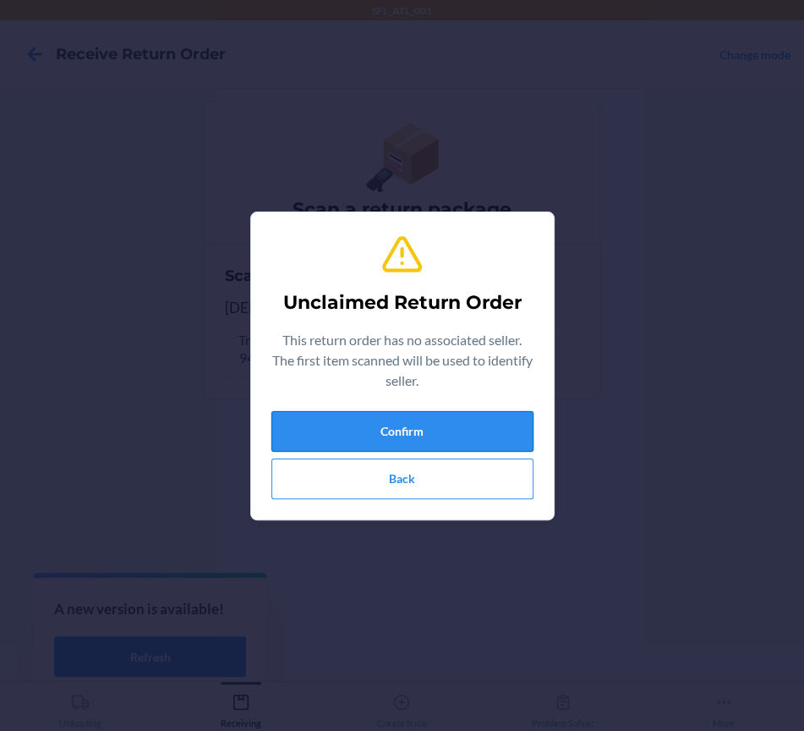
click at [299, 441] on button "Confirm" at bounding box center [403, 431] width 262 height 41
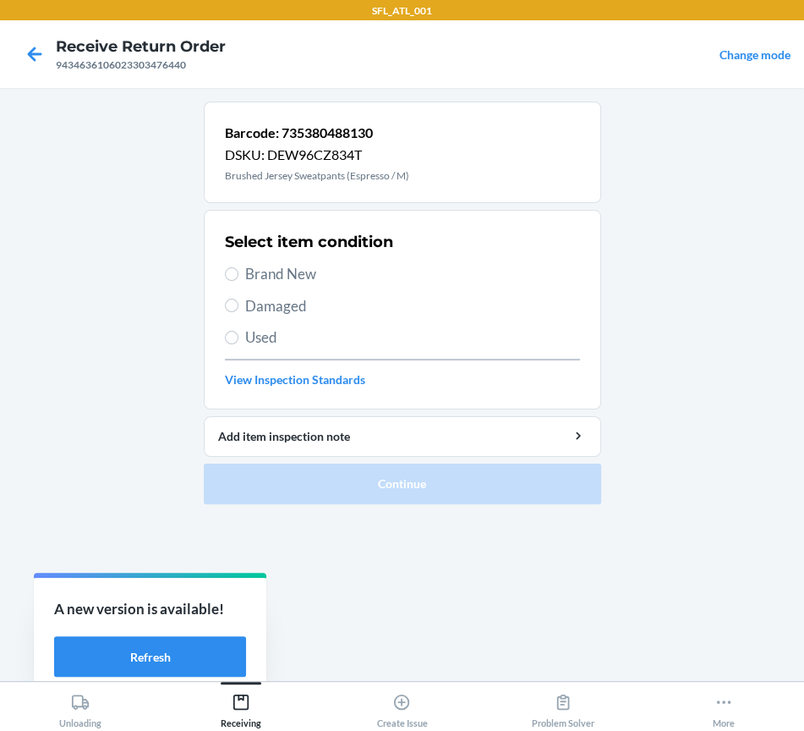
click at [299, 272] on span "Brand New" at bounding box center [412, 274] width 335 height 22
click at [239, 272] on input "Brand New" at bounding box center [232, 274] width 14 height 14
radio input "true"
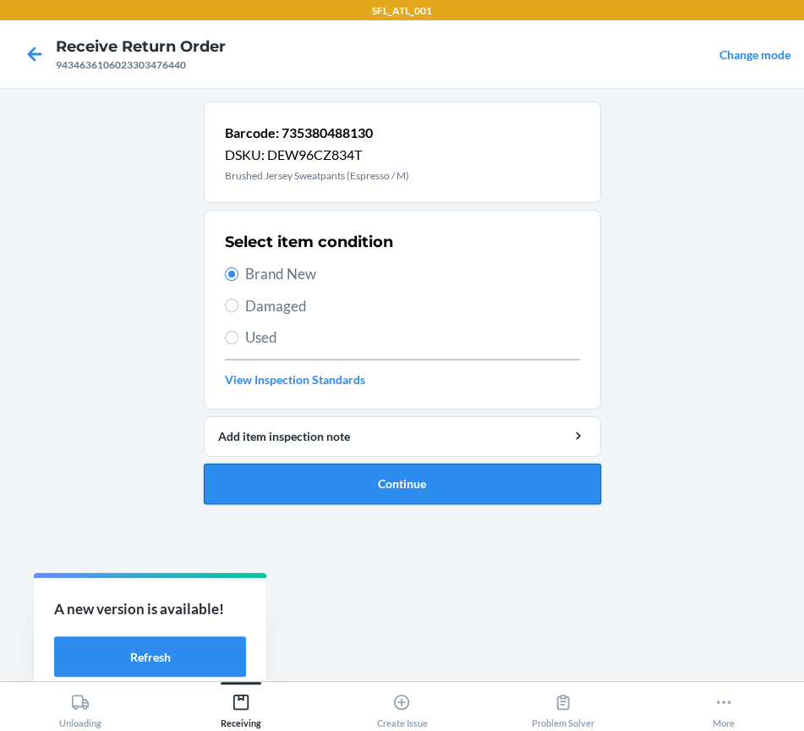
click at [297, 484] on button "Continue" at bounding box center [403, 484] width 398 height 41
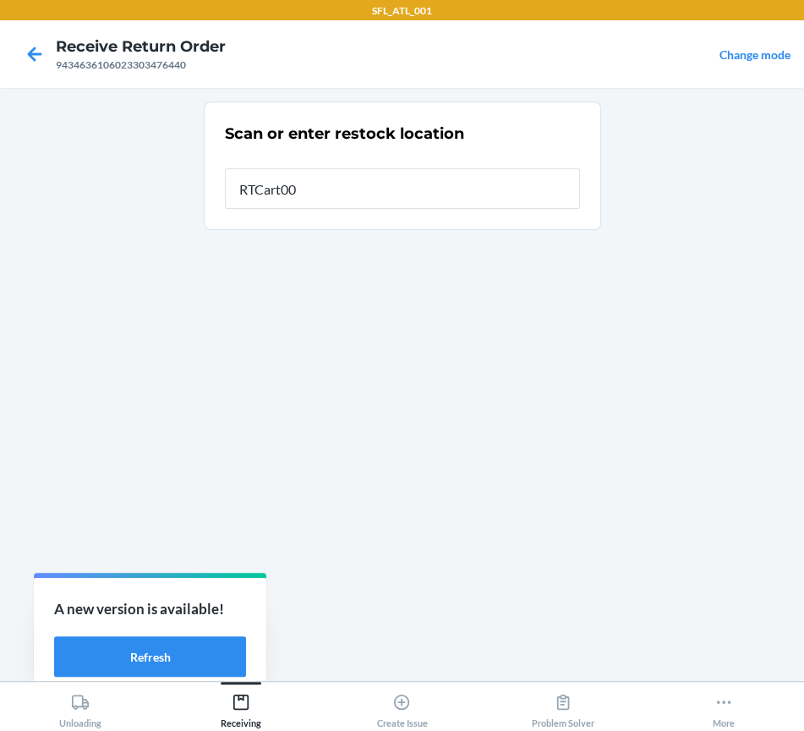
type input "RTCart006"
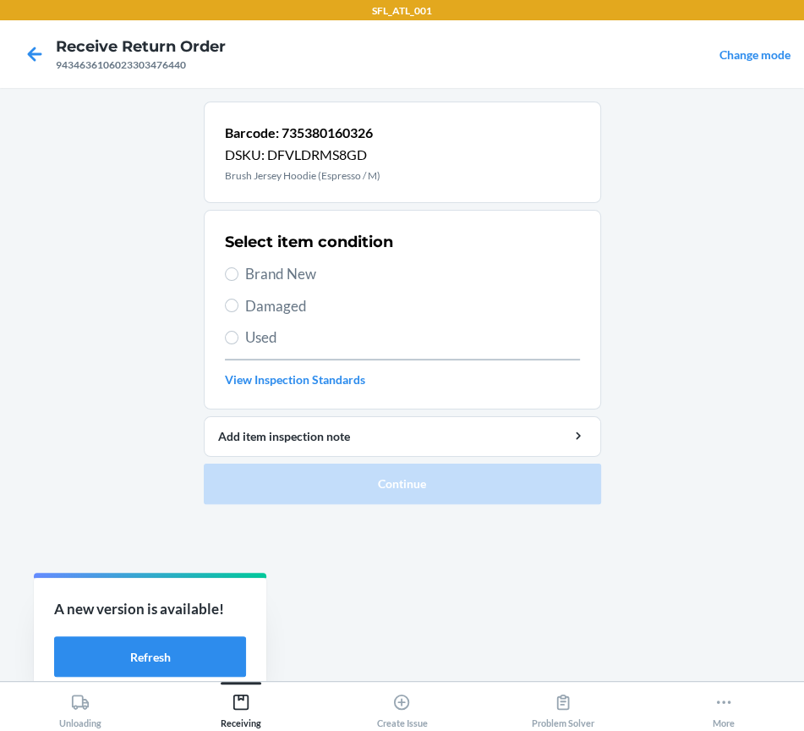
click at [254, 278] on span "Brand New" at bounding box center [412, 274] width 335 height 22
click at [239, 278] on input "Brand New" at bounding box center [232, 274] width 14 height 14
radio input "true"
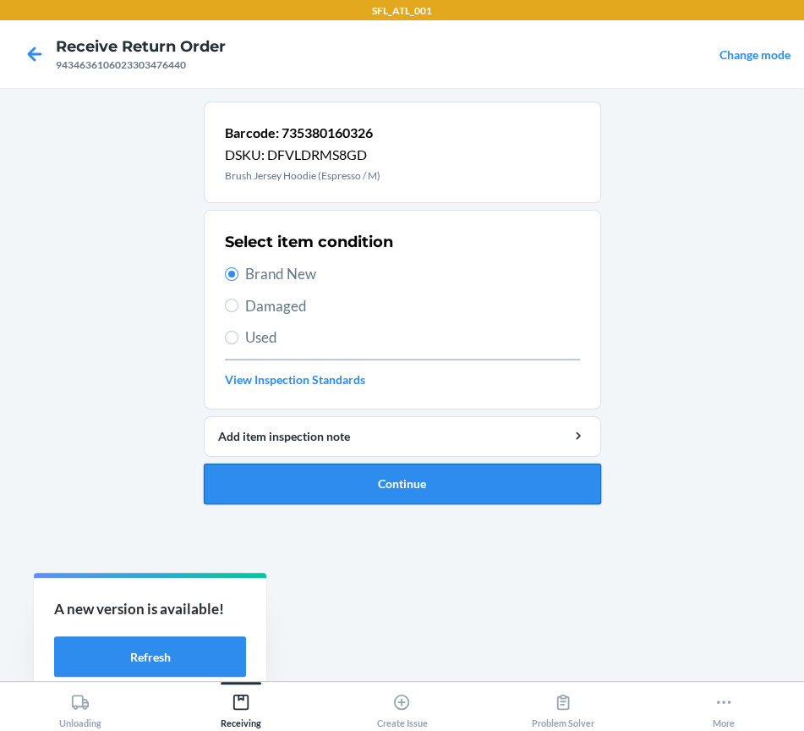
click at [280, 477] on button "Continue" at bounding box center [403, 484] width 398 height 41
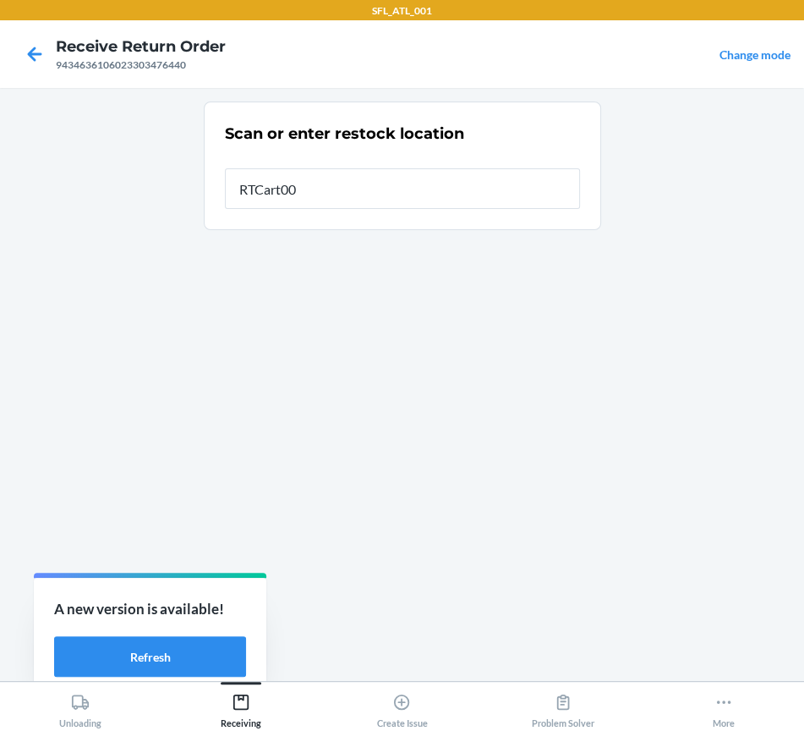
type input "RTCart006"
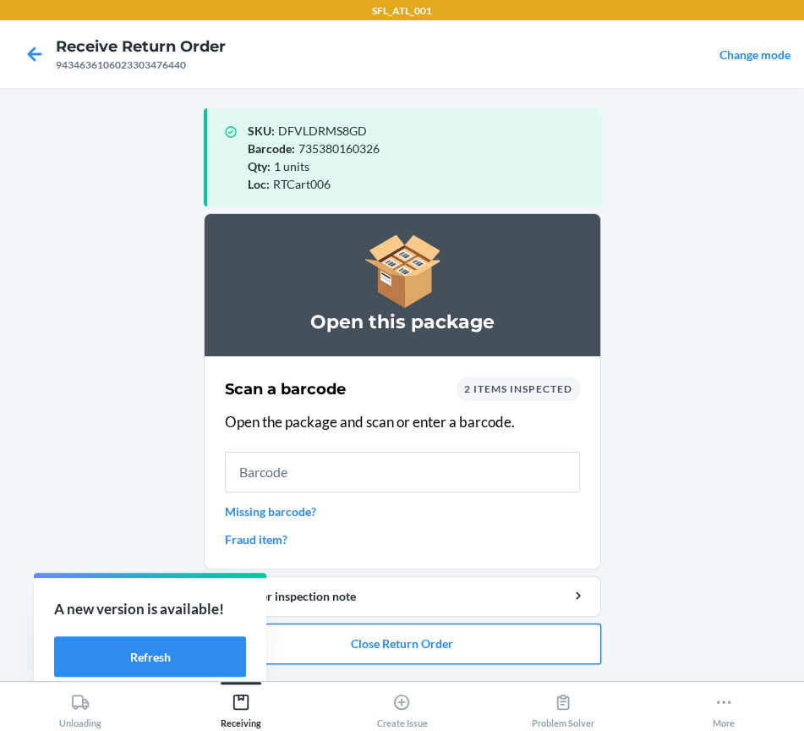
click at [437, 645] on button "Close Return Order" at bounding box center [403, 643] width 398 height 41
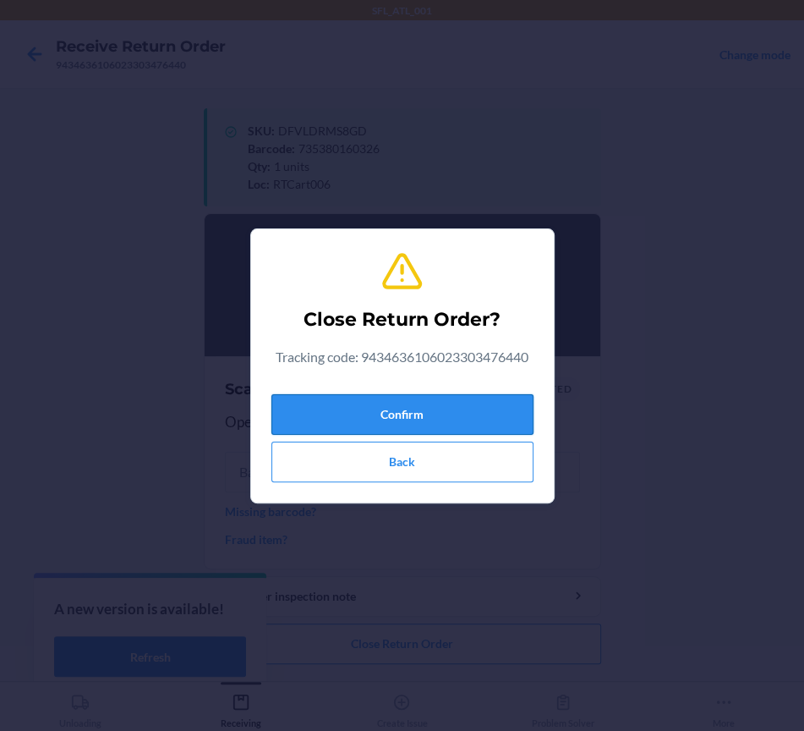
click at [409, 425] on button "Confirm" at bounding box center [403, 414] width 262 height 41
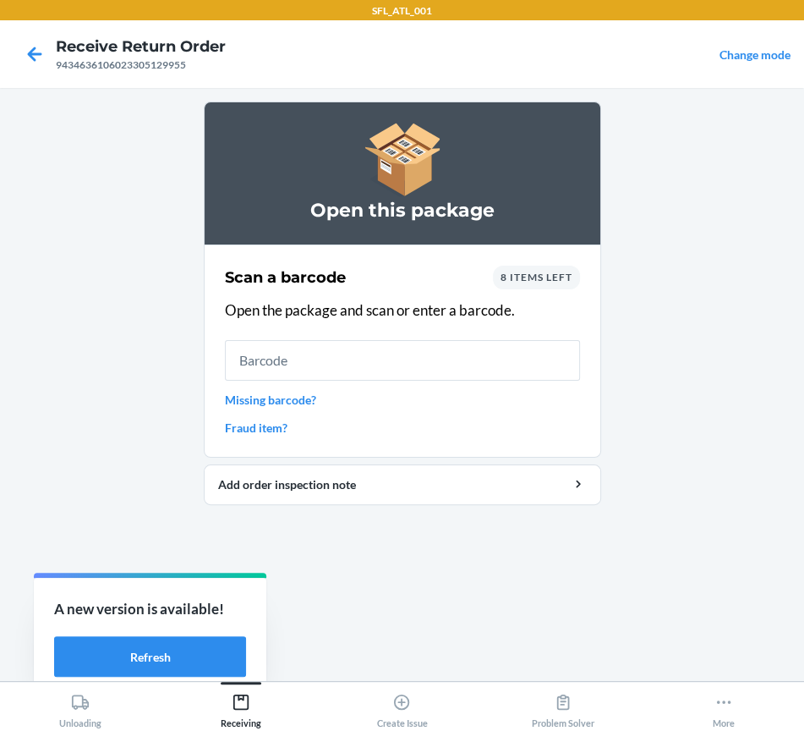
click at [536, 275] on span "8 items left" at bounding box center [537, 277] width 72 height 13
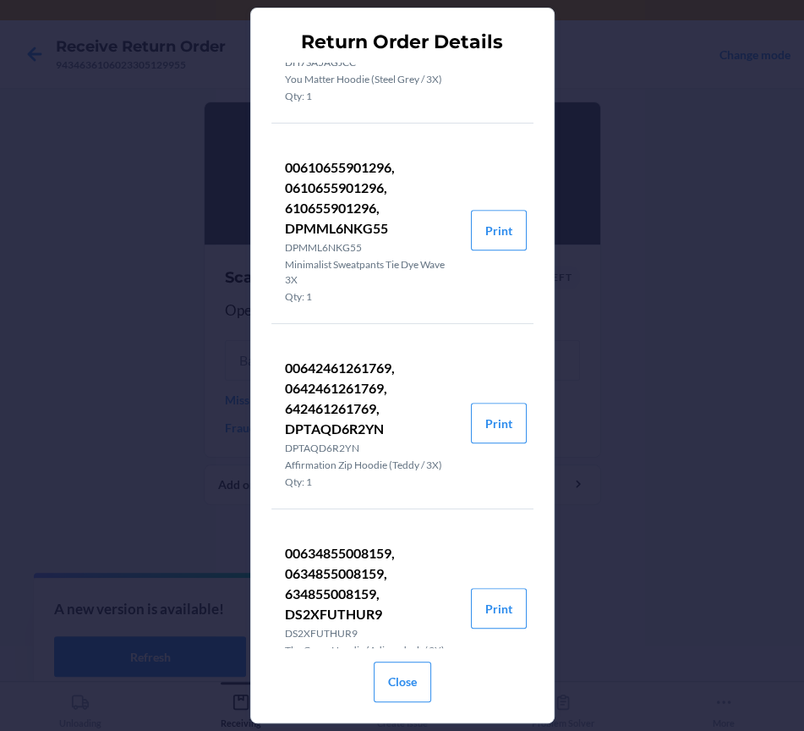
scroll to position [760, 0]
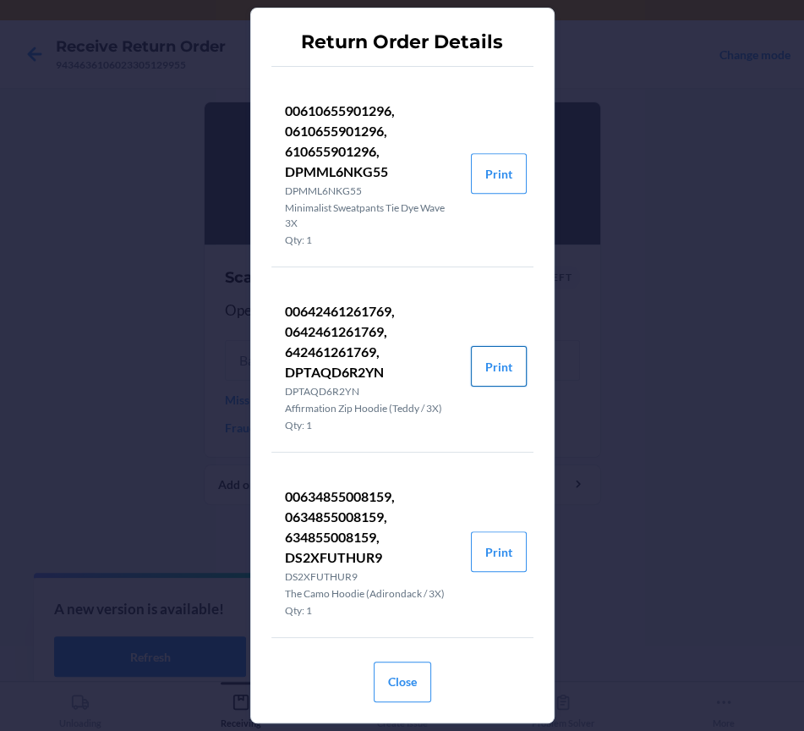
click at [471, 387] on button "Print" at bounding box center [499, 366] width 56 height 41
click at [405, 693] on button "Close" at bounding box center [403, 681] width 58 height 41
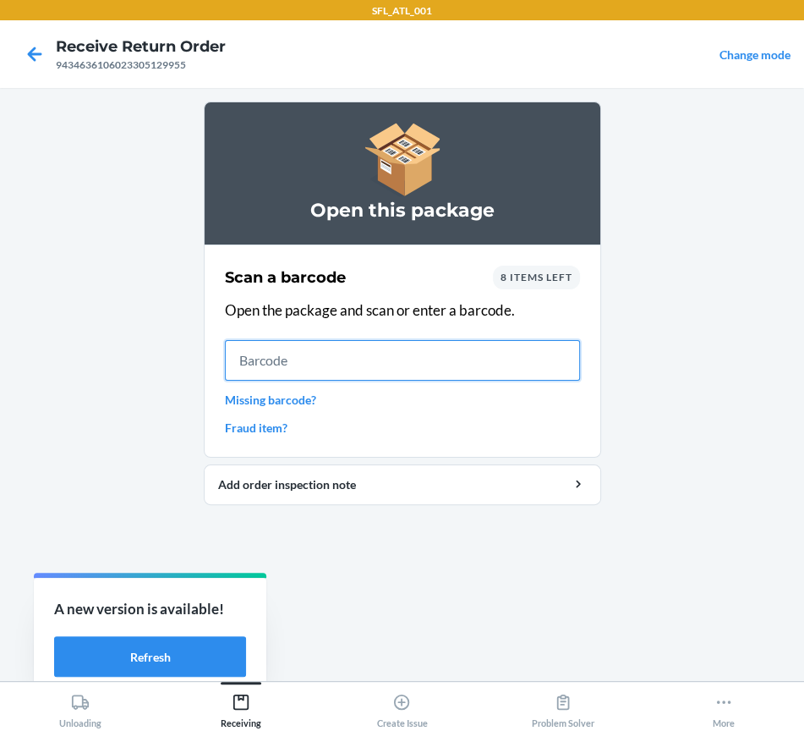
click at [268, 366] on input "text" at bounding box center [402, 360] width 355 height 41
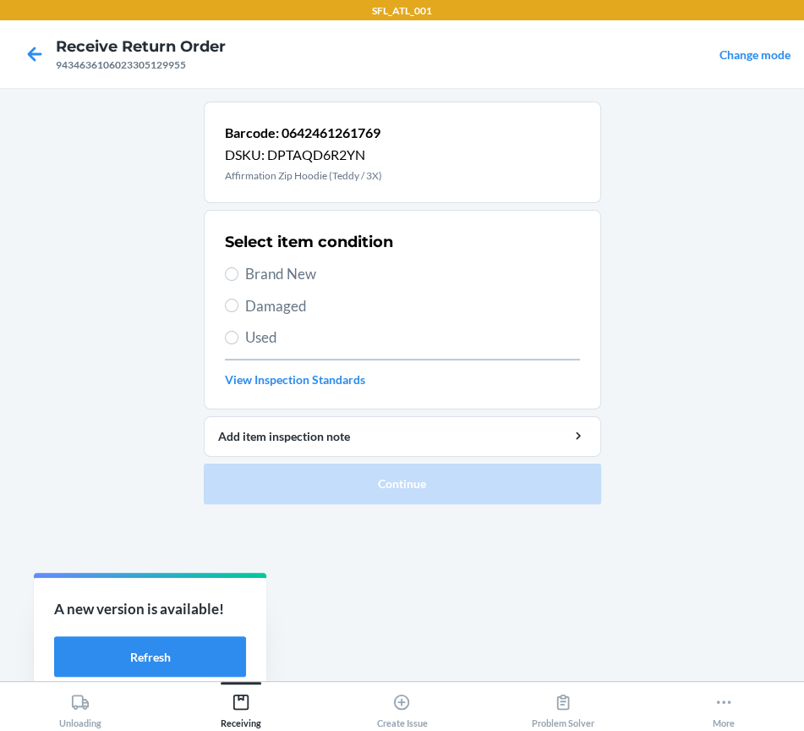
click at [247, 275] on span "Brand New" at bounding box center [412, 274] width 335 height 22
click at [239, 275] on input "Brand New" at bounding box center [232, 274] width 14 height 14
radio input "true"
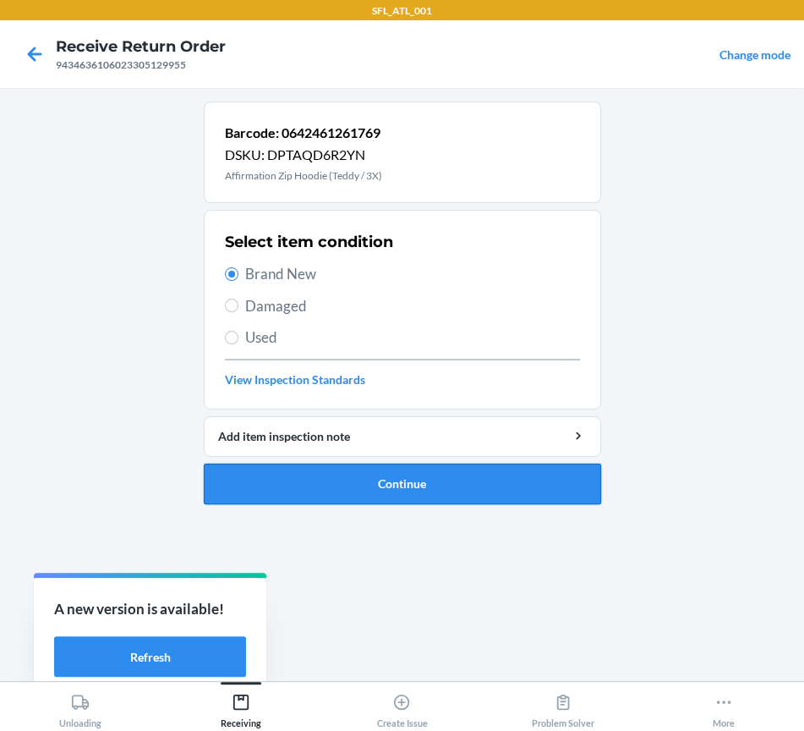
click at [303, 478] on button "Continue" at bounding box center [403, 484] width 398 height 41
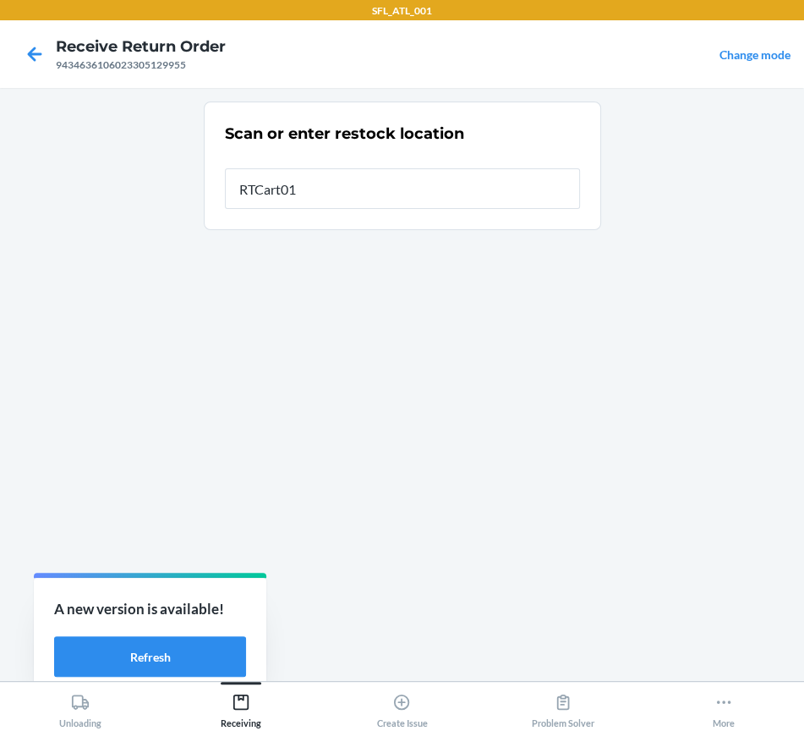
type input "RTCart011"
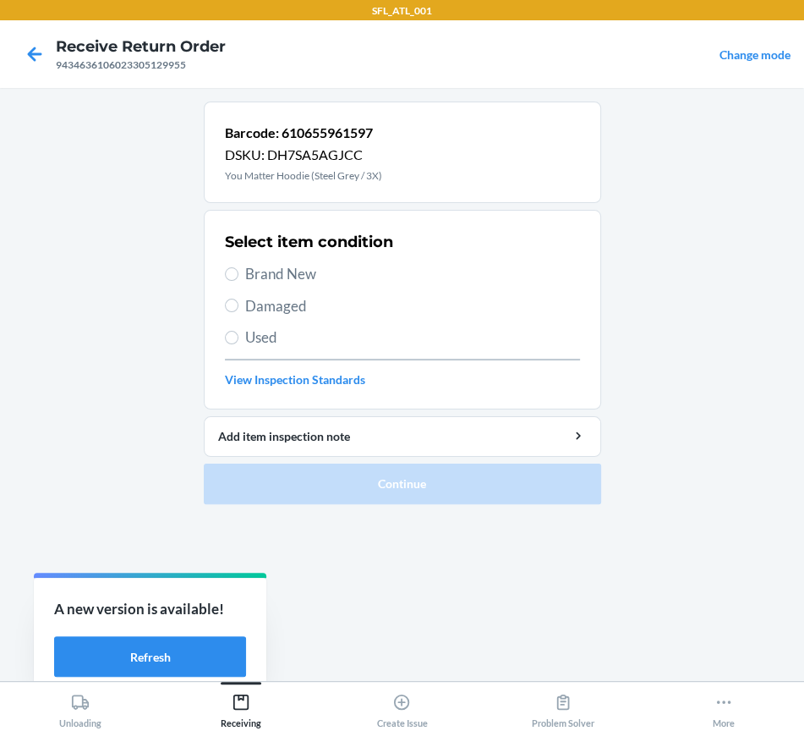
click at [294, 257] on div "Select item condition Brand New Damaged Used View Inspection Standards" at bounding box center [402, 309] width 355 height 167
click at [294, 270] on span "Brand New" at bounding box center [412, 274] width 335 height 22
click at [239, 270] on input "Brand New" at bounding box center [232, 274] width 14 height 14
radio input "true"
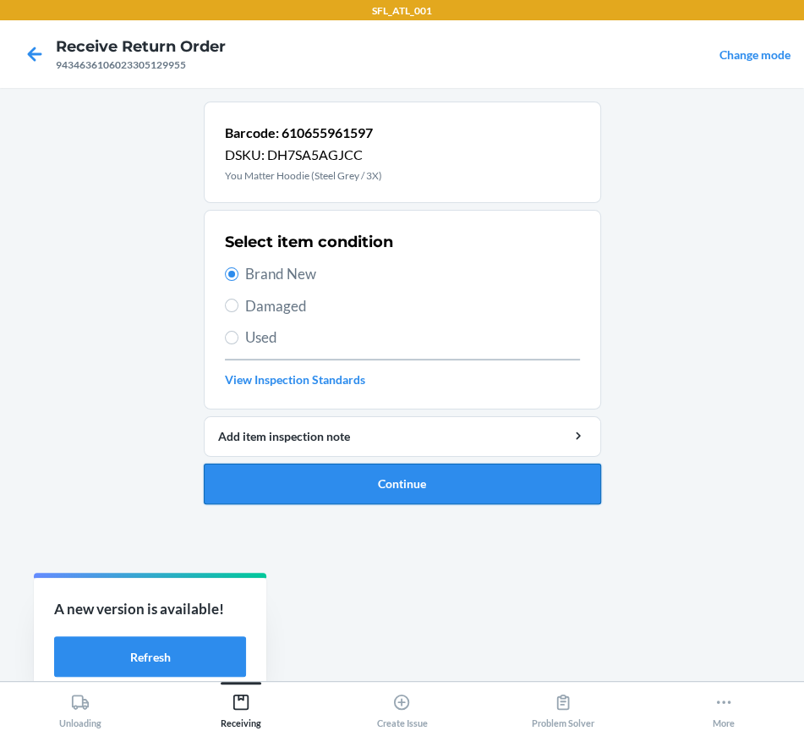
click at [330, 484] on button "Continue" at bounding box center [403, 484] width 398 height 41
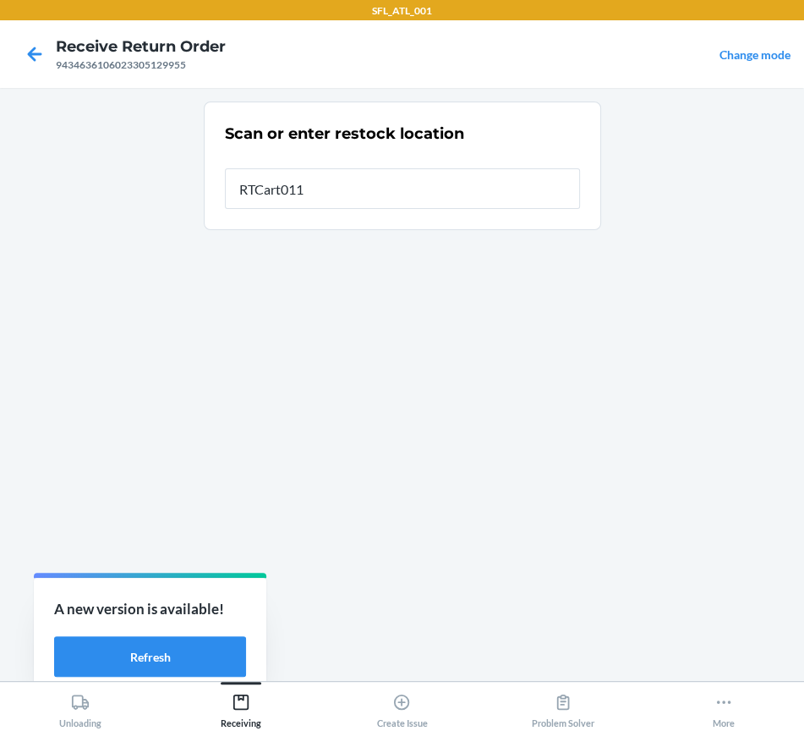
type input "RTCart011"
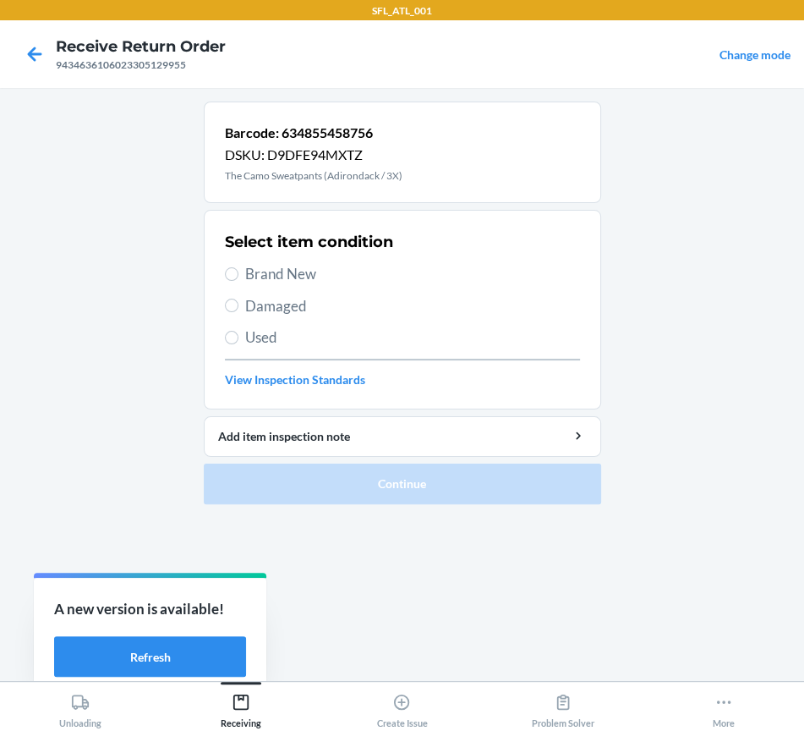
click at [256, 282] on span "Brand New" at bounding box center [412, 274] width 335 height 22
click at [239, 281] on input "Brand New" at bounding box center [232, 274] width 14 height 14
radio input "true"
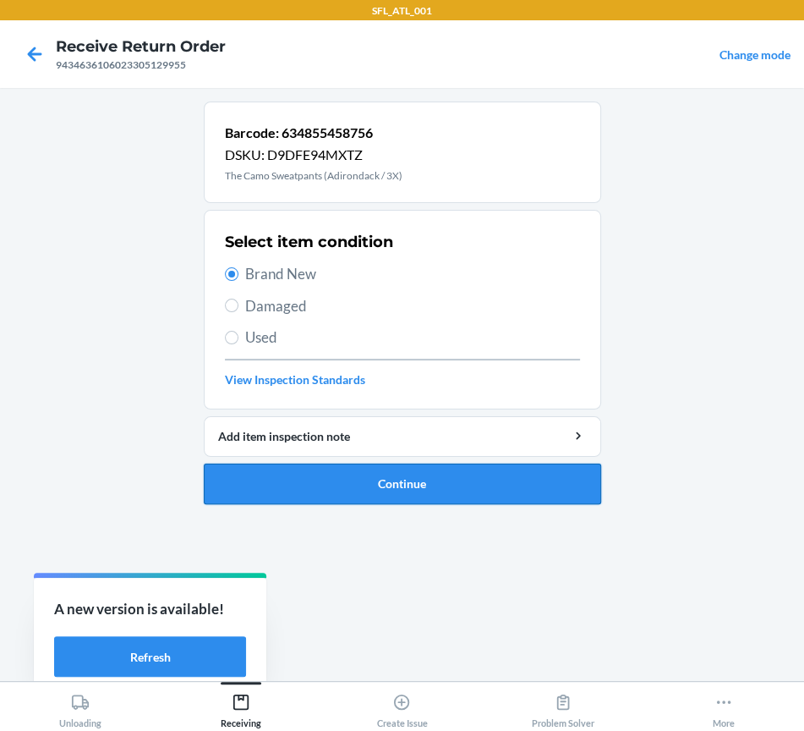
click at [264, 500] on button "Continue" at bounding box center [403, 484] width 398 height 41
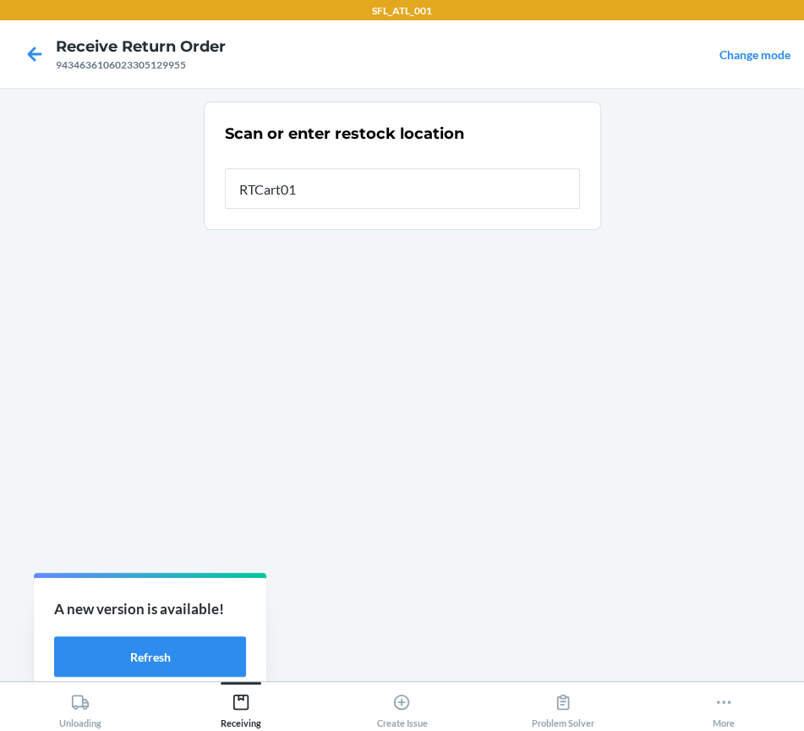
type input "RTCart011"
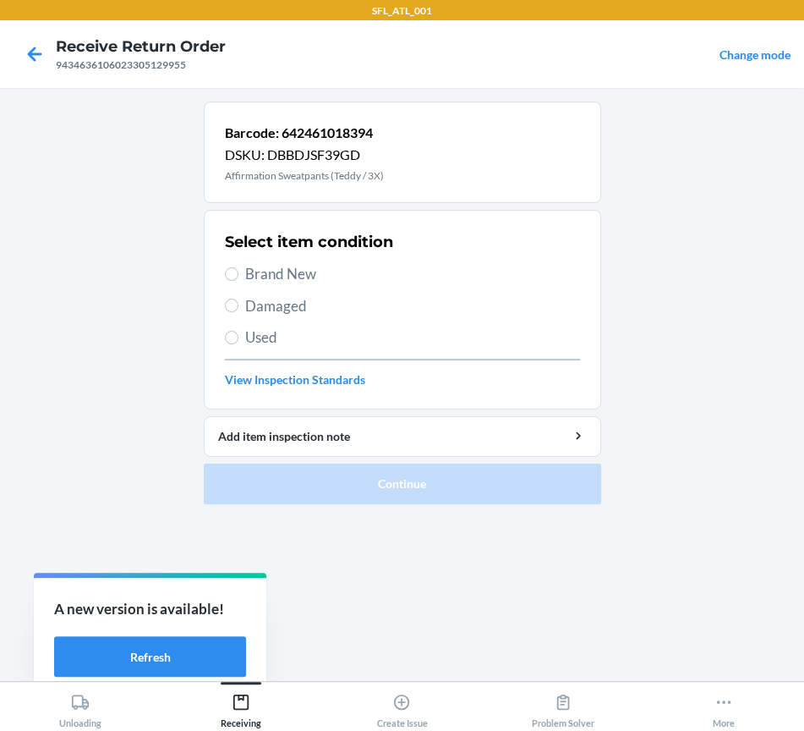
click at [259, 275] on span "Brand New" at bounding box center [412, 274] width 335 height 22
click at [239, 275] on input "Brand New" at bounding box center [232, 274] width 14 height 14
radio input "true"
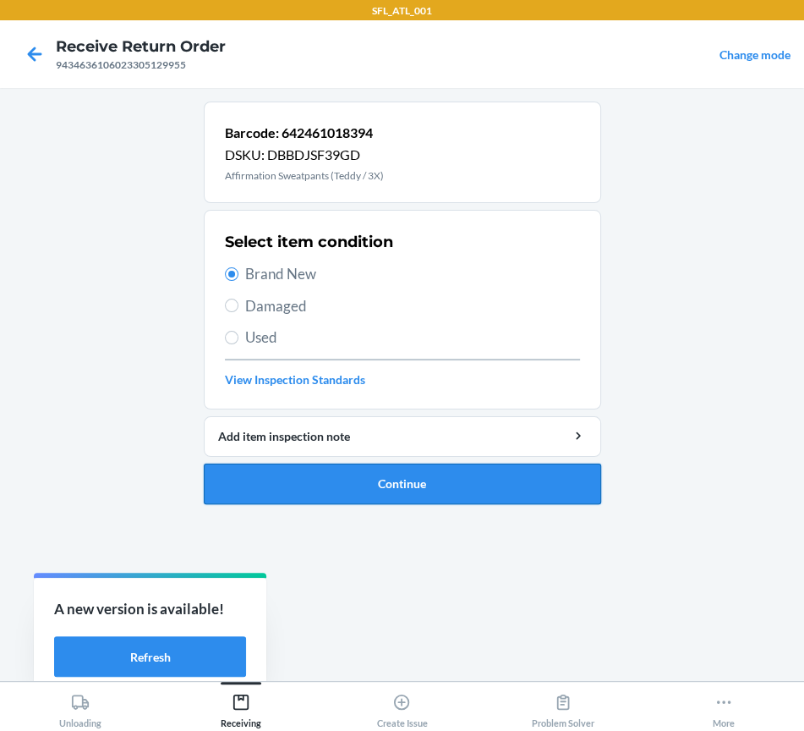
click at [309, 479] on button "Continue" at bounding box center [403, 484] width 398 height 41
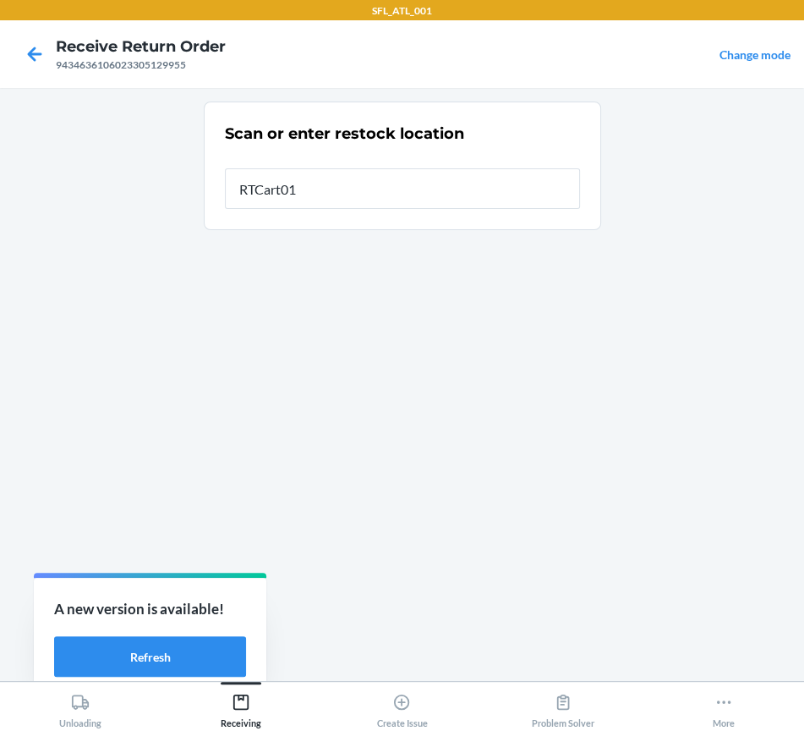
type input "RTCart011"
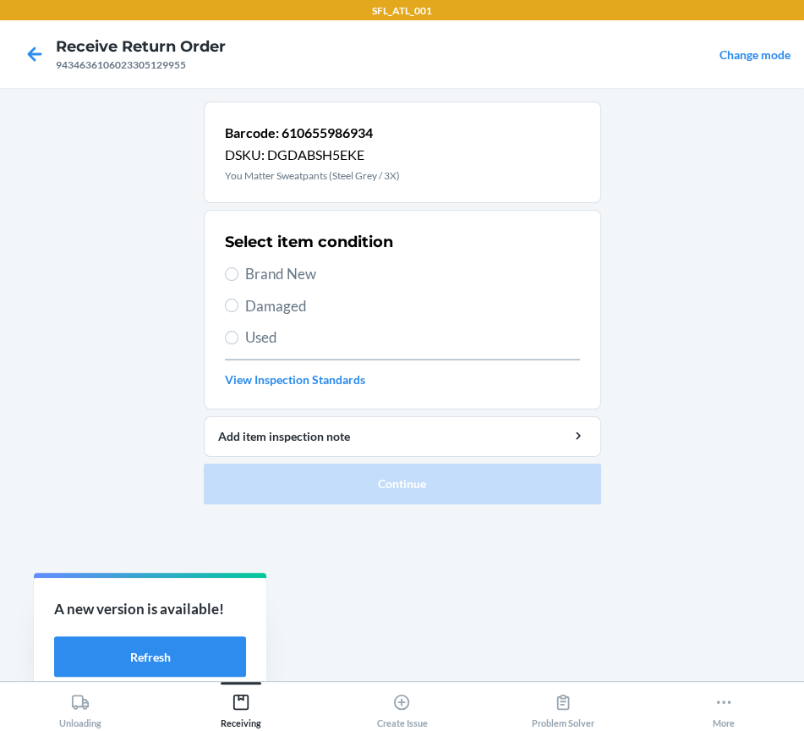
click at [291, 271] on span "Brand New" at bounding box center [412, 274] width 335 height 22
click at [239, 271] on input "Brand New" at bounding box center [232, 274] width 14 height 14
radio input "true"
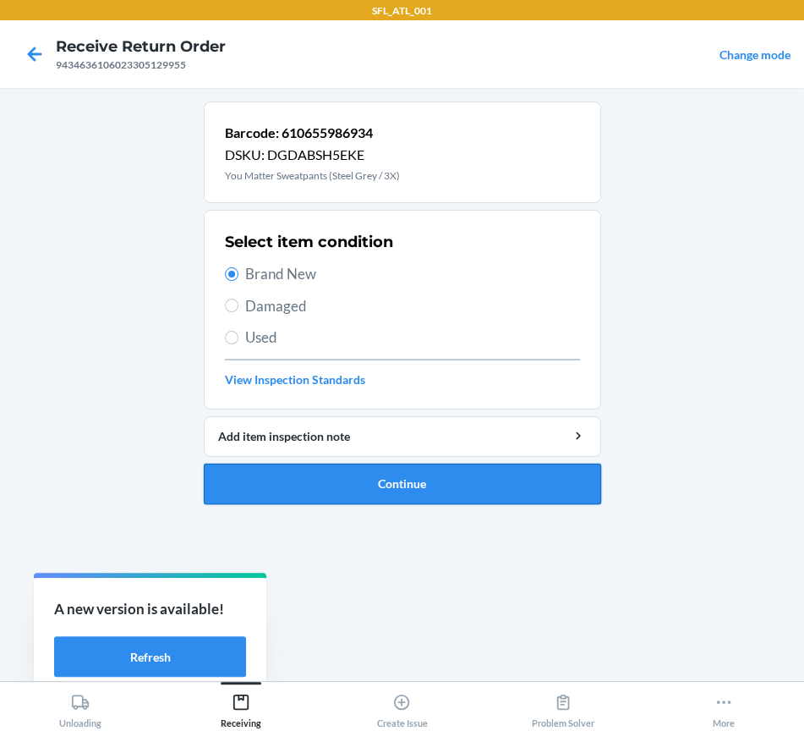
click at [299, 485] on button "Continue" at bounding box center [403, 484] width 398 height 41
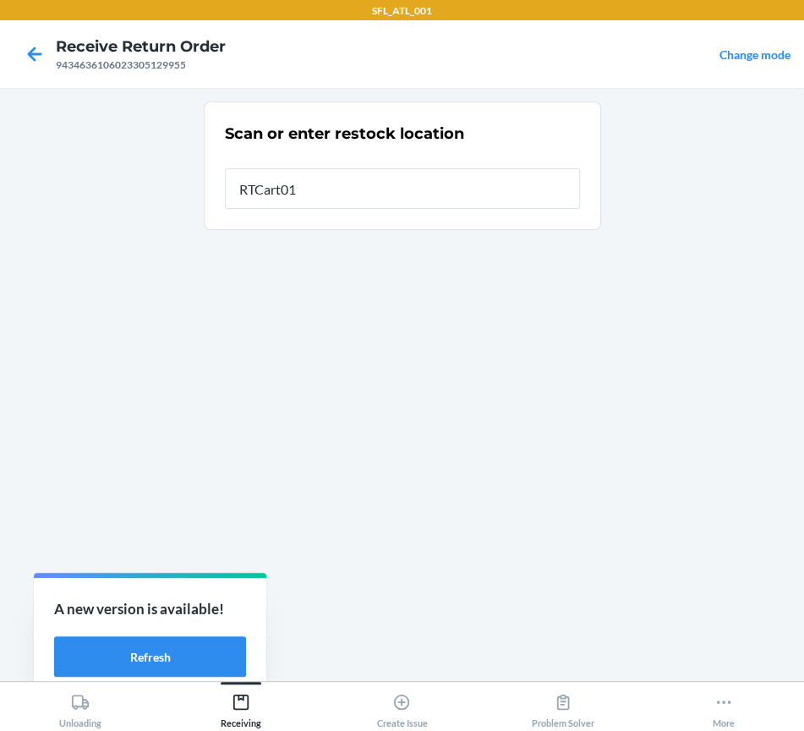
type input "RTCart011"
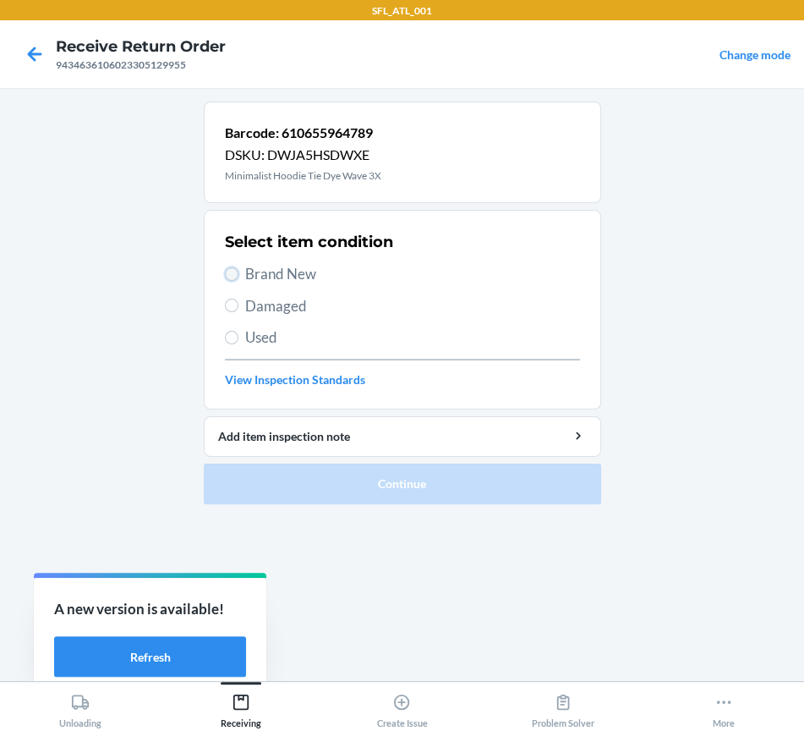
click at [236, 271] on input "Brand New" at bounding box center [232, 274] width 14 height 14
radio input "true"
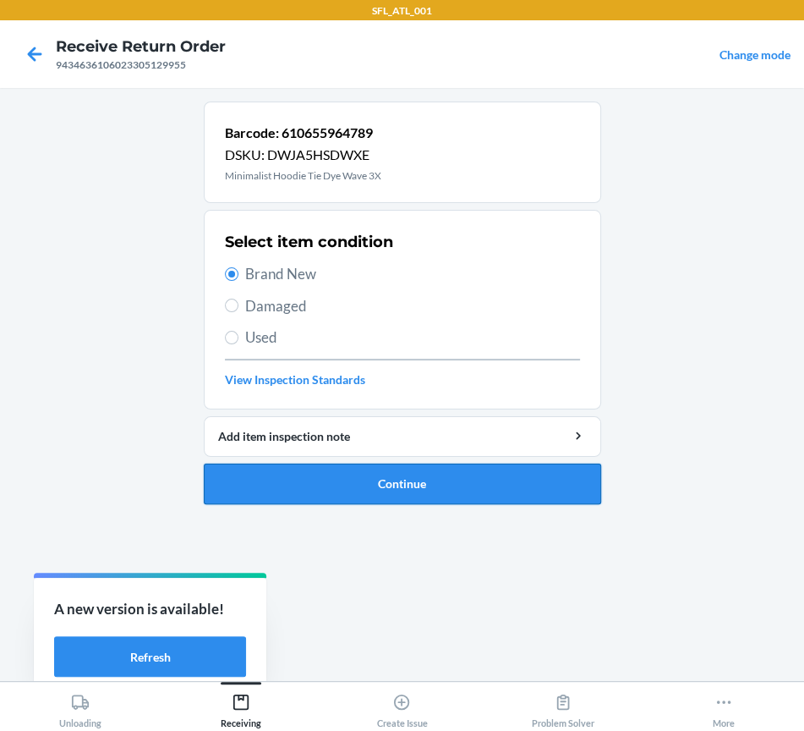
click at [303, 476] on button "Continue" at bounding box center [403, 484] width 398 height 41
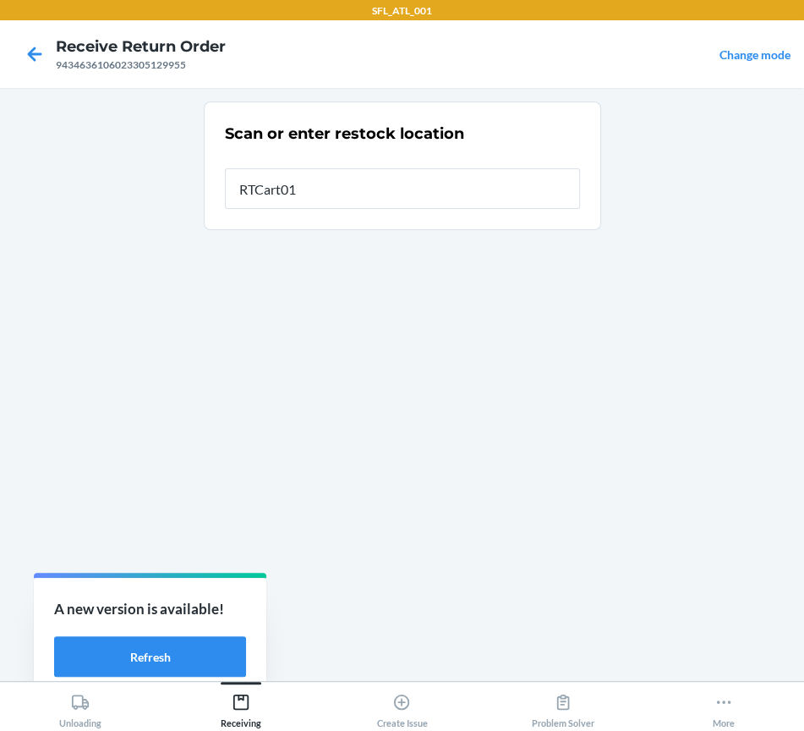
type input "RTCart011"
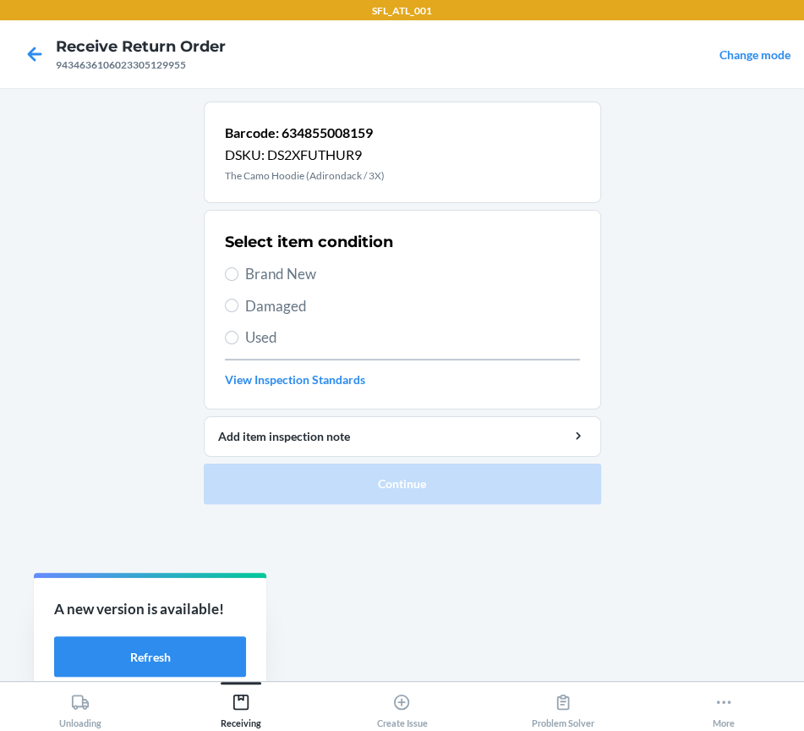
click at [289, 277] on span "Brand New" at bounding box center [412, 274] width 335 height 22
click at [239, 277] on input "Brand New" at bounding box center [232, 274] width 14 height 14
radio input "true"
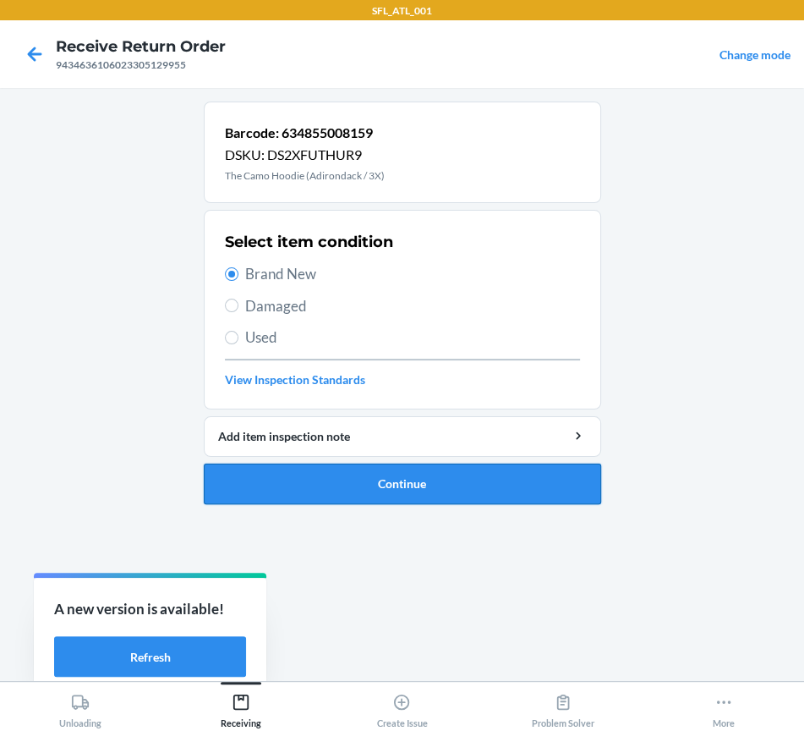
click at [315, 492] on button "Continue" at bounding box center [403, 484] width 398 height 41
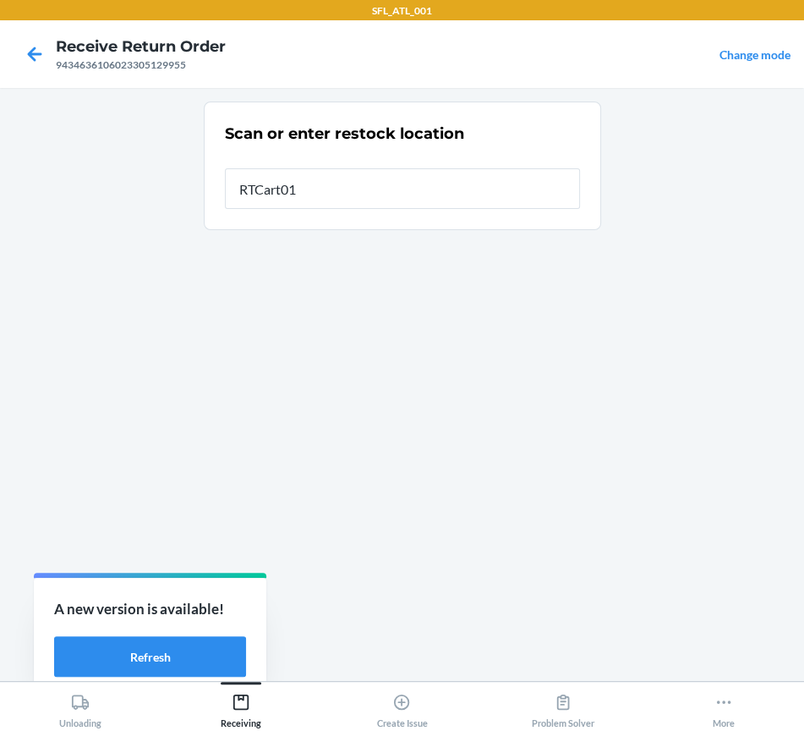
type input "RTCart011"
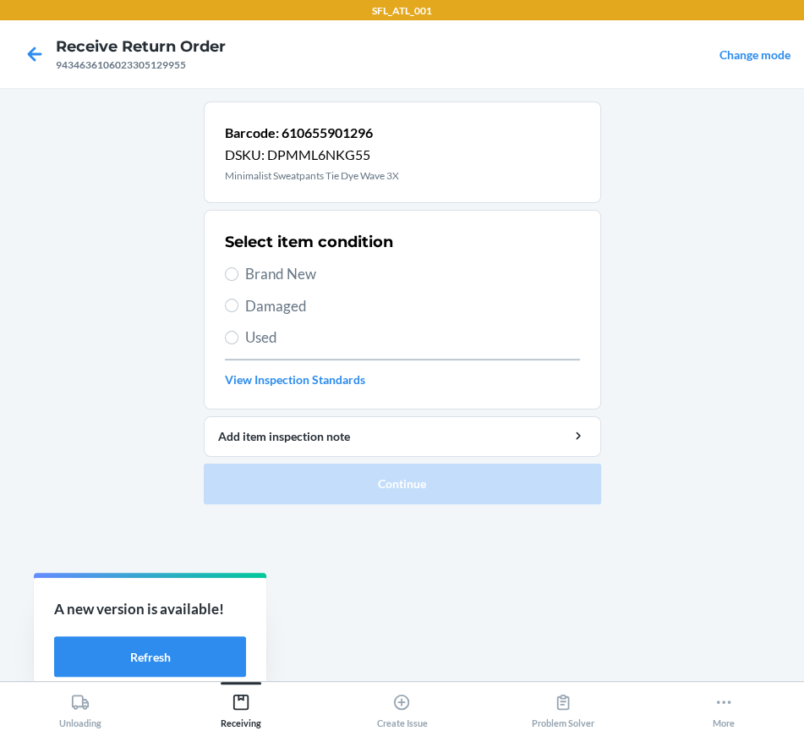
click at [241, 277] on label "Brand New" at bounding box center [402, 274] width 355 height 22
click at [239, 277] on input "Brand New" at bounding box center [232, 274] width 14 height 14
radio input "true"
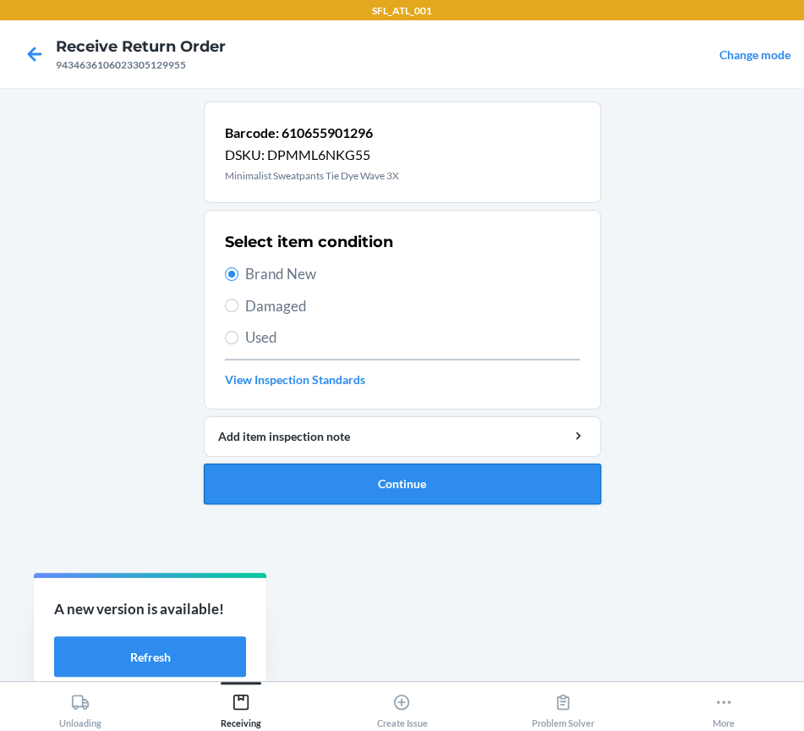
click at [305, 489] on button "Continue" at bounding box center [403, 484] width 398 height 41
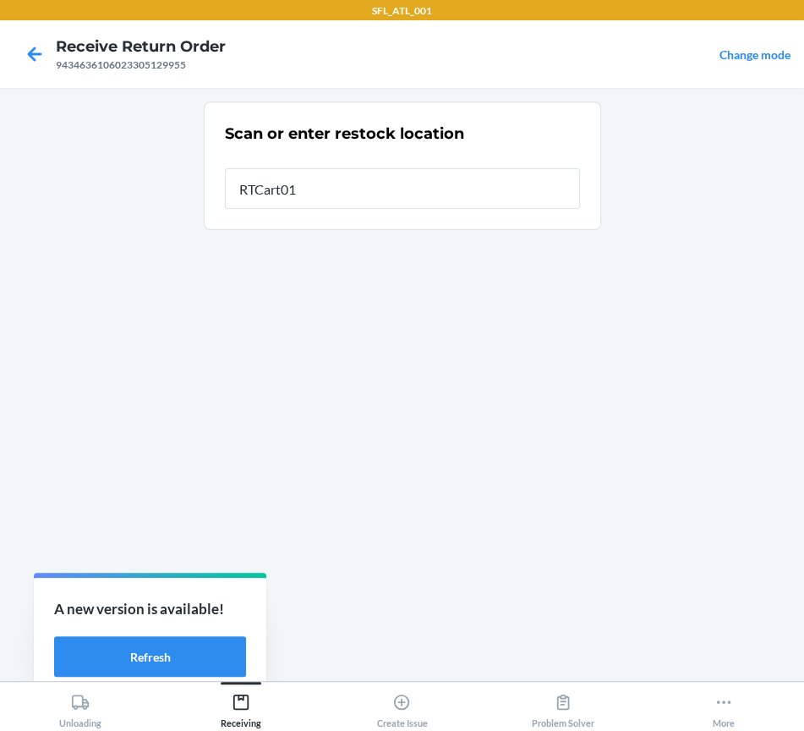
type input "RTCart011"
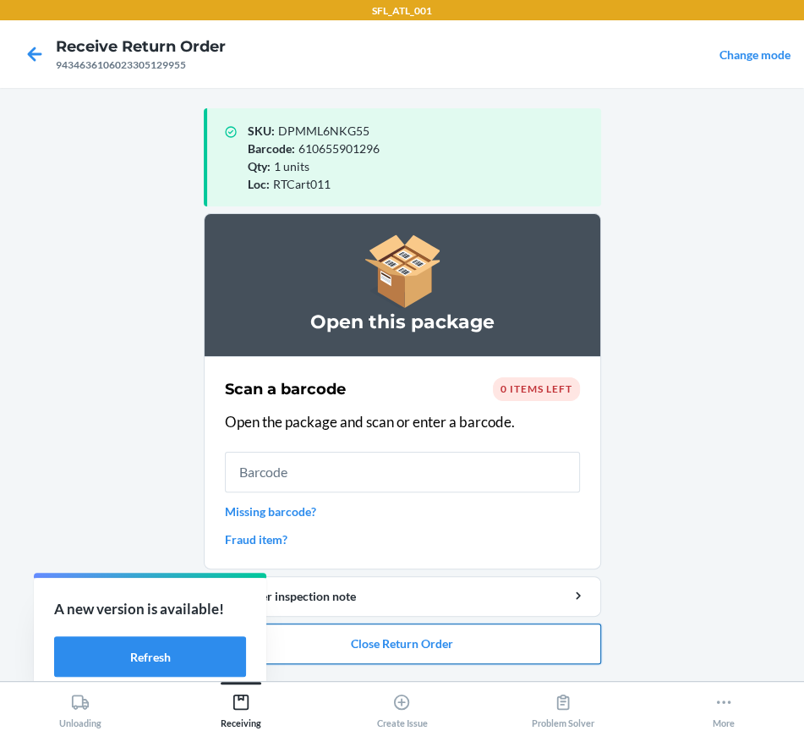
click at [413, 640] on button "Close Return Order" at bounding box center [403, 643] width 398 height 41
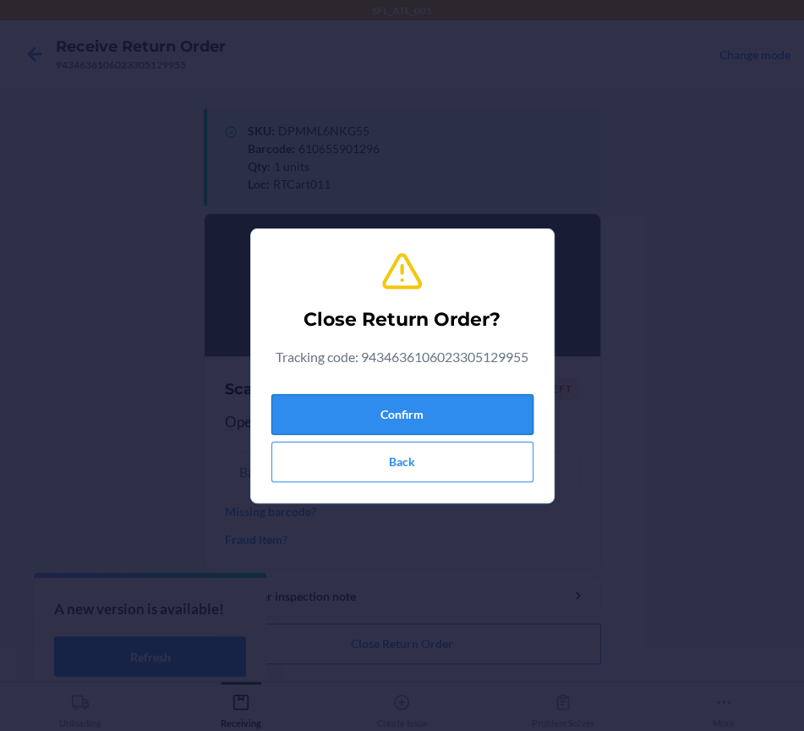
click at [414, 415] on button "Confirm" at bounding box center [403, 414] width 262 height 41
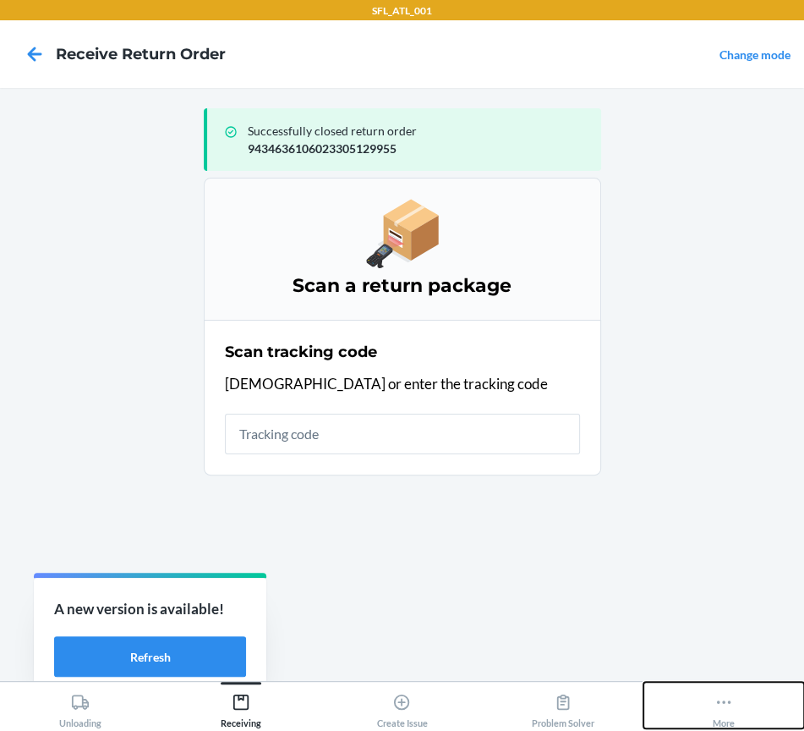
click at [701, 705] on div "More" at bounding box center [724, 707] width 22 height 42
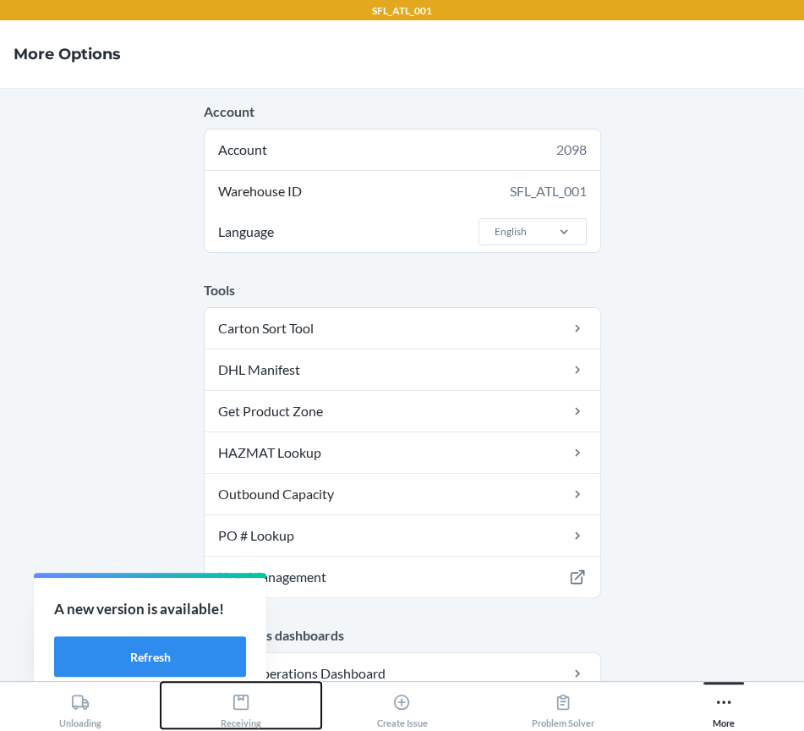
drag, startPoint x: 253, startPoint y: 694, endPoint x: 255, endPoint y: 680, distance: 14.6
click at [253, 694] on div "Receiving" at bounding box center [241, 707] width 41 height 42
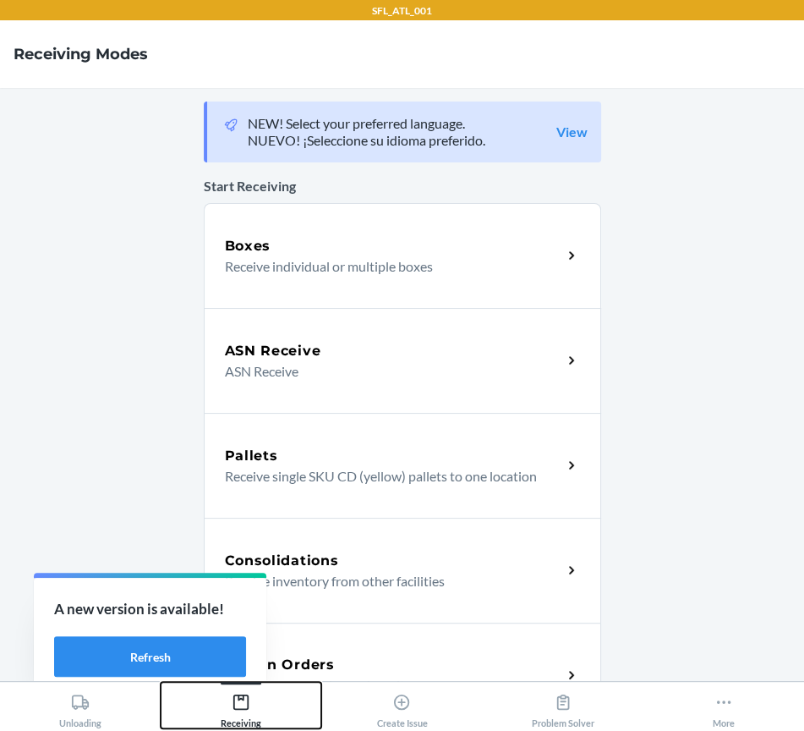
scroll to position [317, 0]
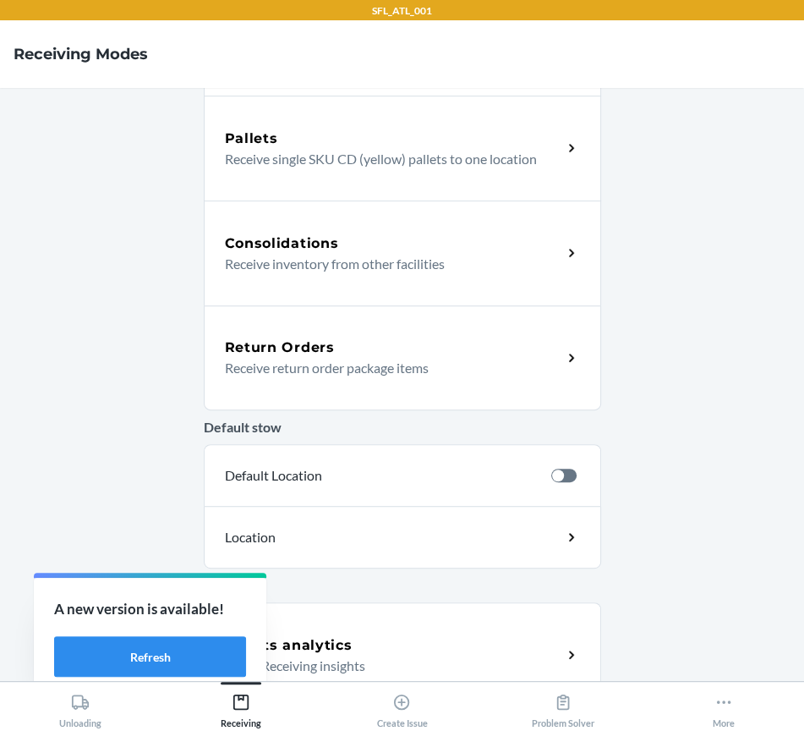
click at [370, 360] on p "Receive return order package items" at bounding box center [387, 368] width 324 height 20
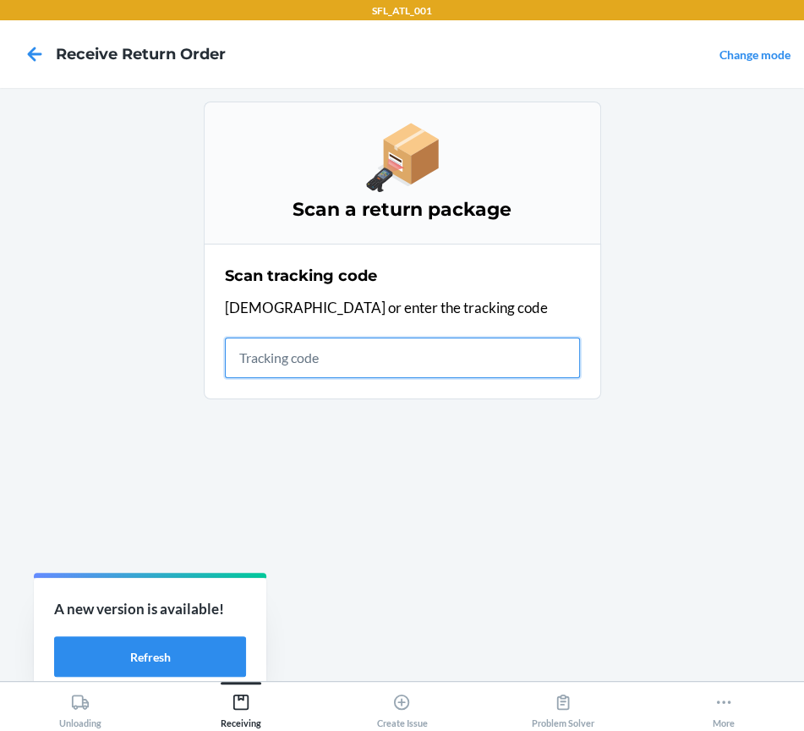
click at [273, 369] on input "text" at bounding box center [402, 357] width 355 height 41
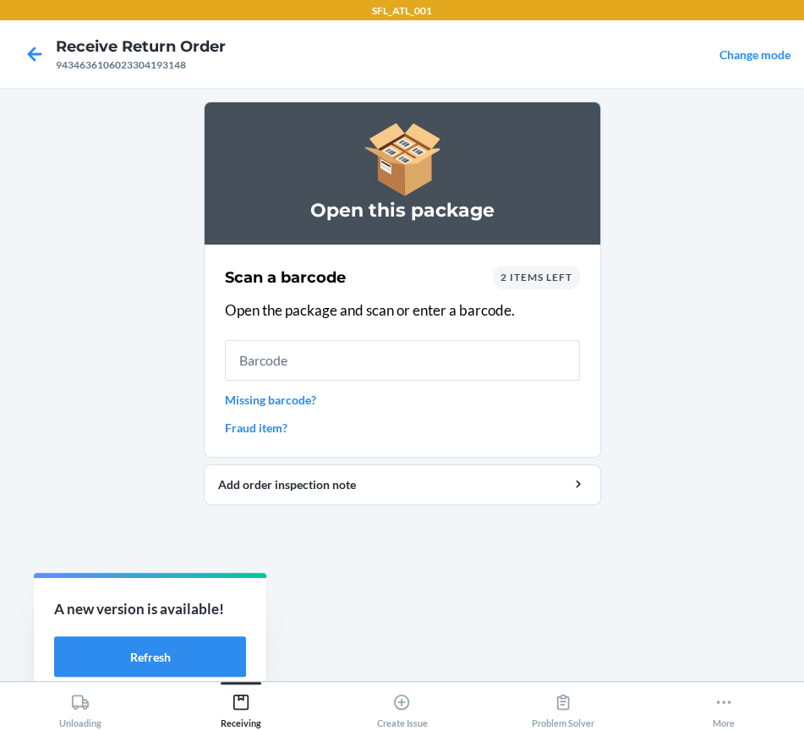
click at [515, 268] on div "2 items left" at bounding box center [536, 278] width 87 height 24
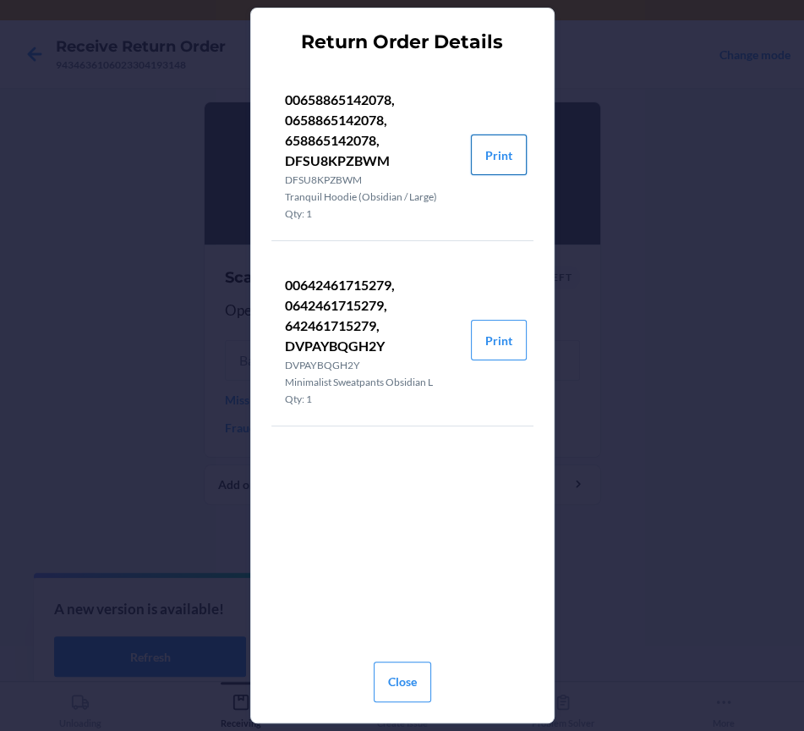
click at [502, 160] on button "Print" at bounding box center [499, 154] width 56 height 41
click at [494, 342] on button "Print" at bounding box center [499, 340] width 56 height 41
click at [405, 691] on button "Close" at bounding box center [403, 681] width 58 height 41
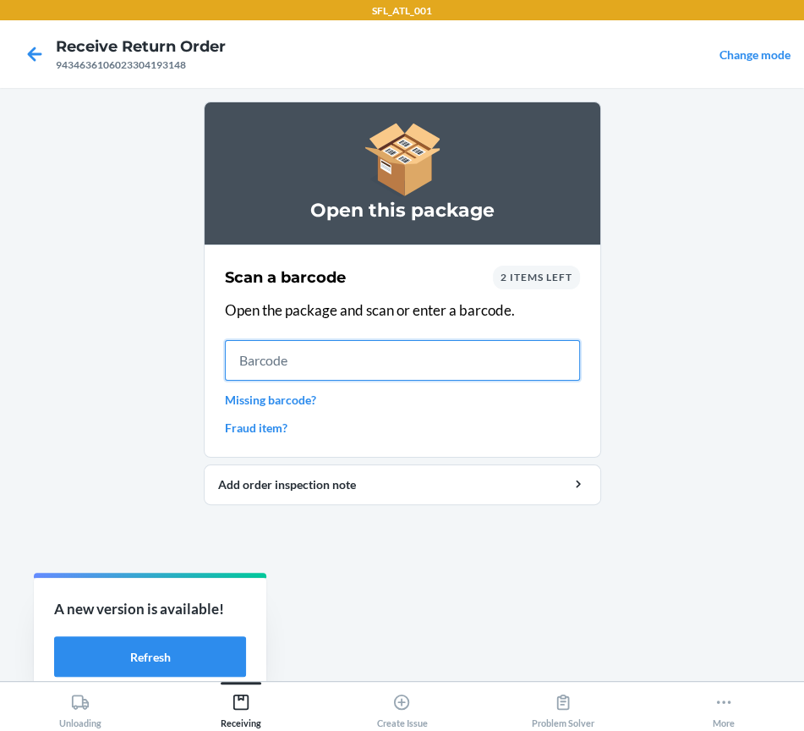
click at [266, 358] on input "text" at bounding box center [402, 360] width 355 height 41
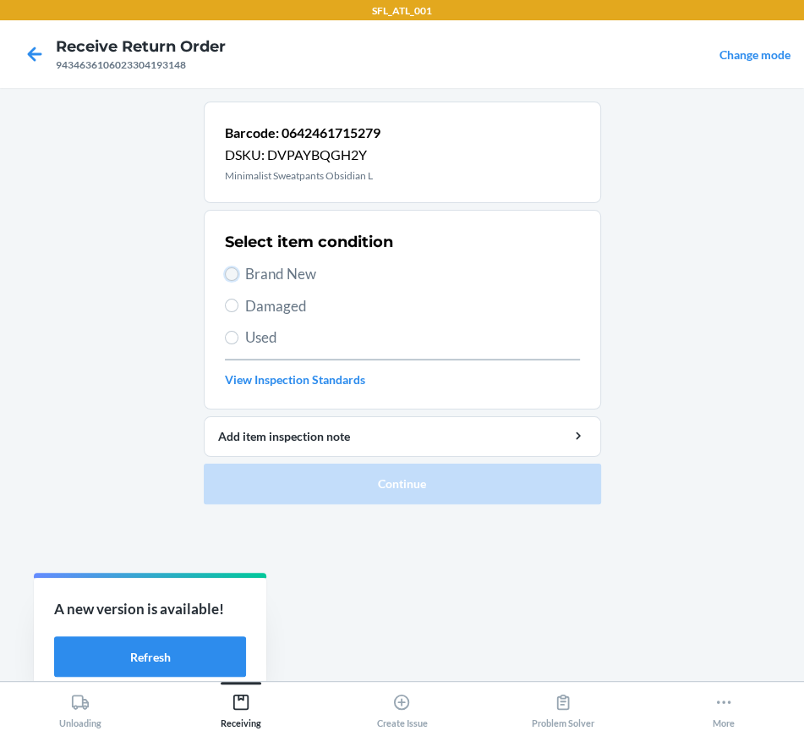
click at [233, 279] on input "Brand New" at bounding box center [232, 274] width 14 height 14
radio input "true"
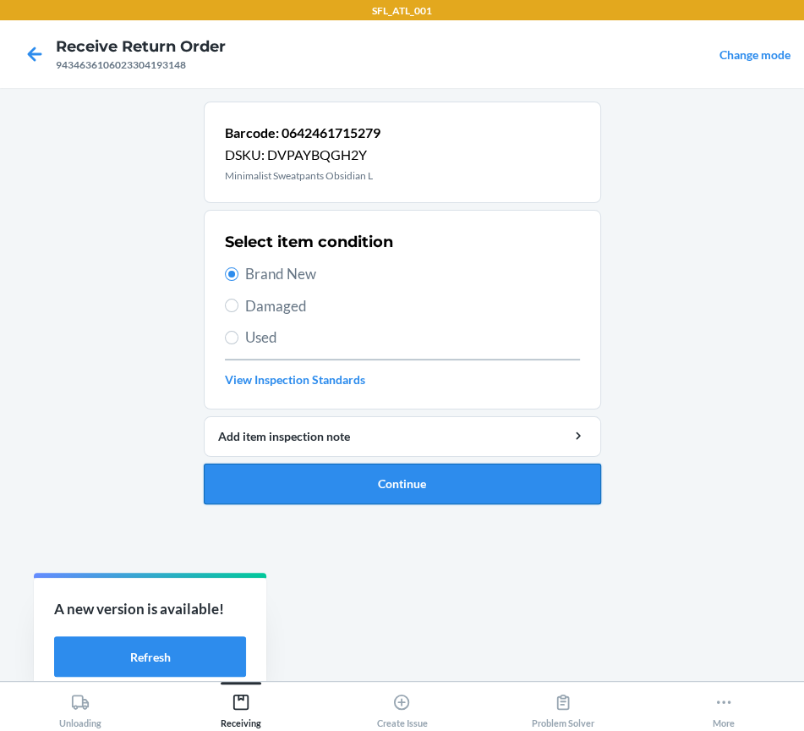
click at [309, 493] on button "Continue" at bounding box center [403, 484] width 398 height 41
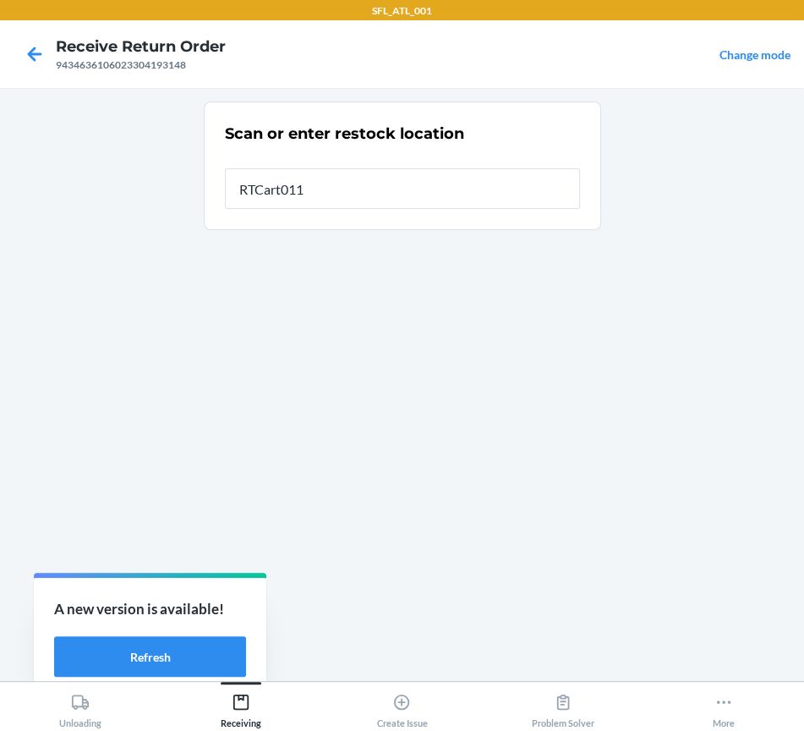
type input "RTCart011"
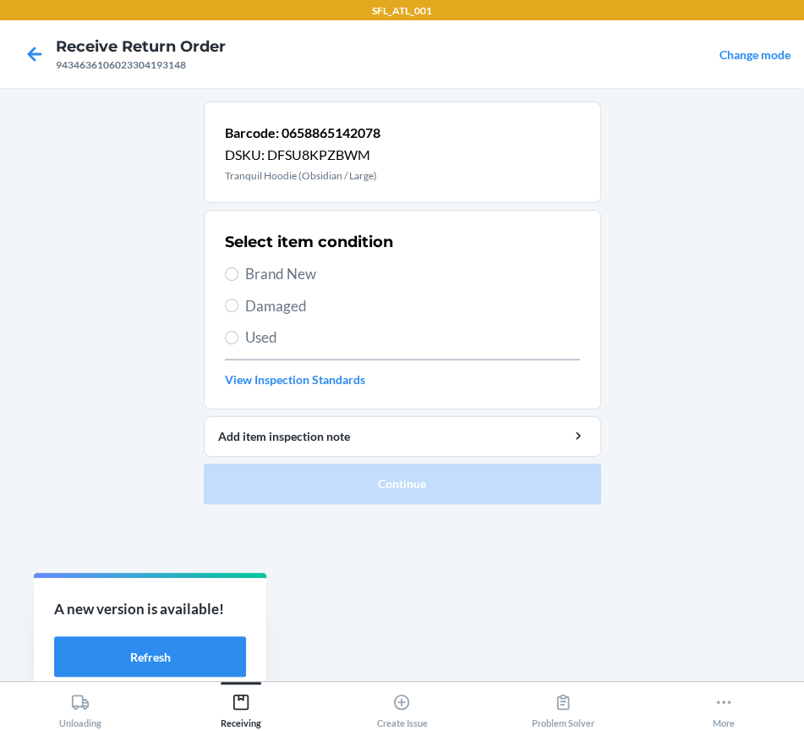
click at [258, 264] on span "Brand New" at bounding box center [412, 274] width 335 height 22
click at [239, 267] on input "Brand New" at bounding box center [232, 274] width 14 height 14
radio input "true"
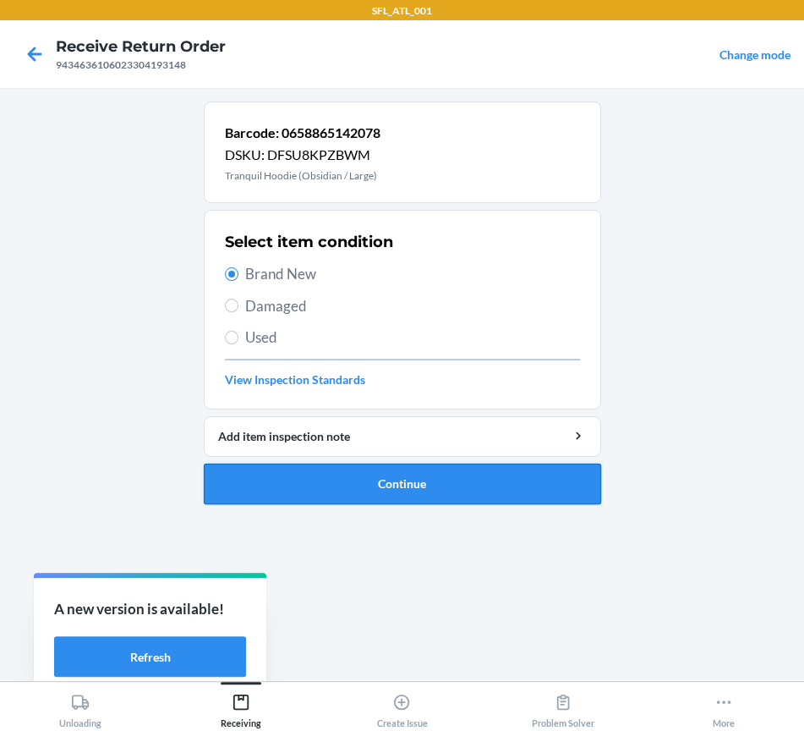
click at [321, 486] on button "Continue" at bounding box center [403, 484] width 398 height 41
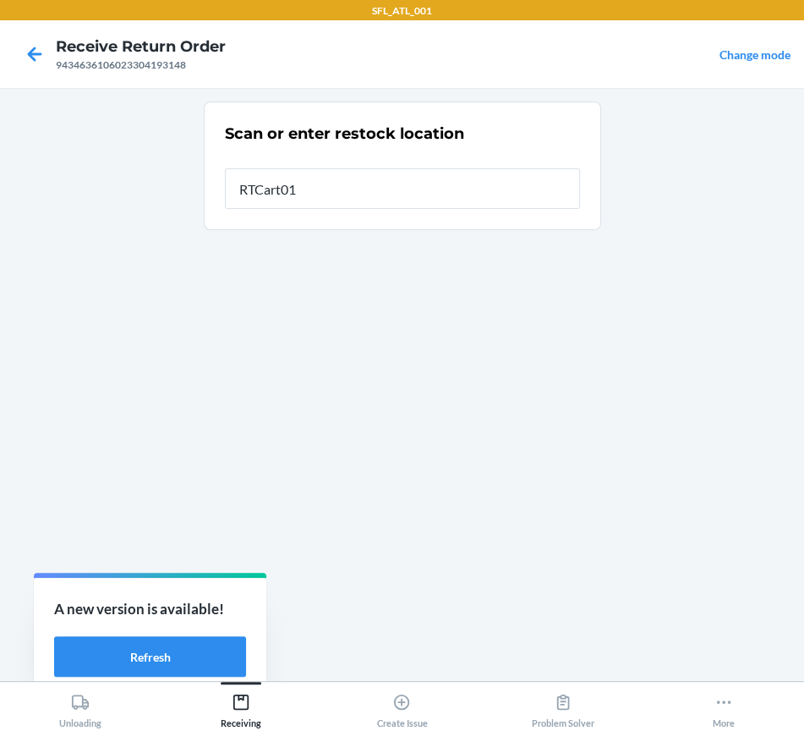
type input "RTCart011"
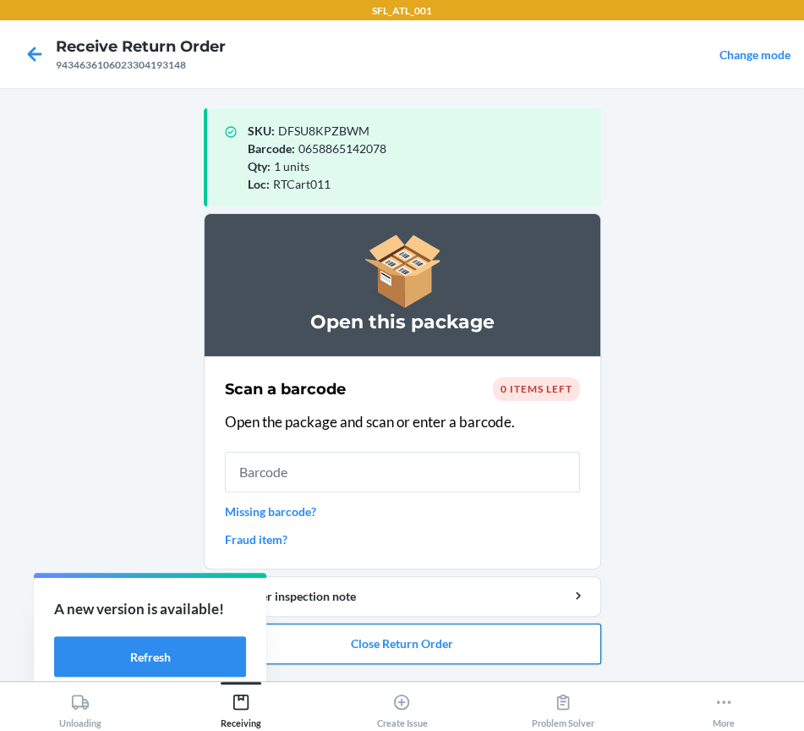
click at [436, 645] on button "Close Return Order" at bounding box center [403, 643] width 398 height 41
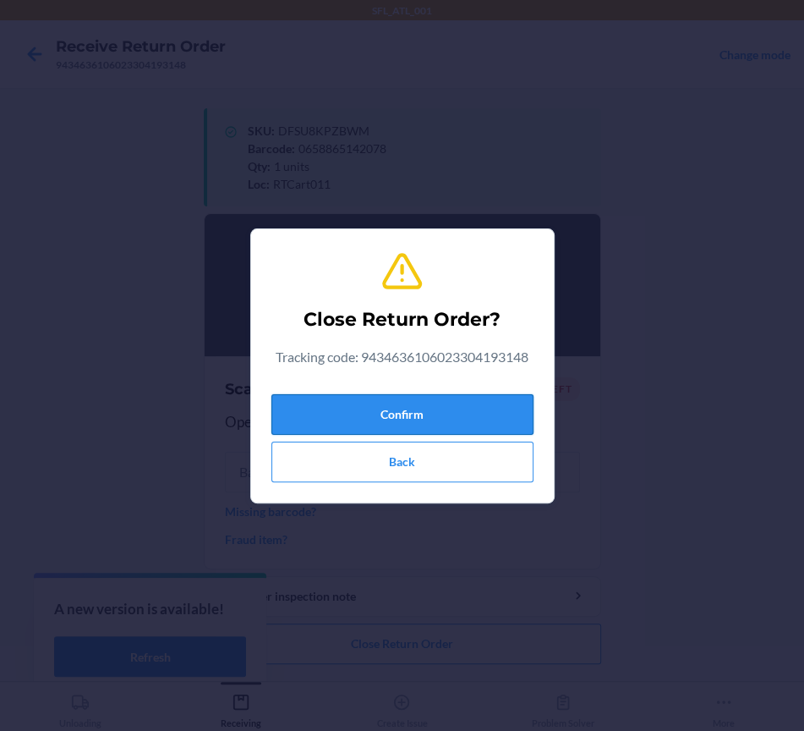
click at [397, 402] on button "Confirm" at bounding box center [403, 414] width 262 height 41
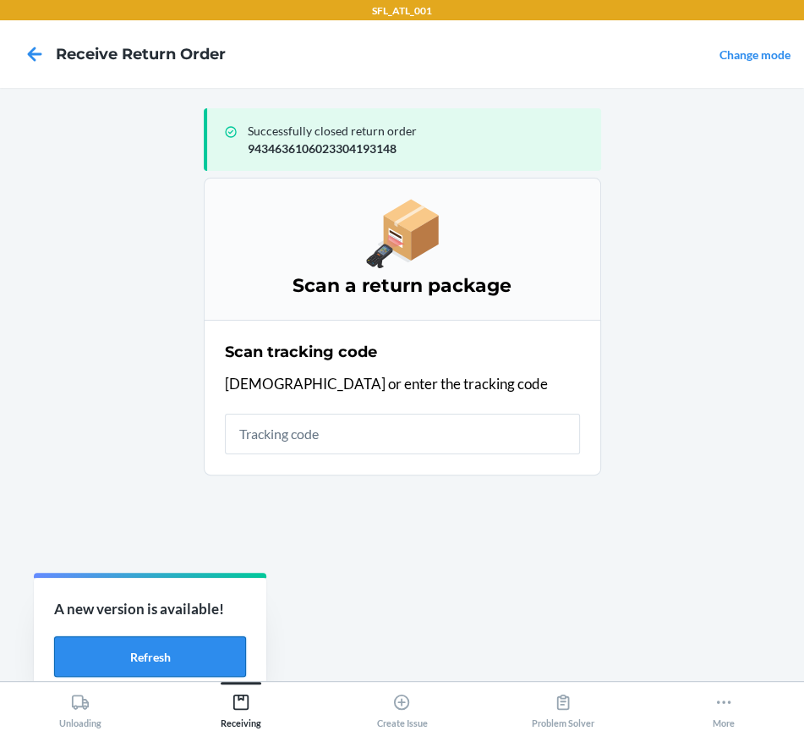
click at [187, 652] on button "Refresh" at bounding box center [150, 656] width 192 height 41
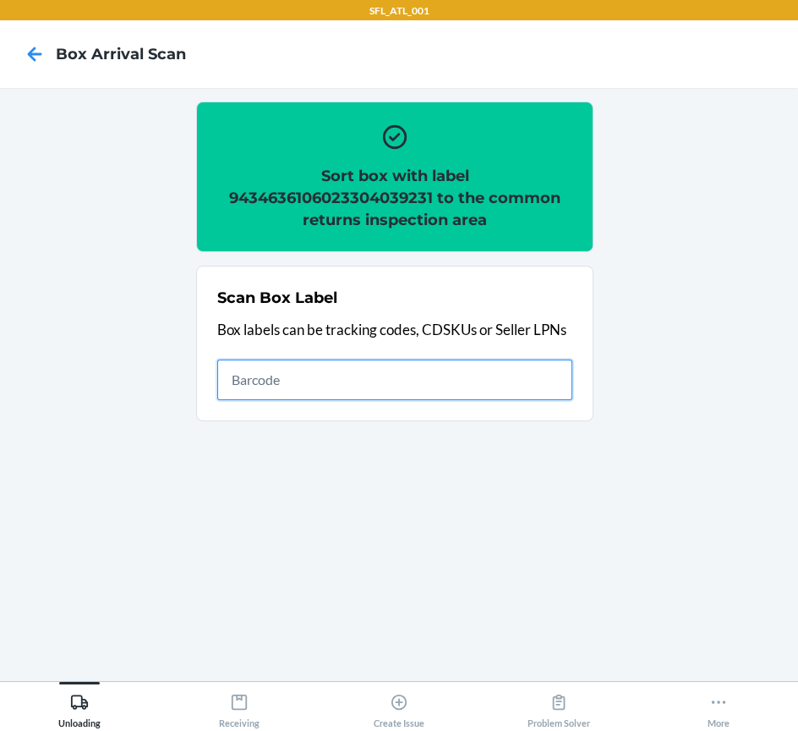
click at [560, 388] on input "text" at bounding box center [394, 379] width 355 height 41
type input "420302599434636106023305129955"
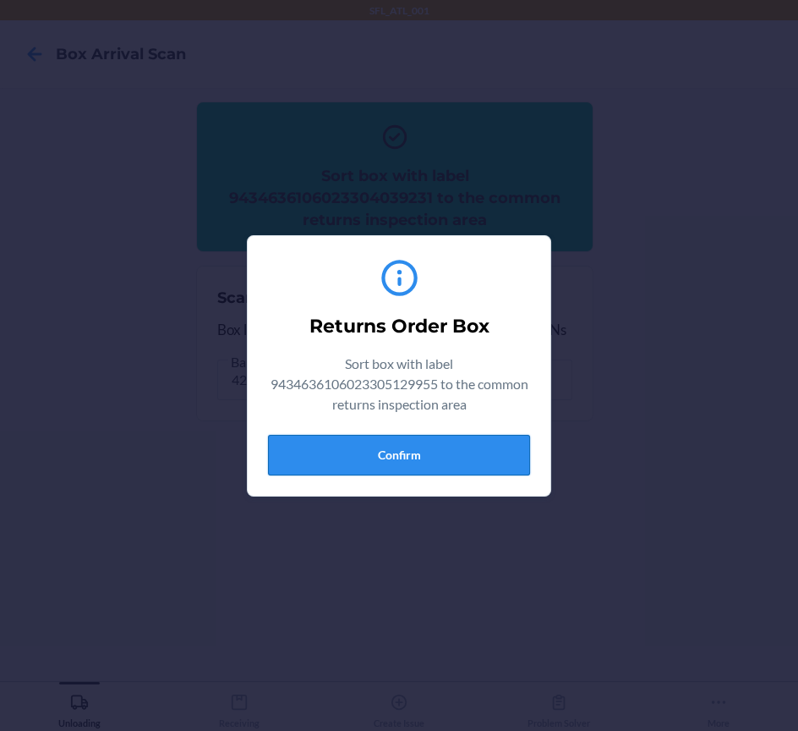
click at [395, 466] on button "Confirm" at bounding box center [399, 455] width 262 height 41
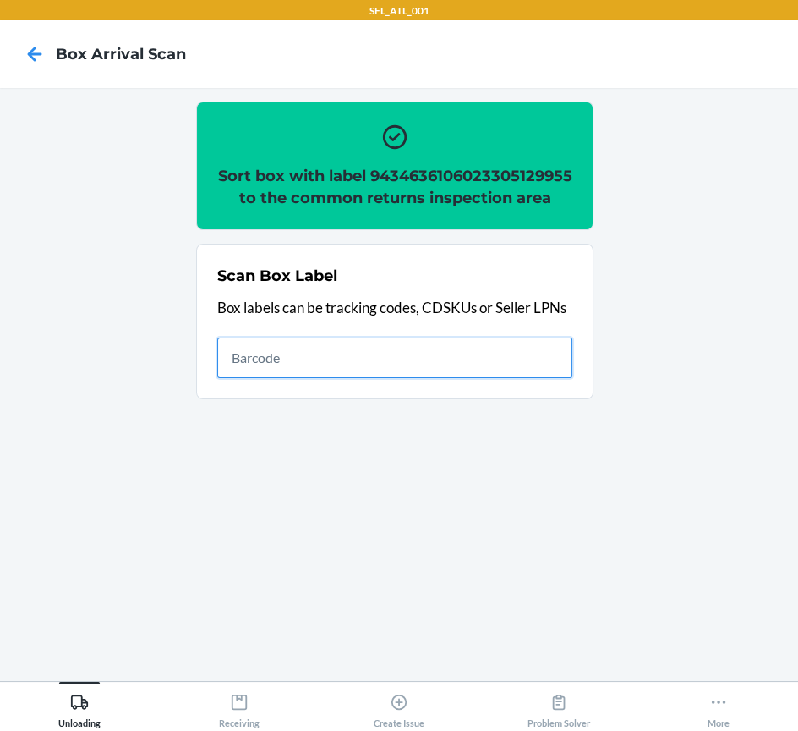
click at [279, 378] on input "text" at bounding box center [394, 357] width 355 height 41
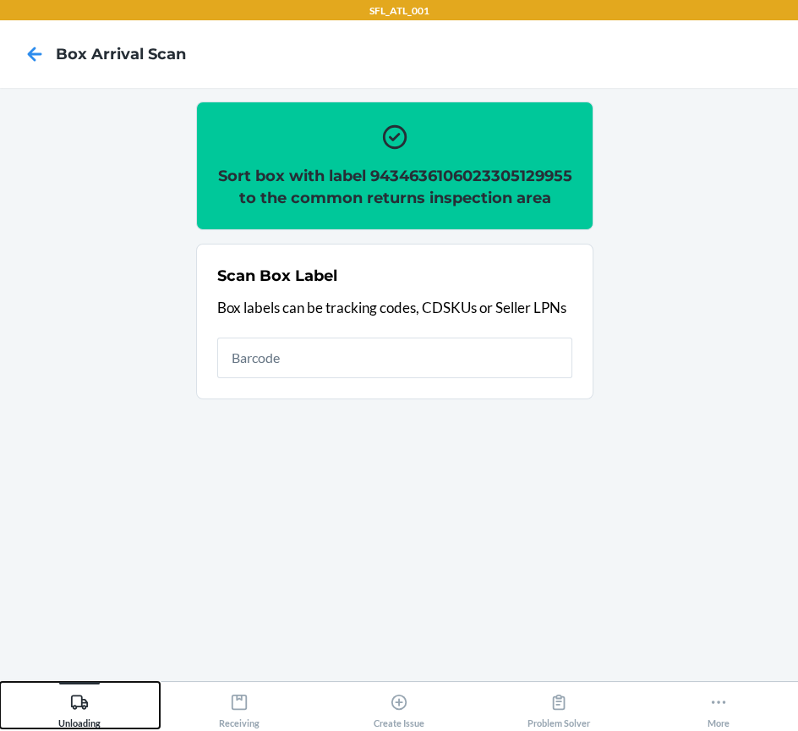
click at [66, 704] on div "Unloading" at bounding box center [79, 707] width 42 height 42
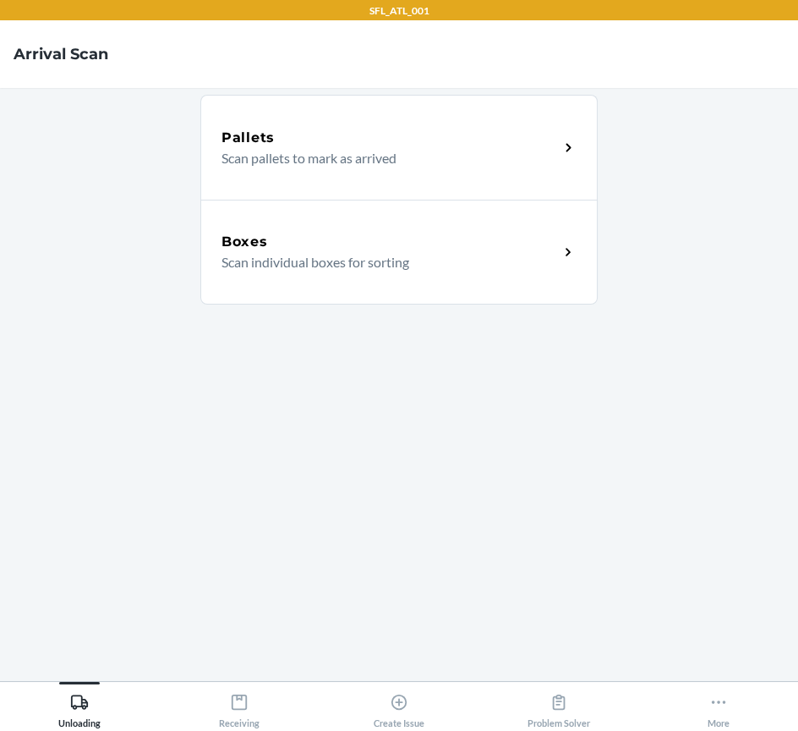
click at [303, 255] on p "Scan individual boxes for sorting" at bounding box center [384, 262] width 324 height 20
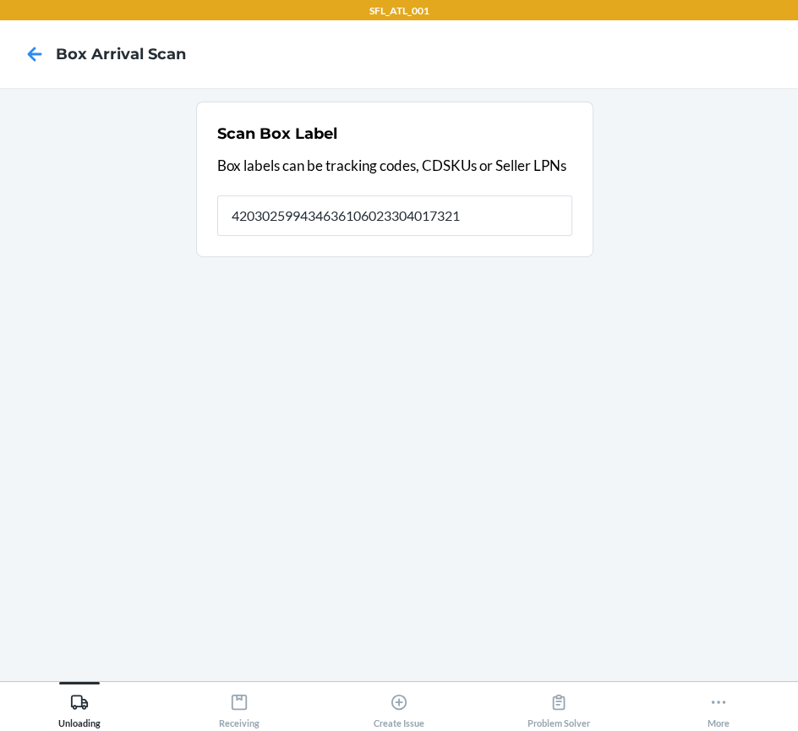
type input "420302599434636106023304017321"
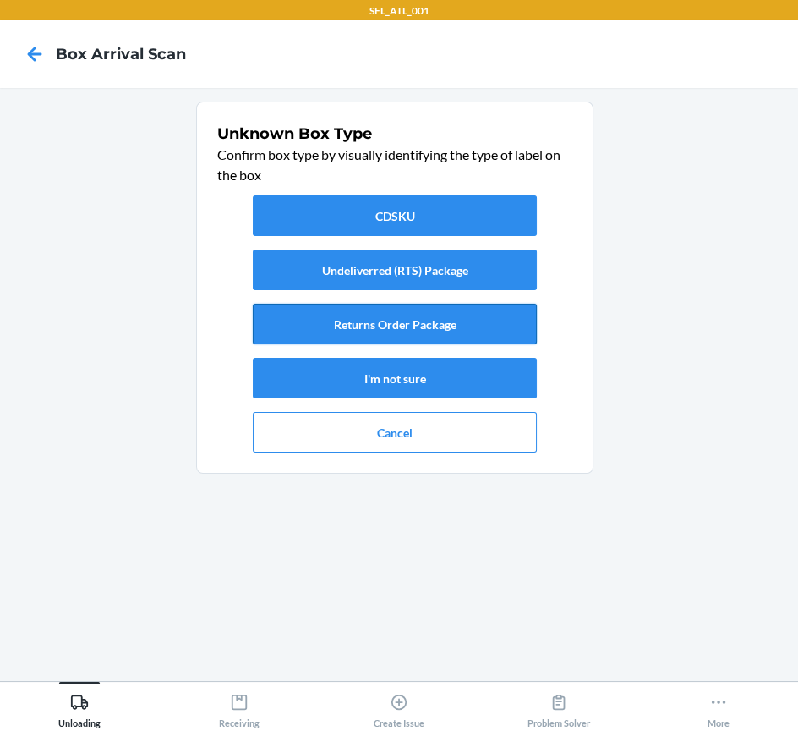
click at [355, 326] on button "Returns Order Package" at bounding box center [395, 324] width 284 height 41
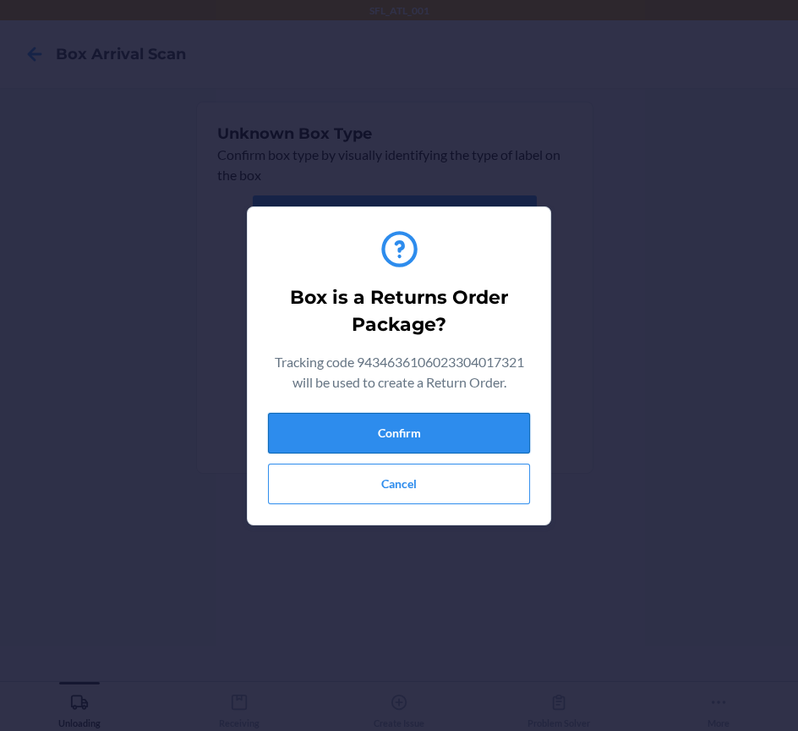
click at [416, 429] on button "Confirm" at bounding box center [399, 433] width 262 height 41
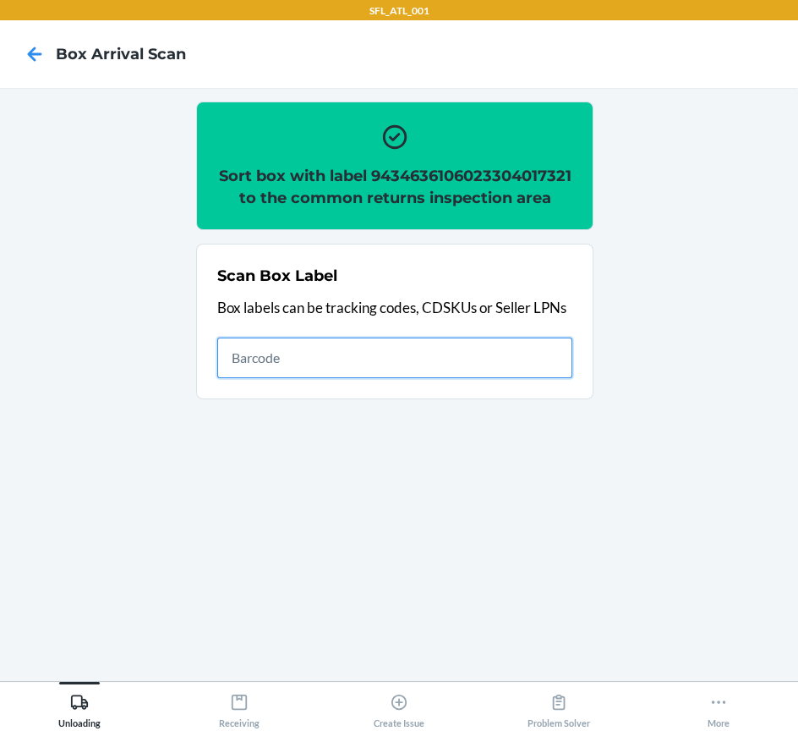
click at [248, 375] on input "text" at bounding box center [394, 357] width 355 height 41
type input "420302599434636106023303781032"
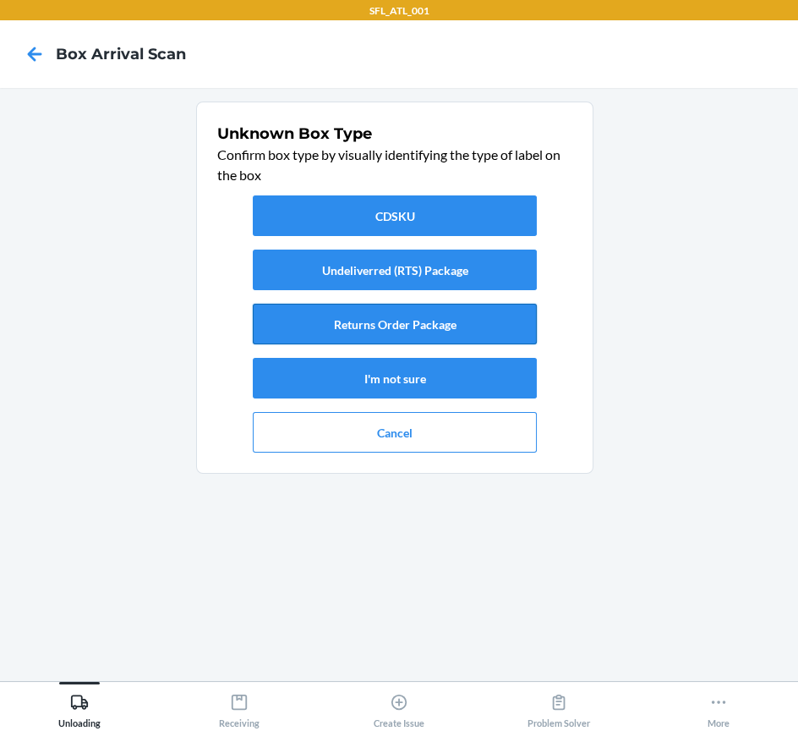
click at [402, 328] on button "Returns Order Package" at bounding box center [395, 324] width 284 height 41
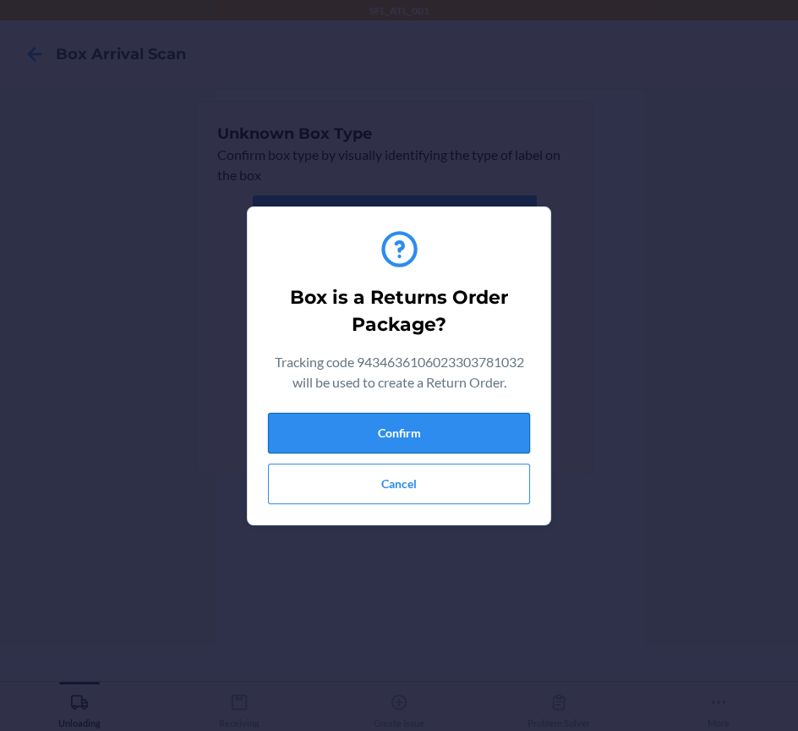
click at [442, 445] on button "Confirm" at bounding box center [399, 433] width 262 height 41
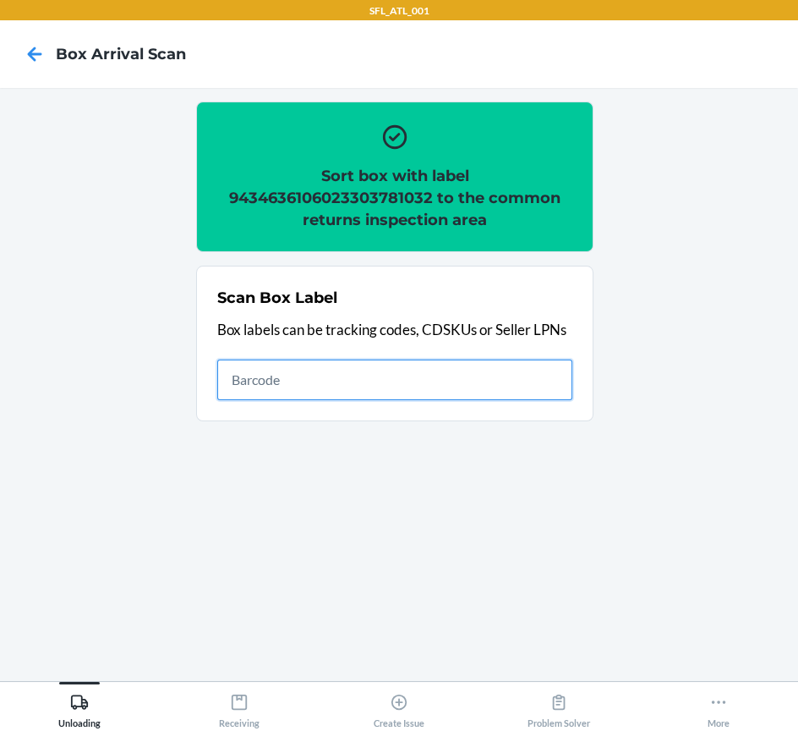
drag, startPoint x: 762, startPoint y: 645, endPoint x: 398, endPoint y: 375, distance: 454.0
click at [398, 371] on input "text" at bounding box center [394, 379] width 355 height 41
type input "420302599434636106023305032767"
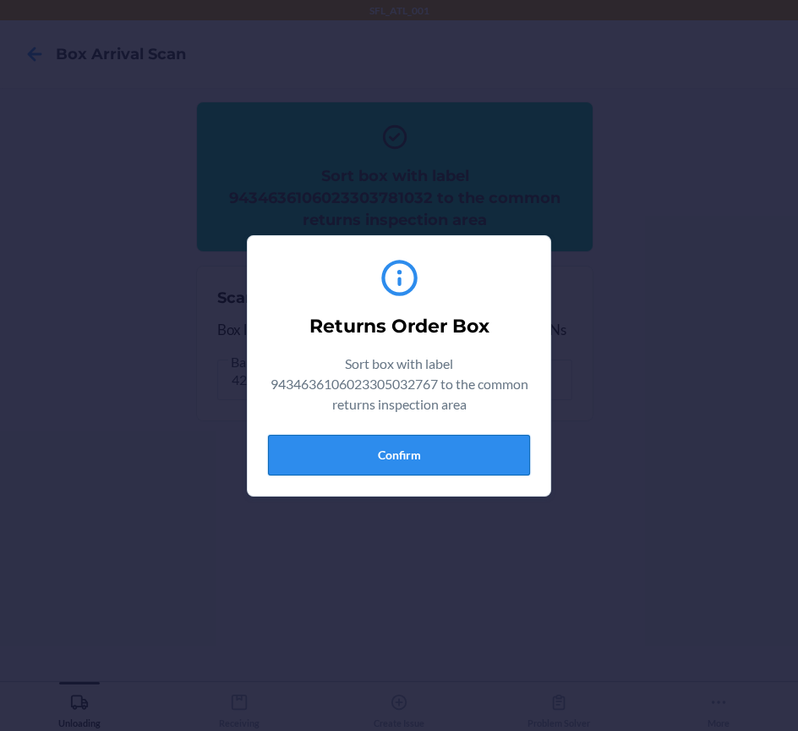
click at [398, 453] on button "Confirm" at bounding box center [399, 455] width 262 height 41
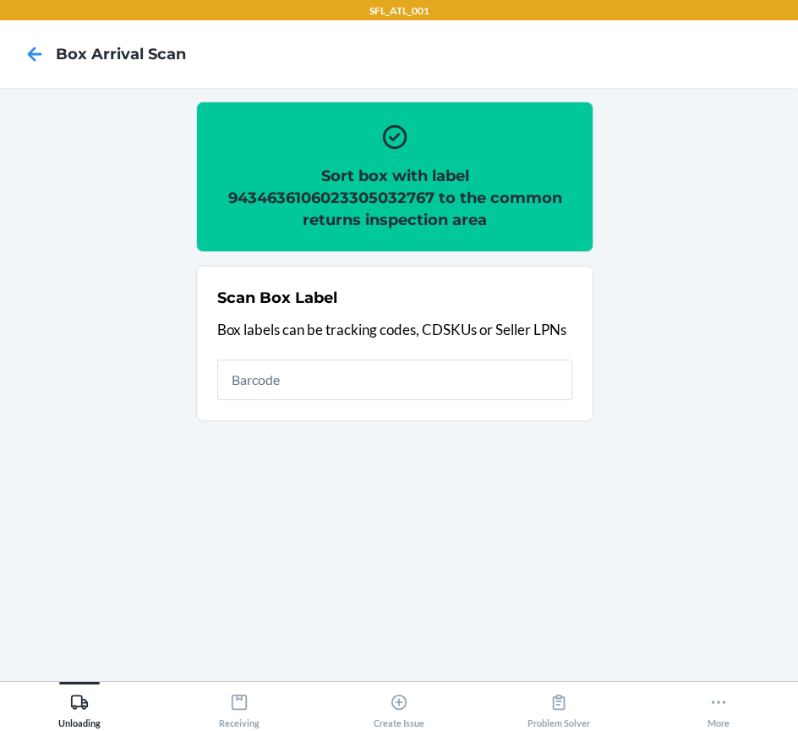
click at [428, 196] on h2 "Sort box with label 9434636106023305032767 to the common returns inspection area" at bounding box center [394, 198] width 355 height 66
copy h2 "9434636106023305032767"
click at [417, 379] on input "text" at bounding box center [394, 379] width 355 height 41
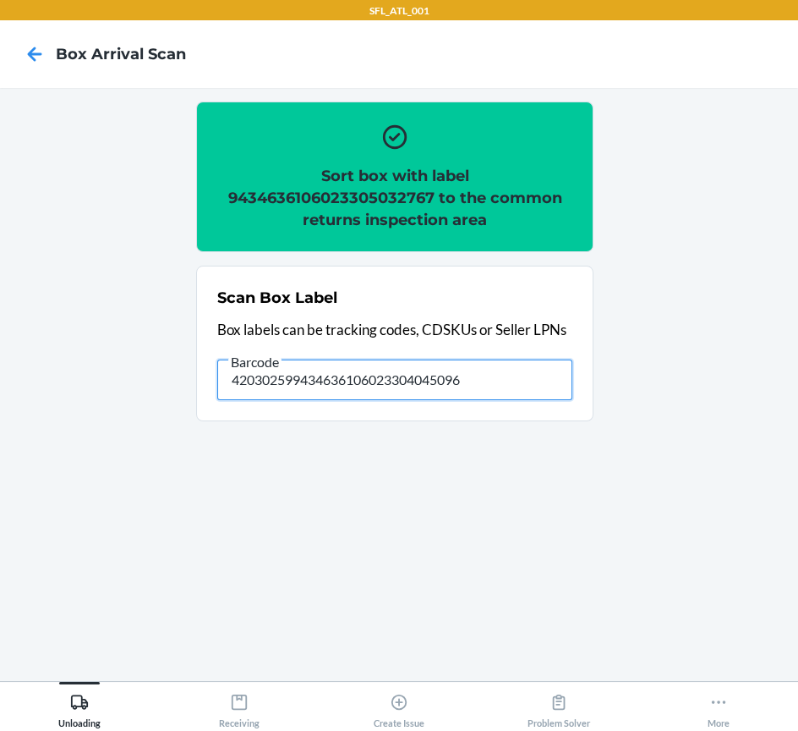
type input "420302599434636106023304045096"
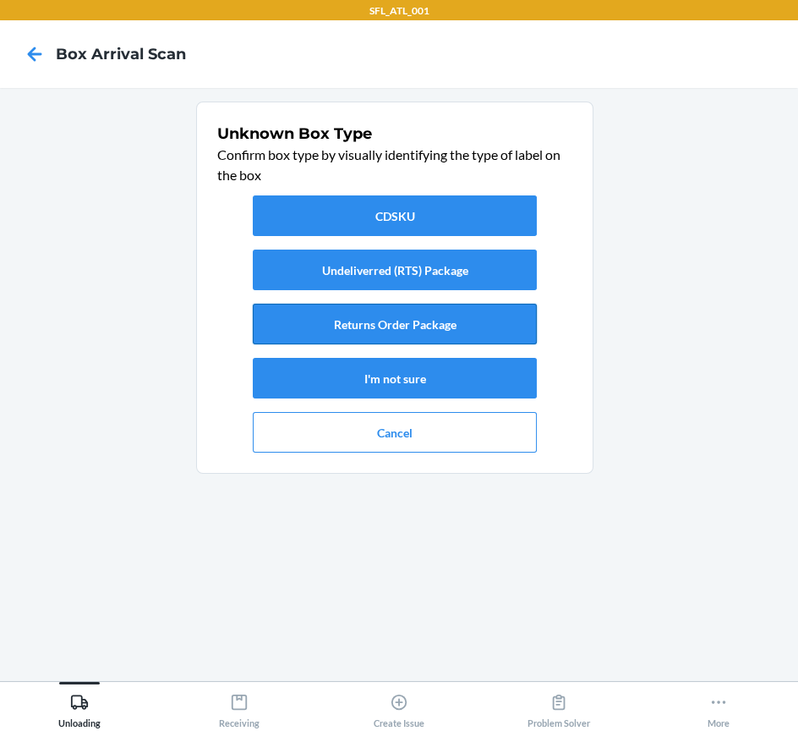
click at [426, 315] on button "Returns Order Package" at bounding box center [395, 324] width 284 height 41
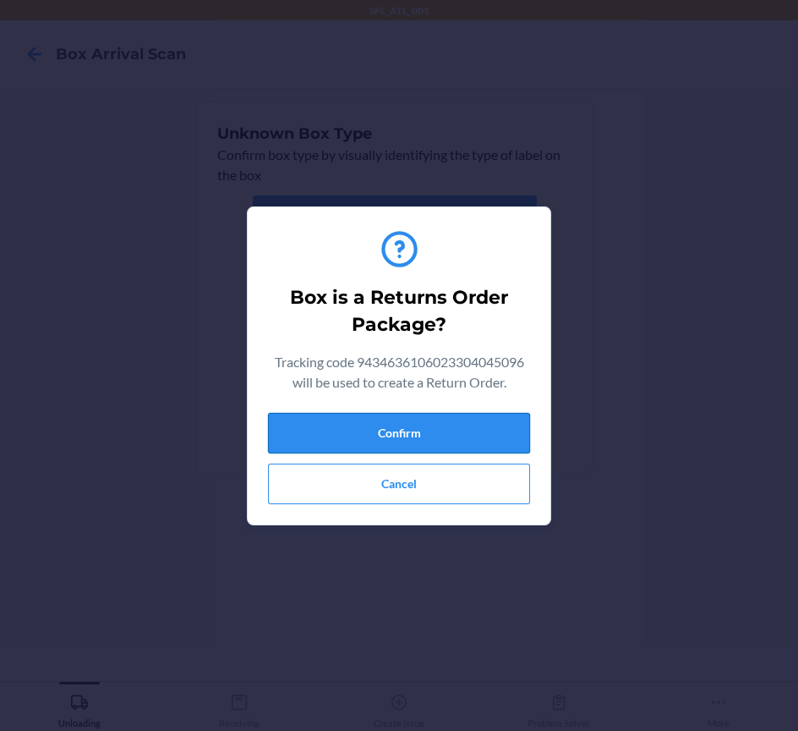
click at [461, 443] on button "Confirm" at bounding box center [399, 433] width 262 height 41
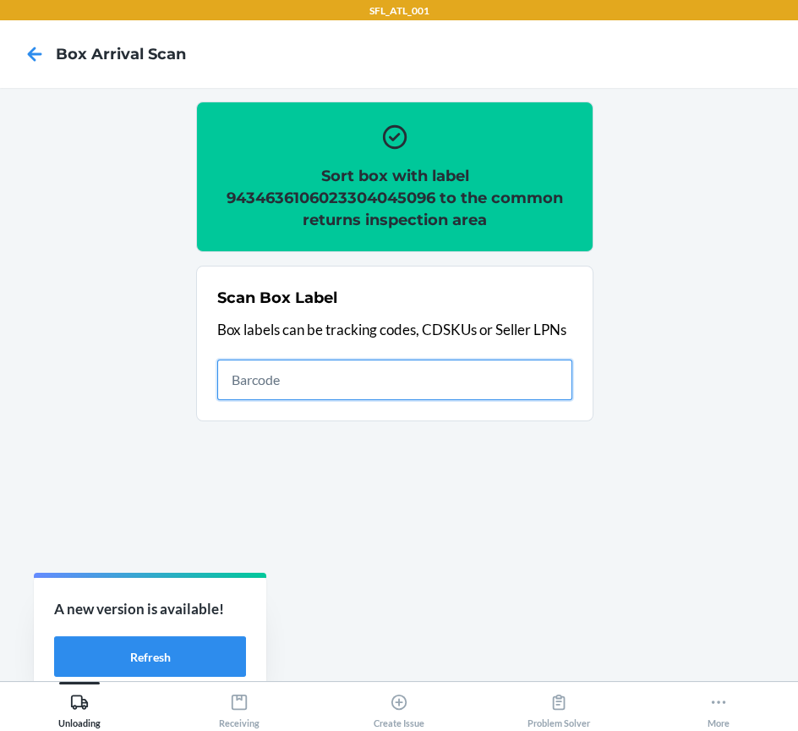
click at [497, 372] on input "text" at bounding box center [394, 379] width 355 height 41
type input "420302599434636106023303476440"
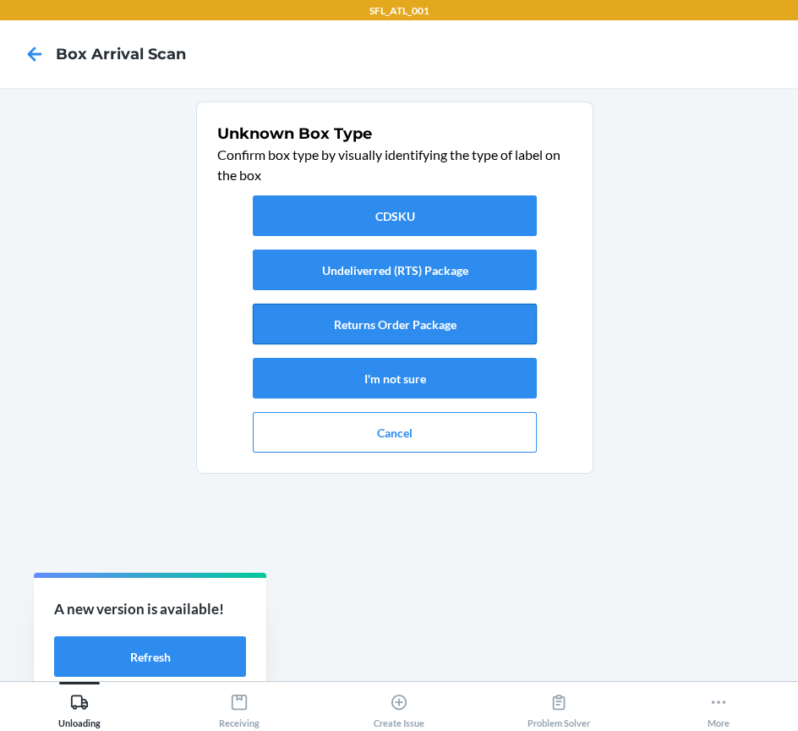
click at [479, 325] on button "Returns Order Package" at bounding box center [395, 324] width 284 height 41
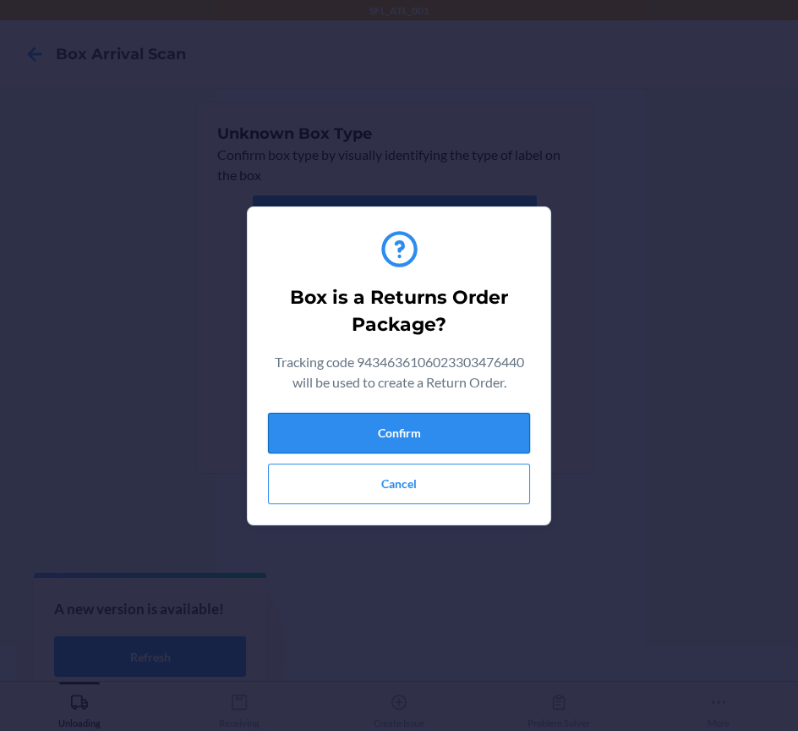
click at [480, 437] on button "Confirm" at bounding box center [399, 433] width 262 height 41
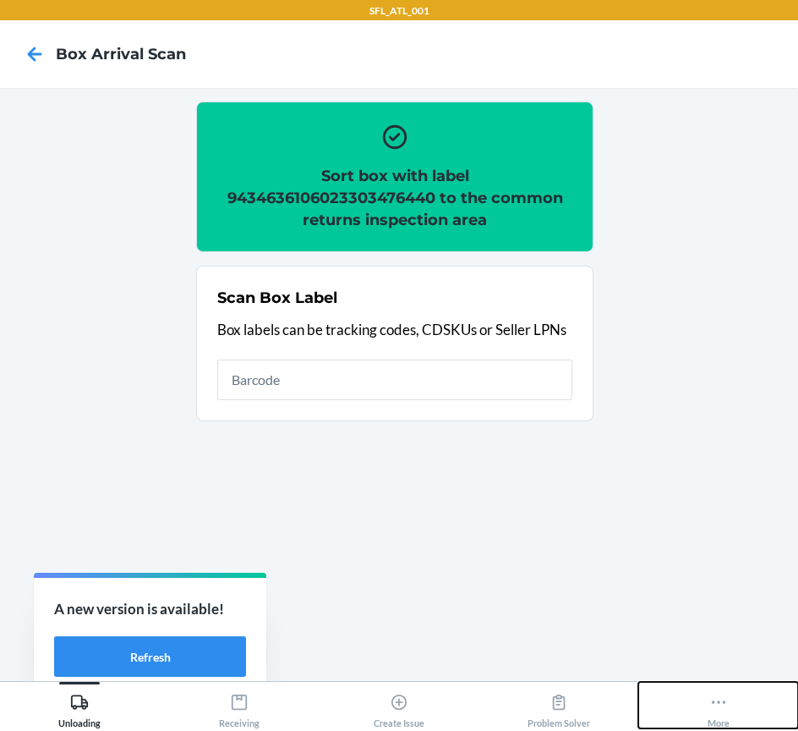
click at [727, 709] on icon at bounding box center [719, 702] width 19 height 19
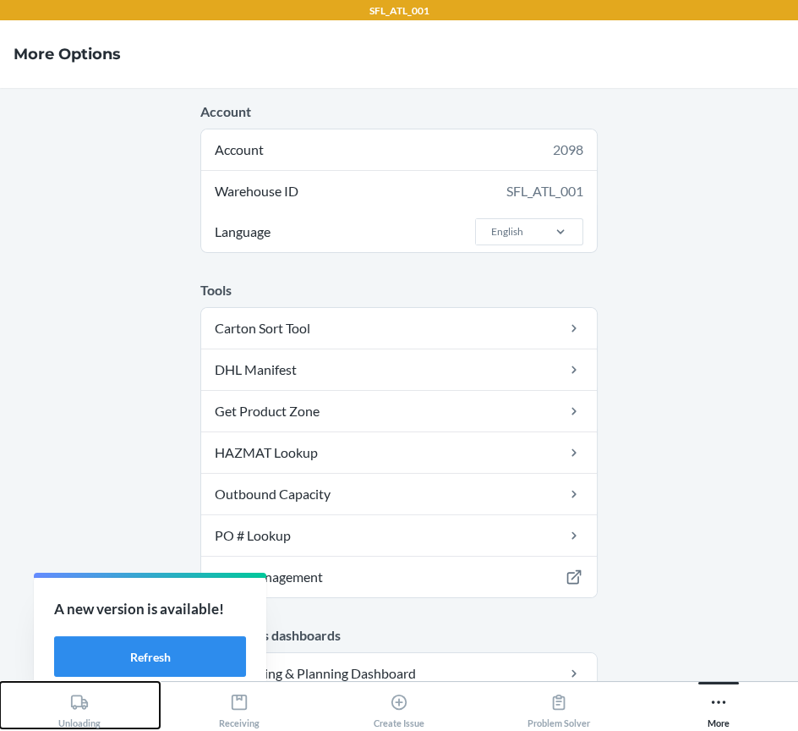
click at [58, 703] on div "Unloading" at bounding box center [79, 707] width 42 height 42
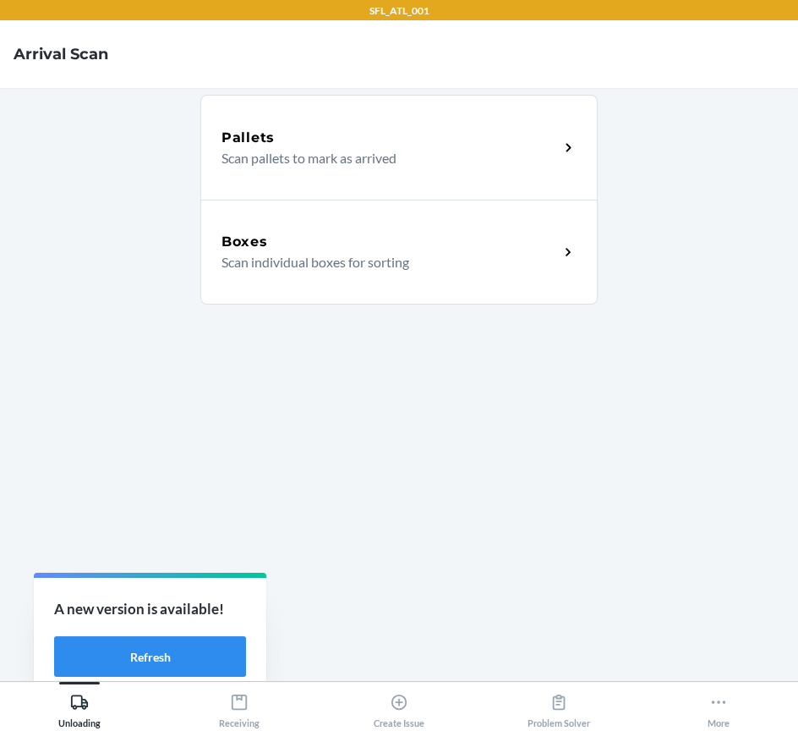
click at [355, 250] on div "Boxes" at bounding box center [390, 242] width 337 height 20
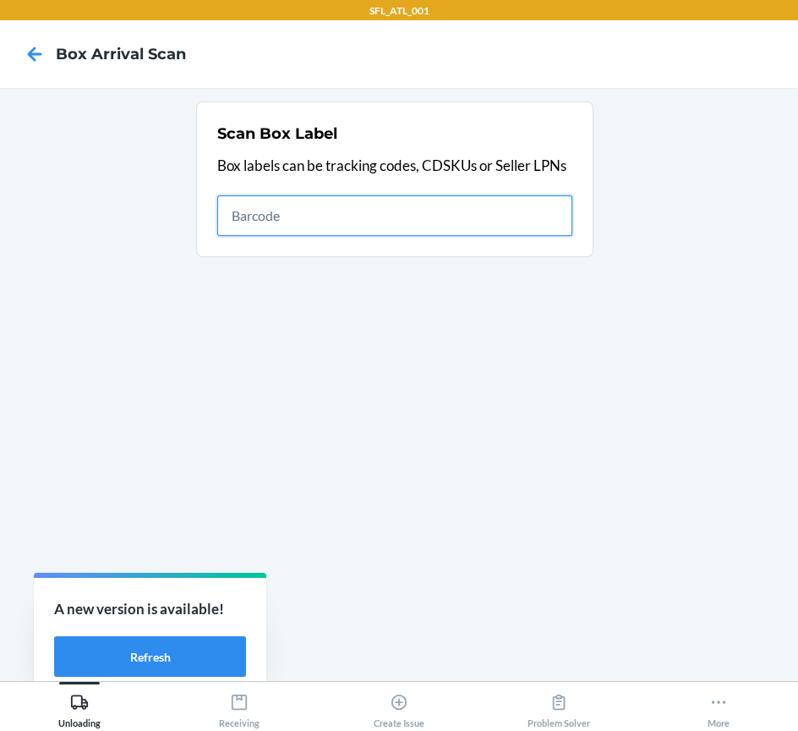
click at [502, 200] on input "text" at bounding box center [394, 215] width 355 height 41
type input "420302599434636106023304193148"
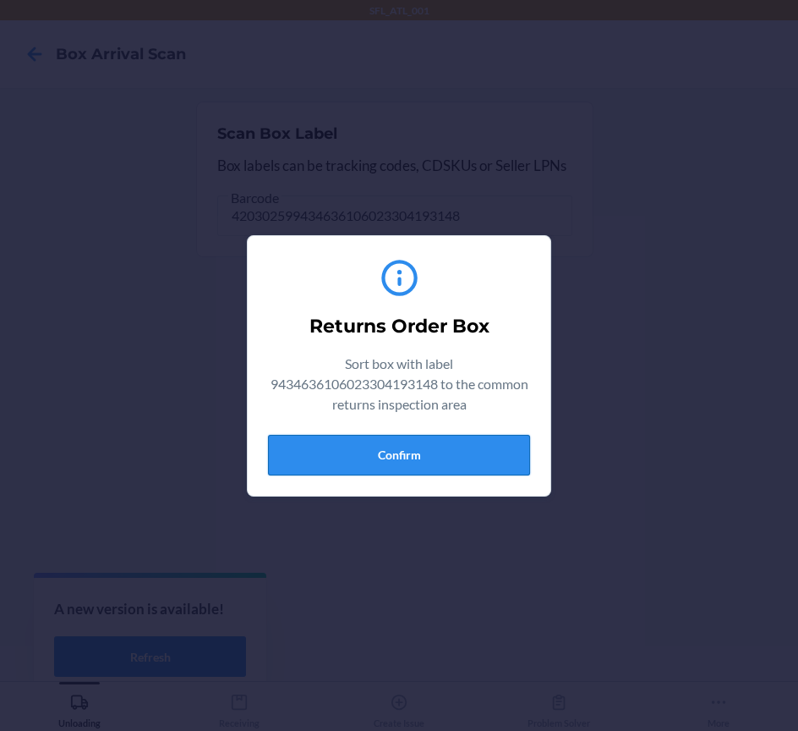
click at [445, 453] on button "Confirm" at bounding box center [399, 455] width 262 height 41
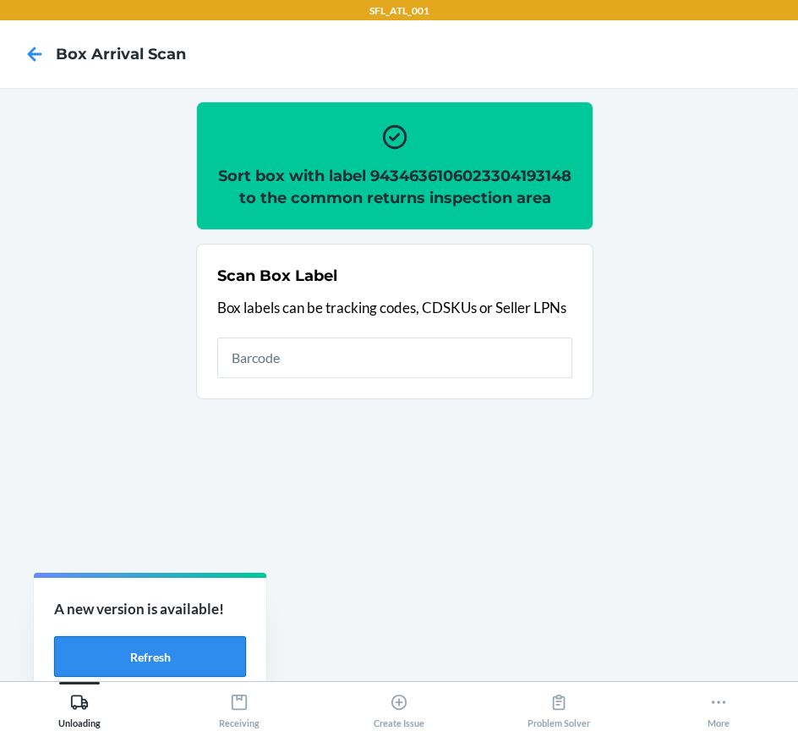
click at [180, 656] on button "Refresh" at bounding box center [150, 656] width 192 height 41
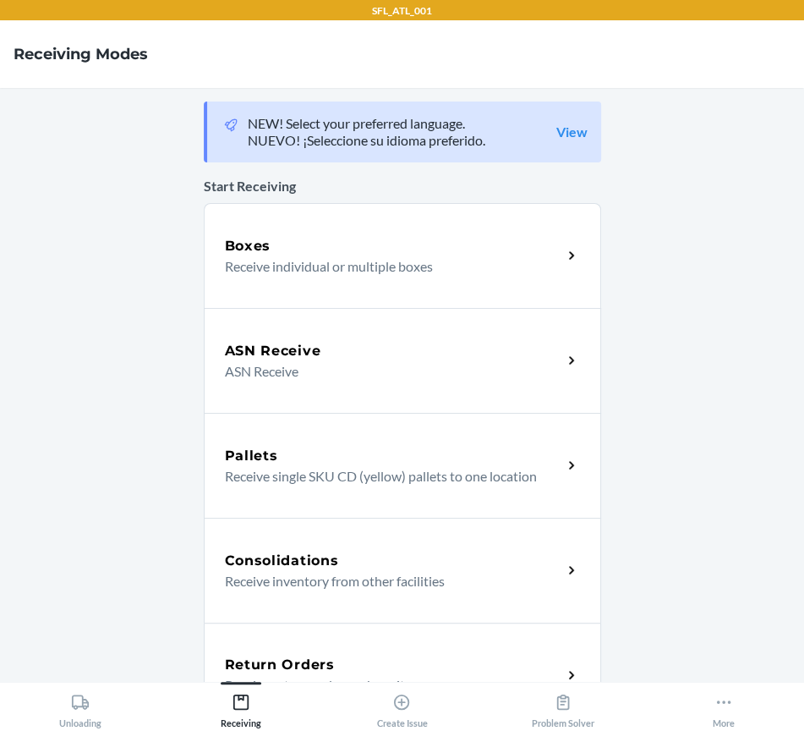
click at [451, 663] on div "Return Orders" at bounding box center [393, 665] width 337 height 20
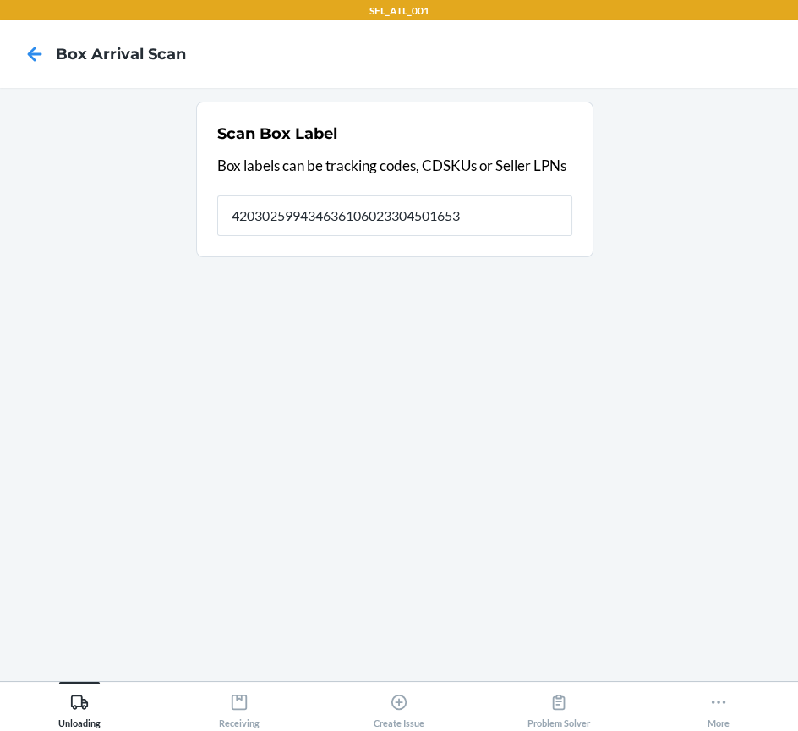
type input "420302599434636106023304501653"
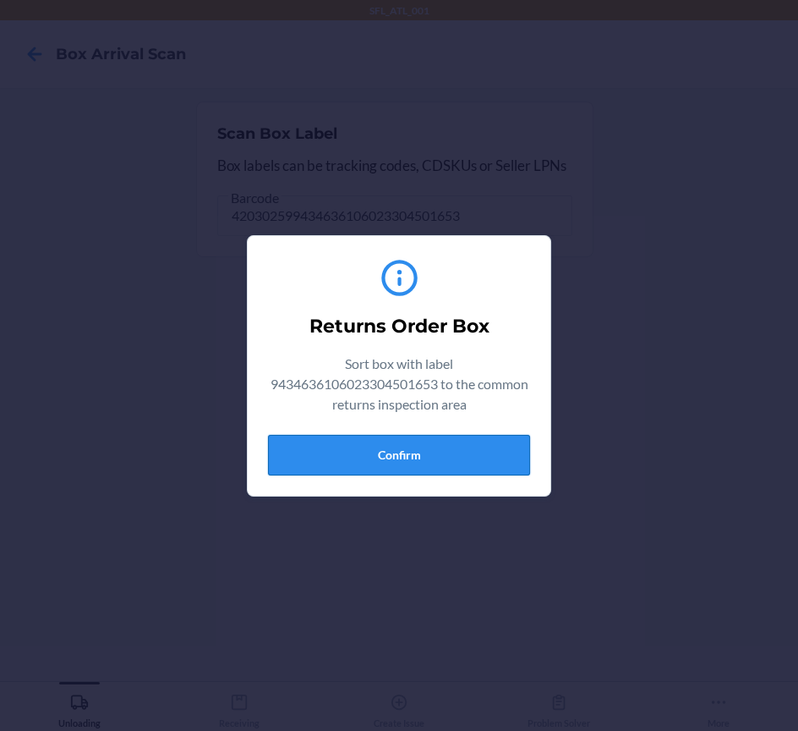
click at [427, 454] on button "Confirm" at bounding box center [399, 455] width 262 height 41
